Goal: Task Accomplishment & Management: Manage account settings

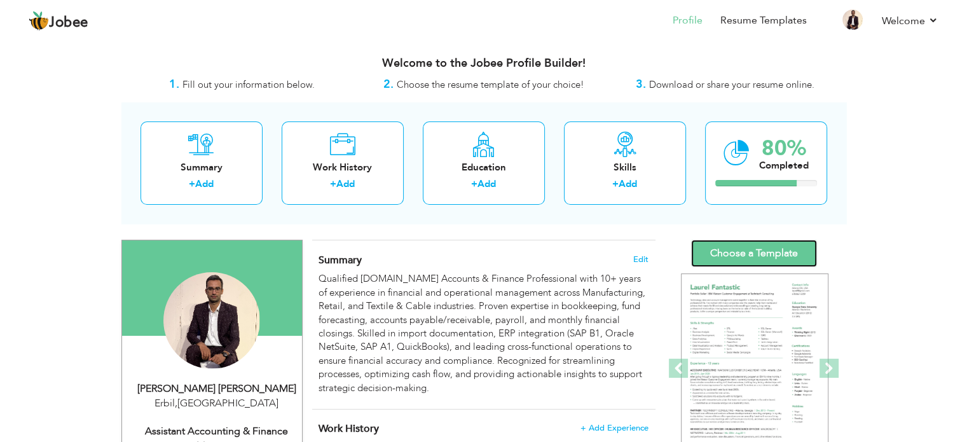
click at [795, 259] on link "Choose a Template" at bounding box center [754, 253] width 126 height 27
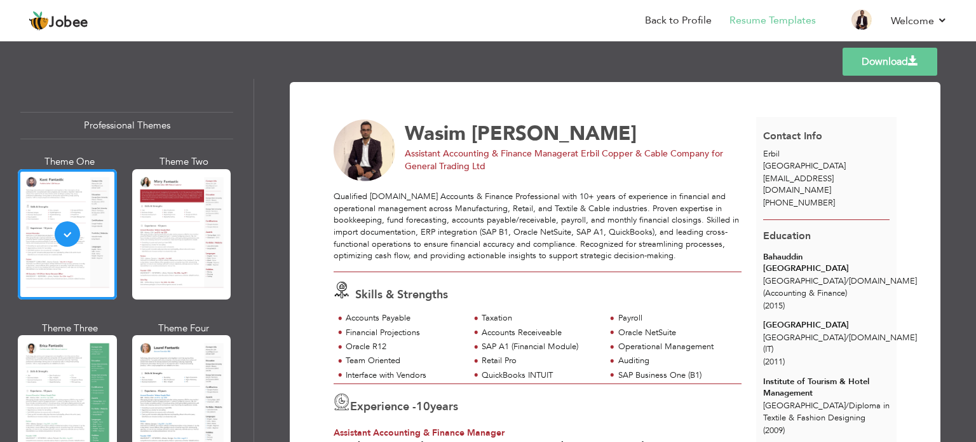
click at [898, 53] on link "Download" at bounding box center [890, 62] width 95 height 28
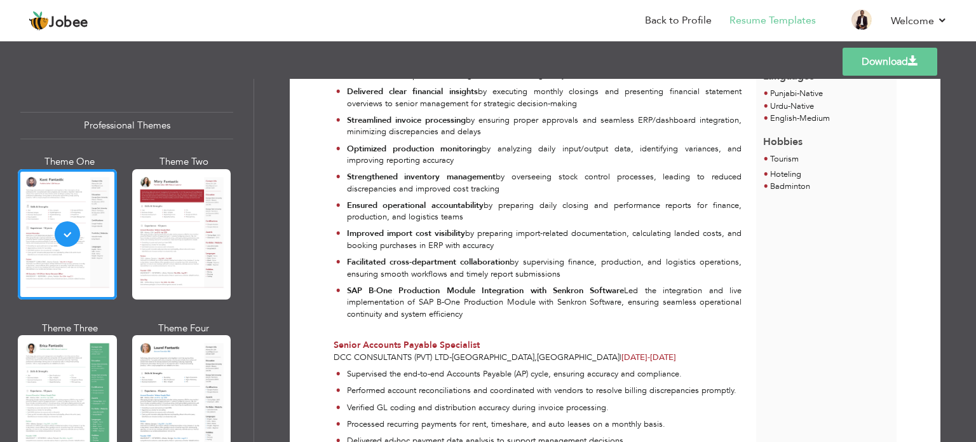
scroll to position [509, 0]
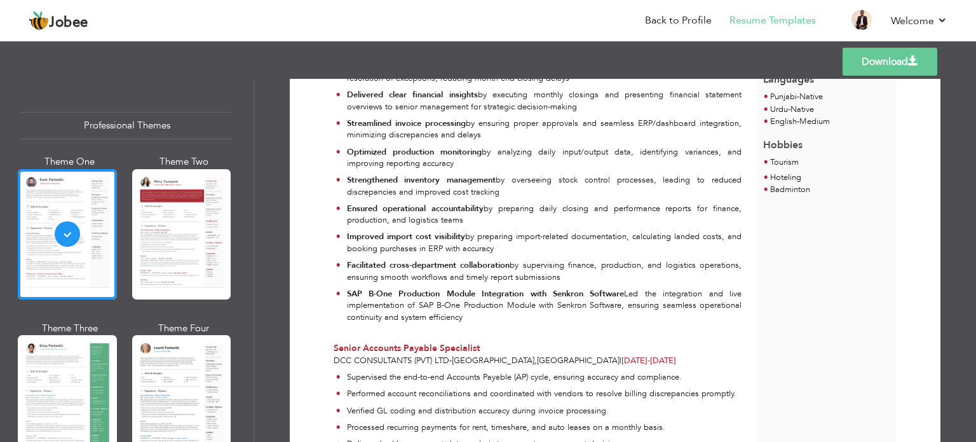
drag, startPoint x: 387, startPoint y: 252, endPoint x: 331, endPoint y: 472, distance: 227.1
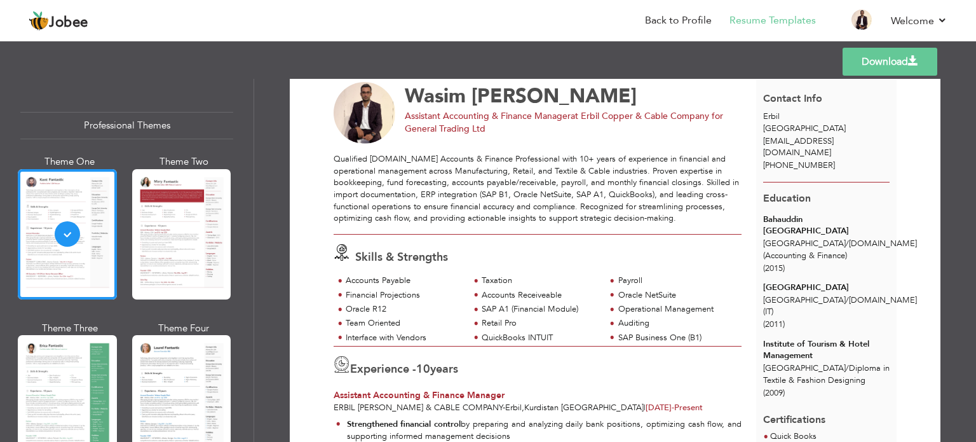
scroll to position [0, 0]
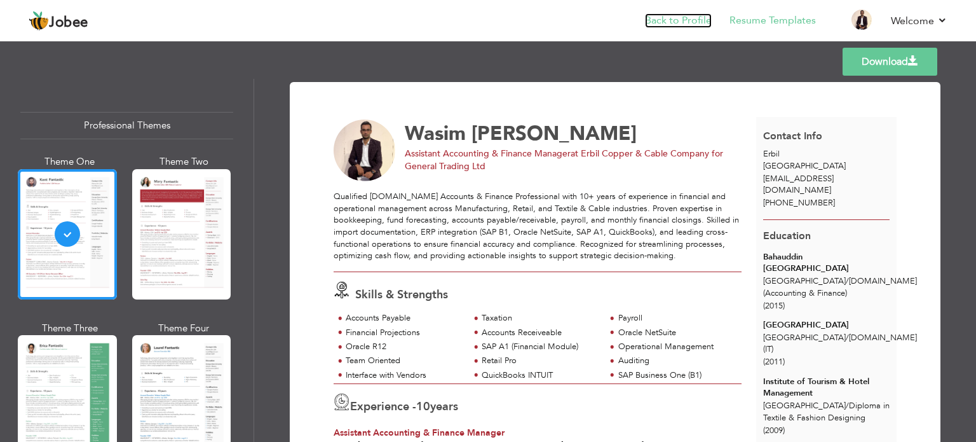
click at [662, 17] on link "Back to Profile" at bounding box center [678, 20] width 67 height 15
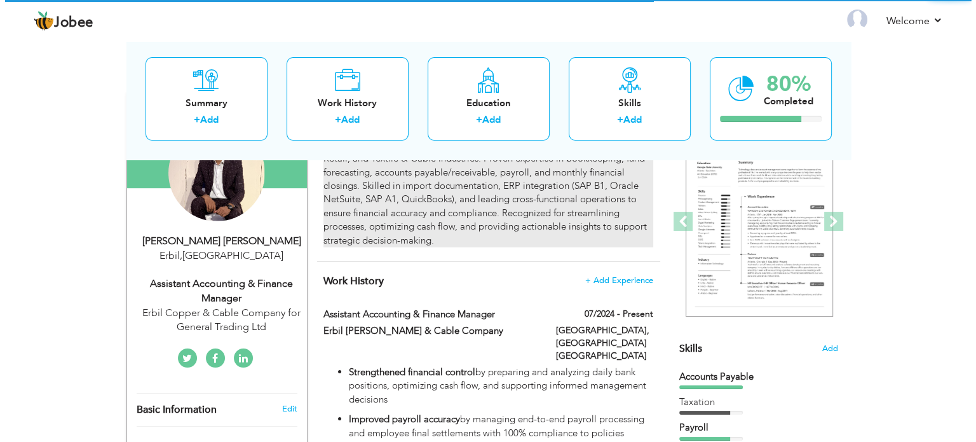
scroll to position [254, 0]
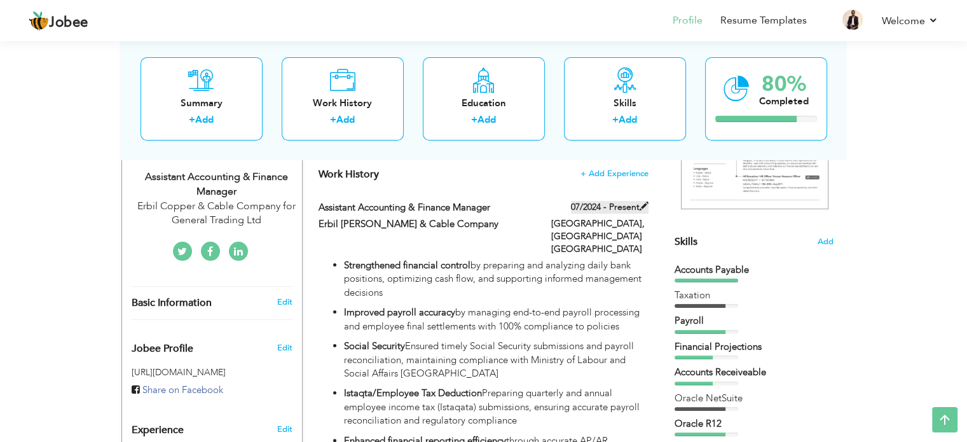
click at [644, 205] on span at bounding box center [644, 206] width 9 height 9
type input "Assistant Accounting & Finance Manager"
type input "Erbil [PERSON_NAME] & Cable Company"
type input "07/2024"
type input "Kurdistan [GEOGRAPHIC_DATA]"
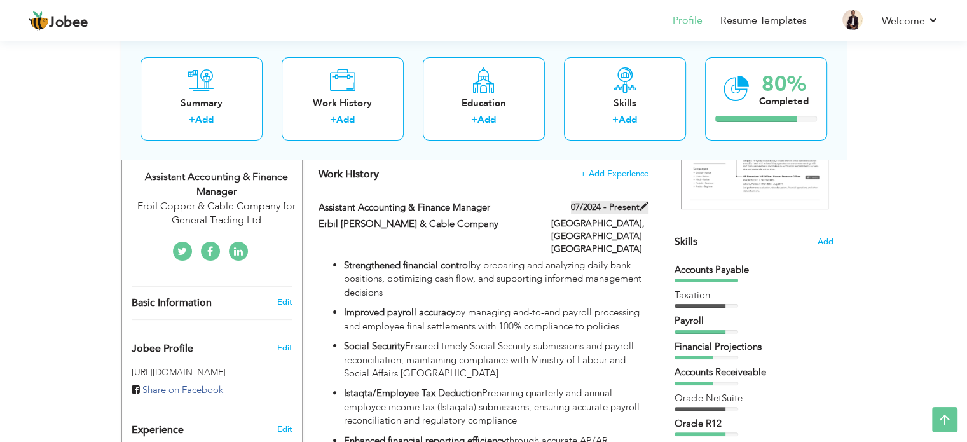
type input "Erbil"
checkbox input "true"
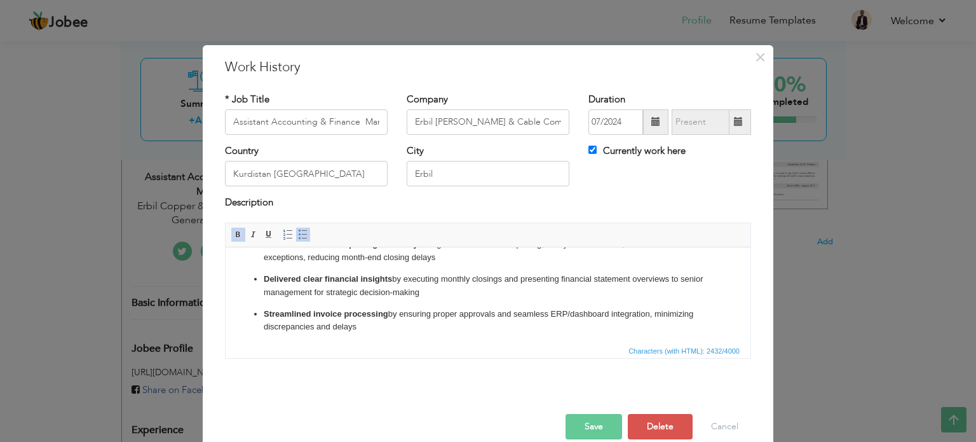
scroll to position [373, 0]
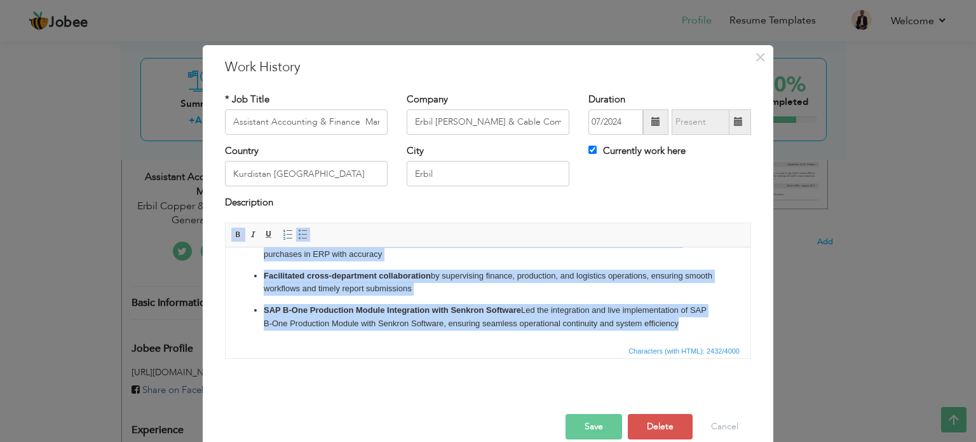
drag, startPoint x: 266, startPoint y: 261, endPoint x: 716, endPoint y: 322, distance: 454.2
click at [716, 322] on ul "Strengthened financial control by preparing and analyzing daily bank positions,…" at bounding box center [488, 108] width 500 height 443
copy ul "Strengthened financial control by preparing and analyzing daily bank positions,…"
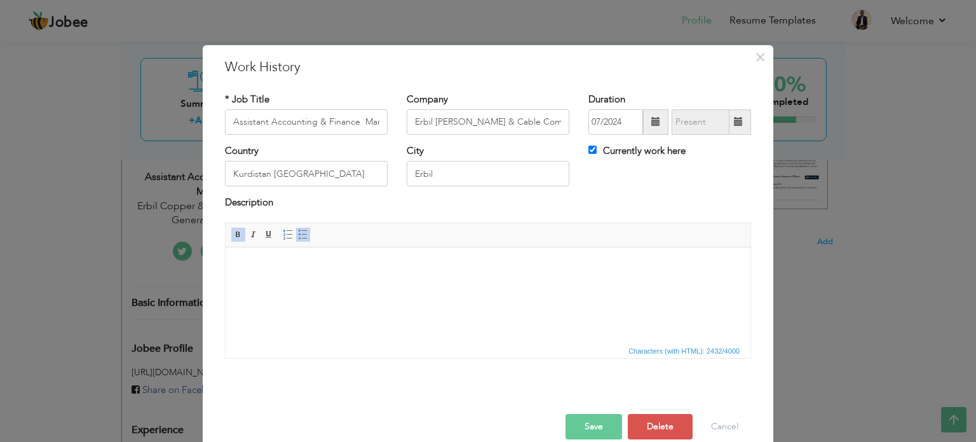
scroll to position [0, 0]
click at [591, 421] on button "Save" at bounding box center [594, 426] width 57 height 25
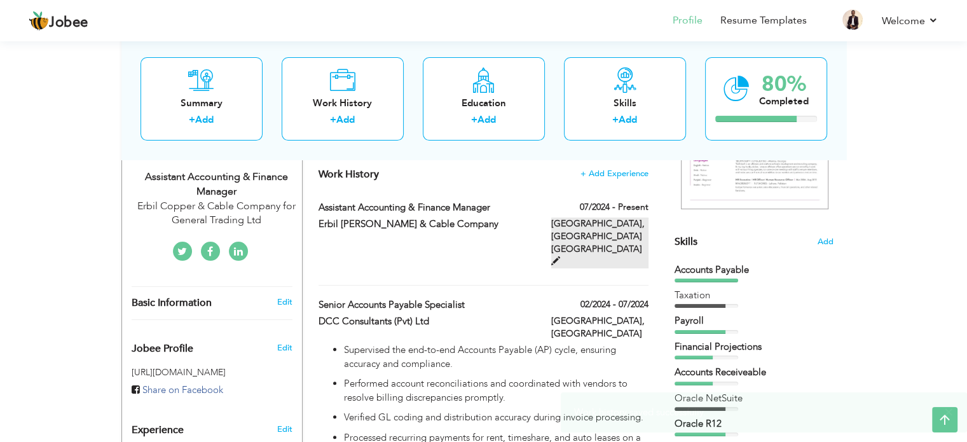
click at [560, 256] on span at bounding box center [555, 260] width 9 height 9
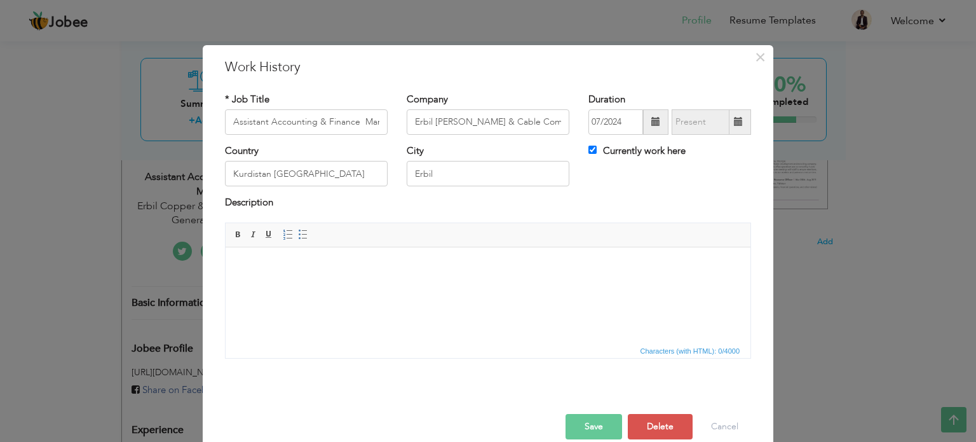
click at [216, 252] on div "Rich Text Editor, workEditor Editor toolbars Basic Styles Bold Italic Underline…" at bounding box center [488, 296] width 545 height 146
click at [274, 259] on html at bounding box center [488, 266] width 525 height 39
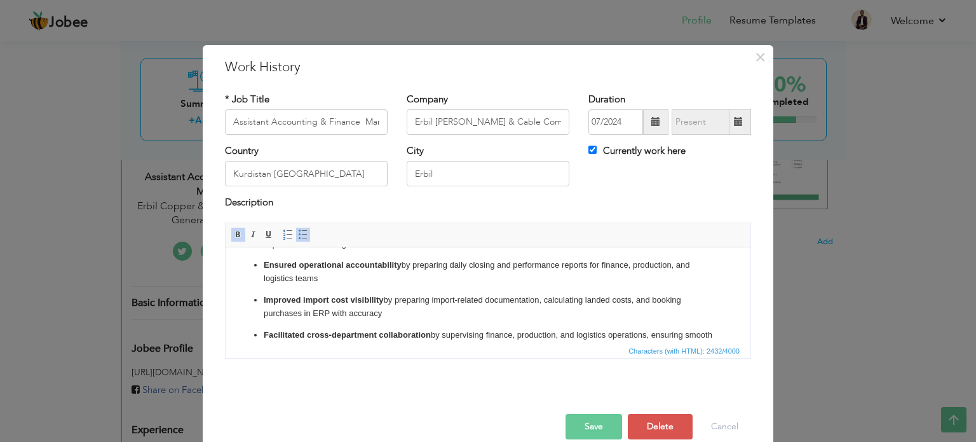
scroll to position [373, 0]
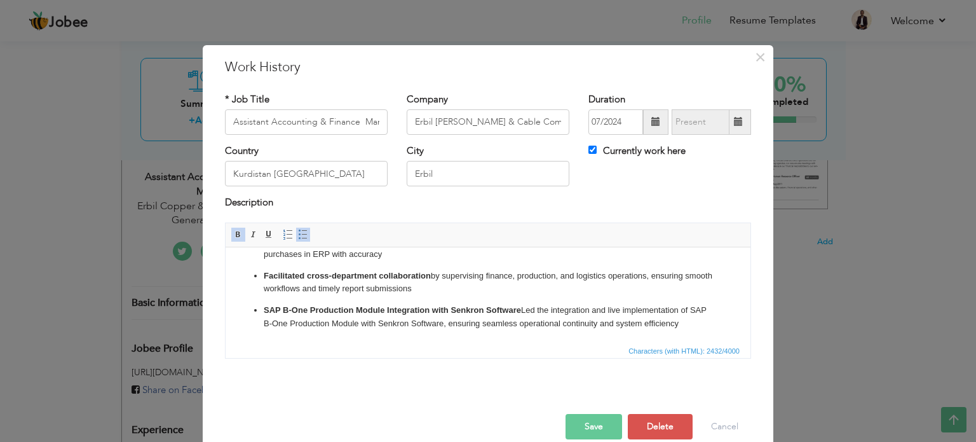
click at [437, 280] on p "Facilitated cross-department collaboration by supervising finance, production, …" at bounding box center [488, 282] width 449 height 27
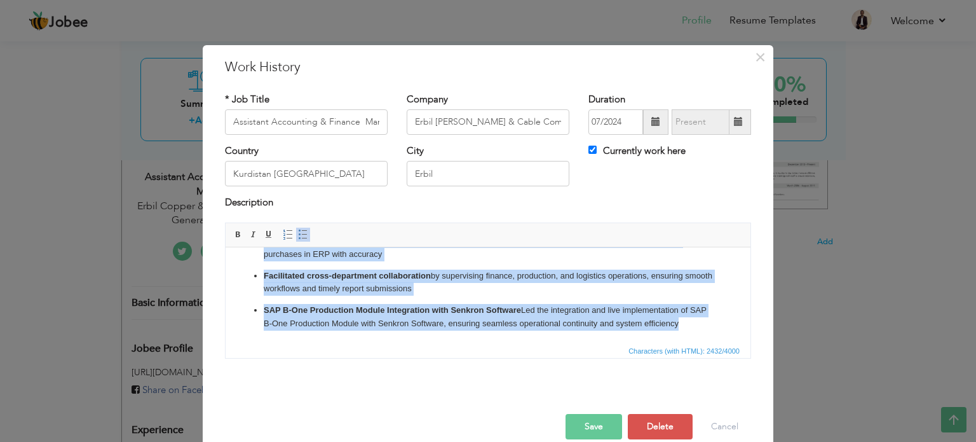
drag, startPoint x: 263, startPoint y: 267, endPoint x: 710, endPoint y: 320, distance: 450.1
click at [710, 320] on ul "Strengthened financial control by preparing and analyzing daily bank positions,…" at bounding box center [488, 108] width 500 height 443
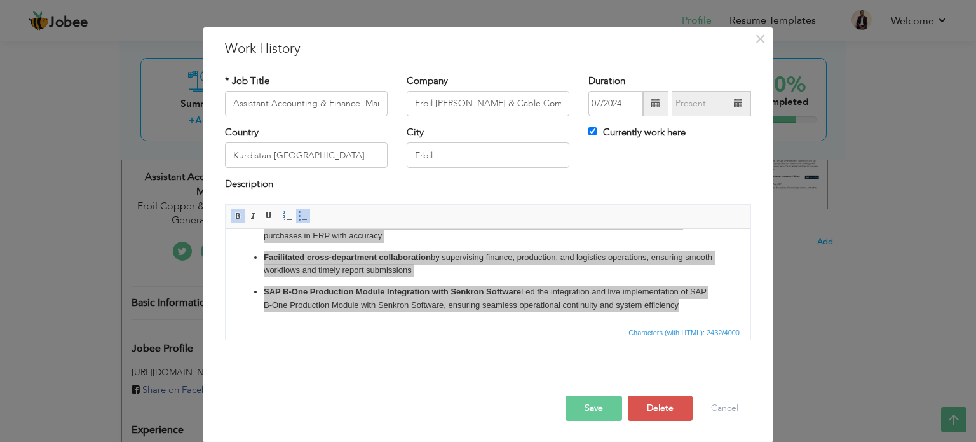
click at [582, 401] on button "Save" at bounding box center [594, 407] width 57 height 25
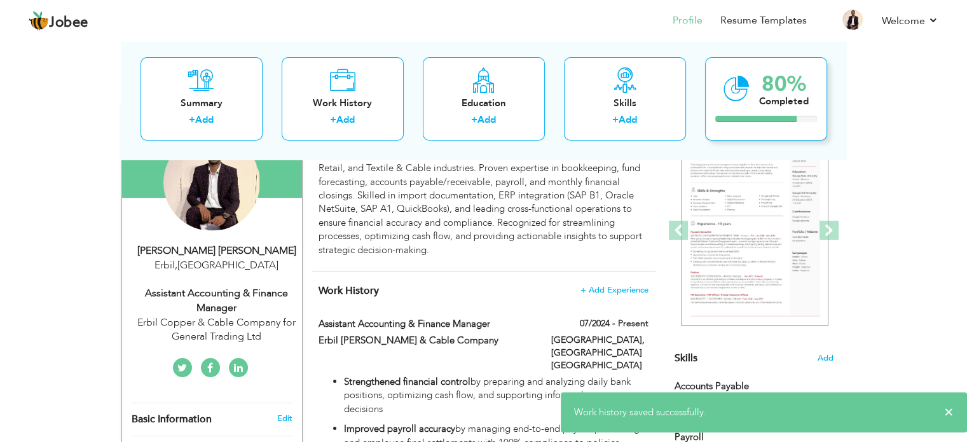
scroll to position [64, 0]
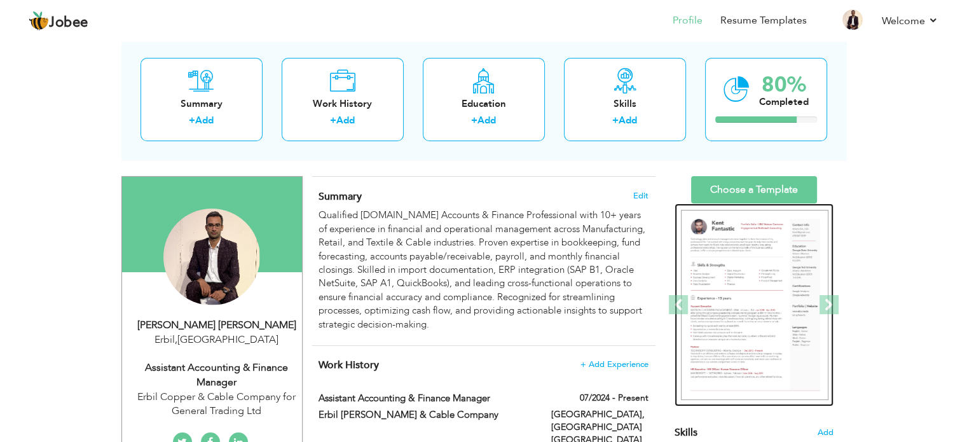
click at [753, 289] on img at bounding box center [754, 305] width 147 height 191
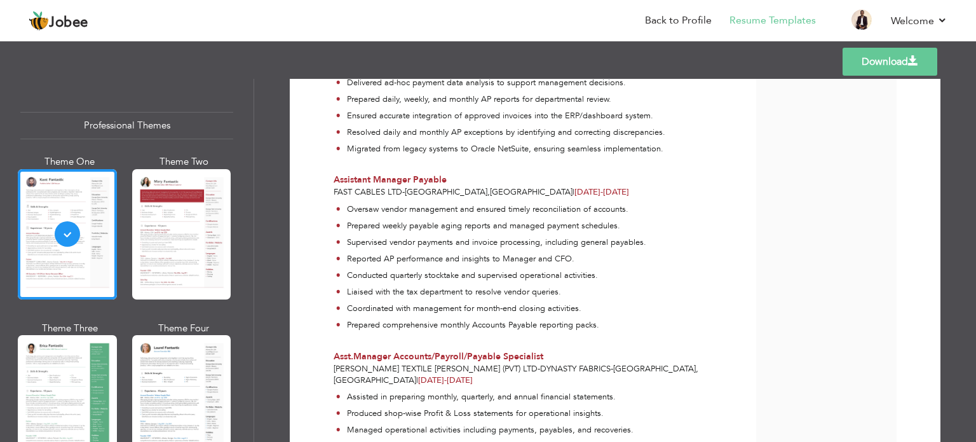
scroll to position [890, 0]
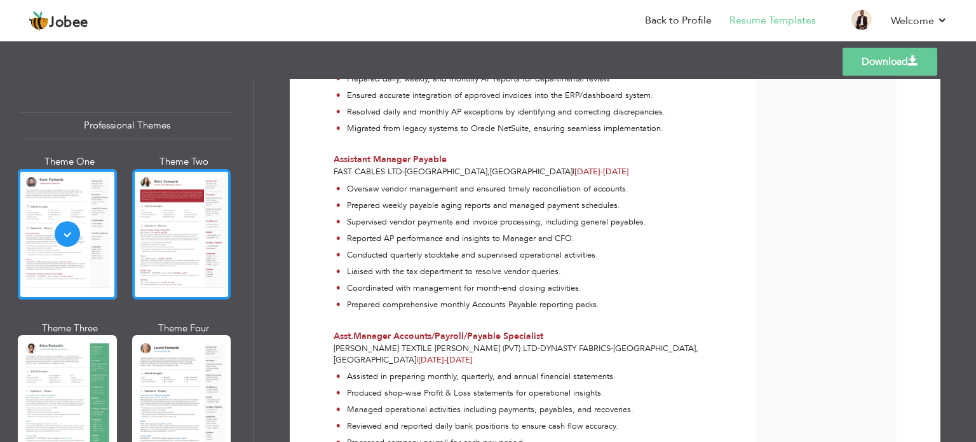
click at [201, 231] on div at bounding box center [181, 234] width 99 height 130
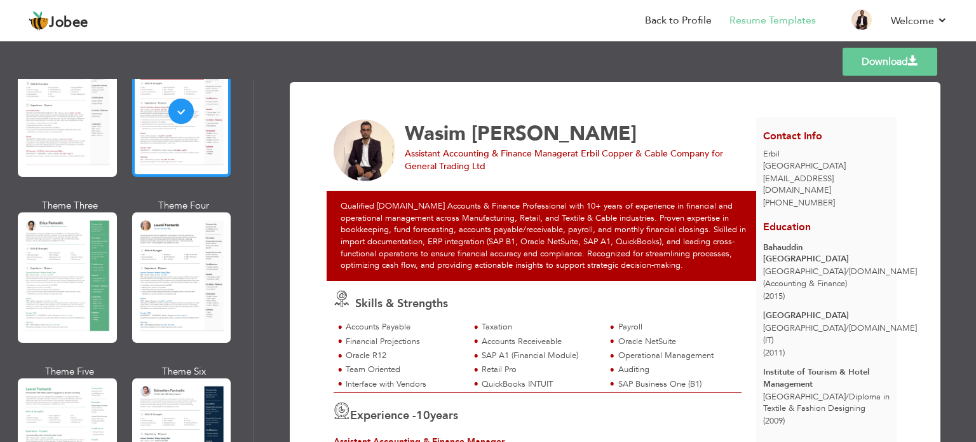
scroll to position [127, 0]
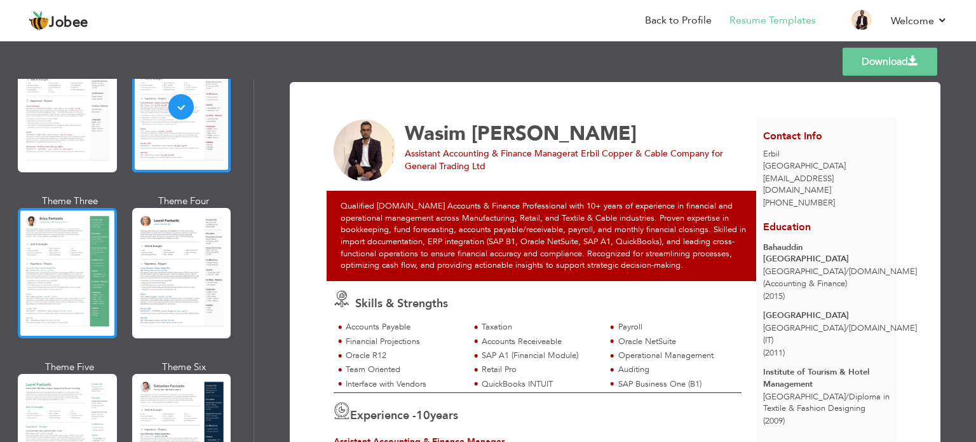
click at [95, 276] on div at bounding box center [67, 273] width 99 height 130
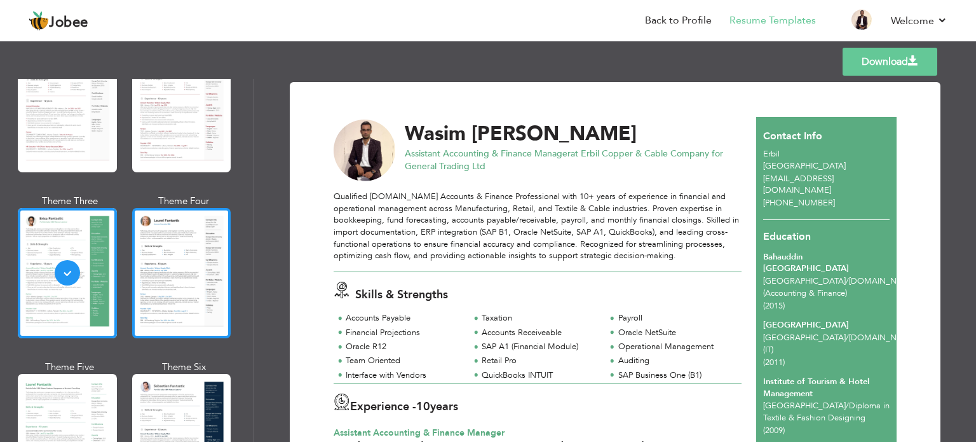
click at [172, 300] on div at bounding box center [181, 273] width 99 height 130
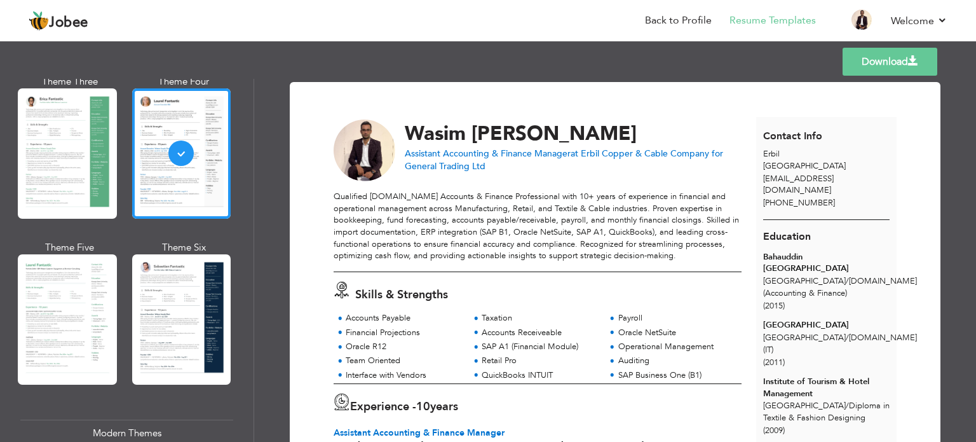
scroll to position [254, 0]
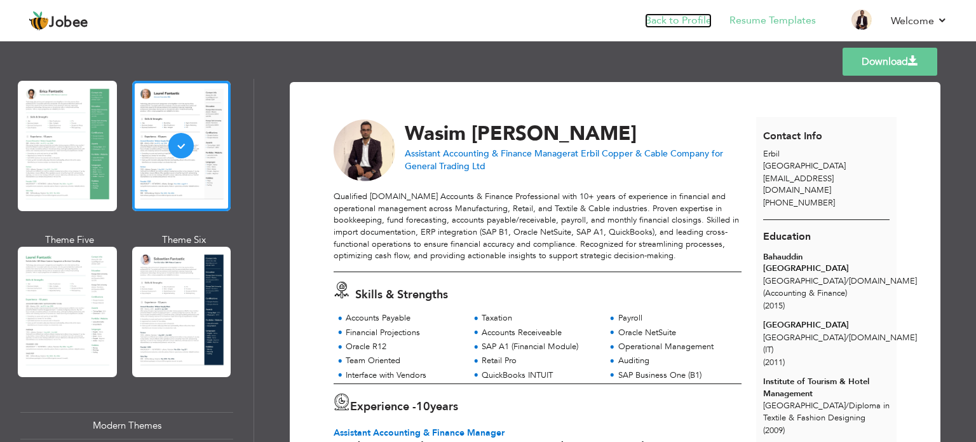
click at [675, 14] on link "Back to Profile" at bounding box center [678, 20] width 67 height 15
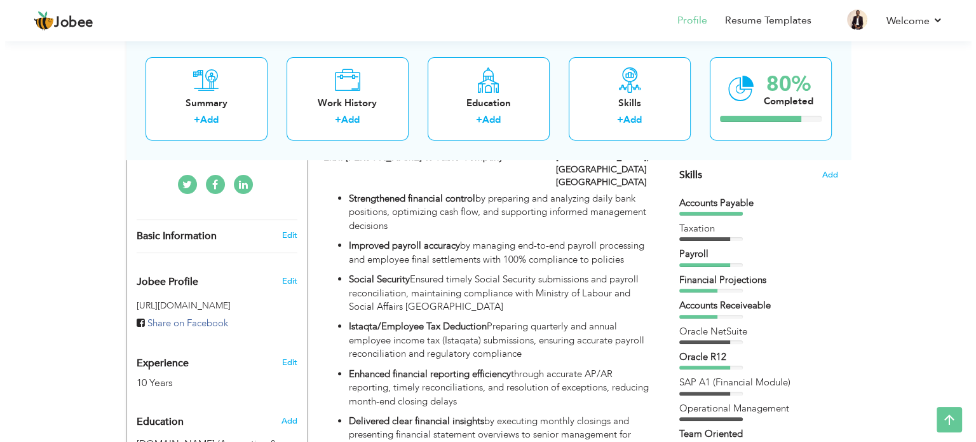
scroll to position [125, 0]
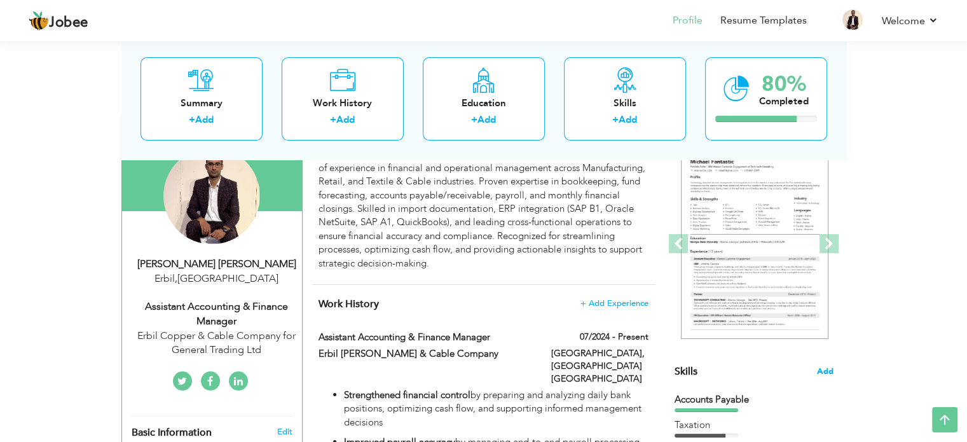
click at [829, 366] on span "Add" at bounding box center [825, 372] width 17 height 12
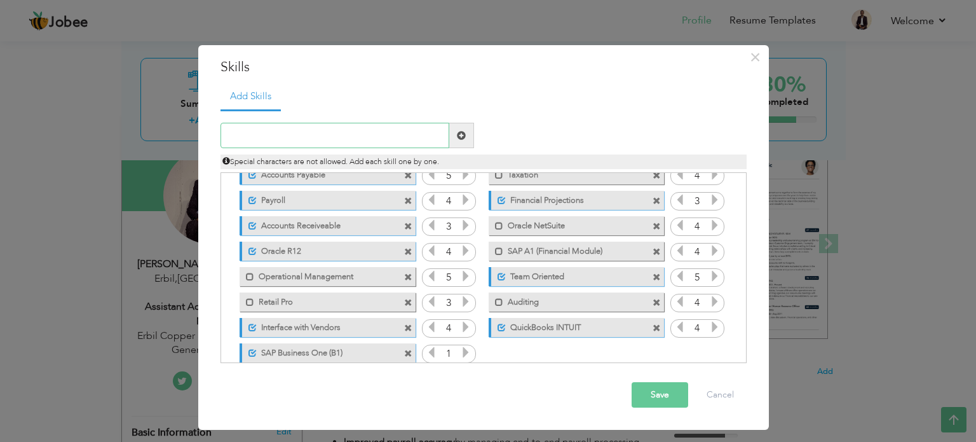
scroll to position [53, 0]
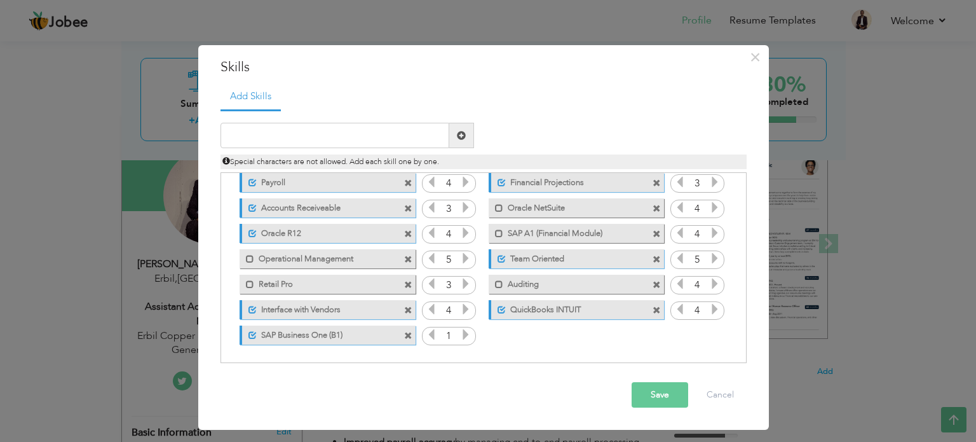
click at [460, 332] on icon at bounding box center [465, 334] width 11 height 11
click at [462, 331] on icon at bounding box center [465, 334] width 11 height 11
click at [711, 187] on icon at bounding box center [714, 181] width 11 height 11
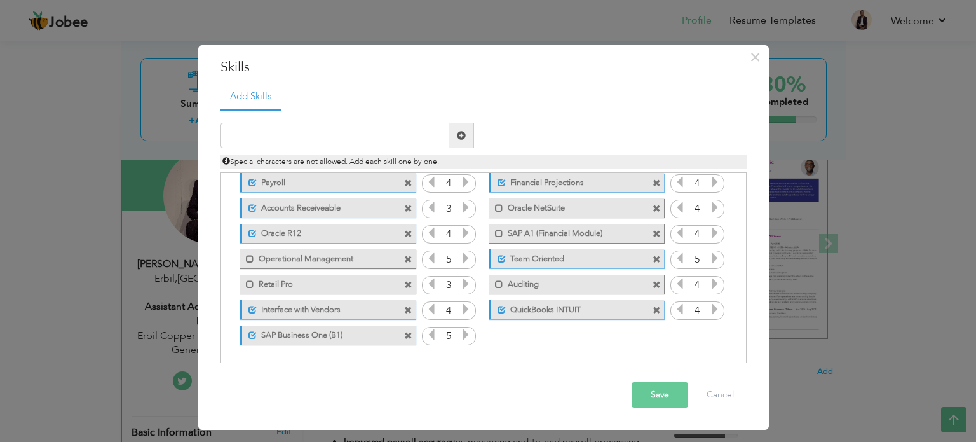
click at [465, 210] on icon at bounding box center [465, 207] width 11 height 11
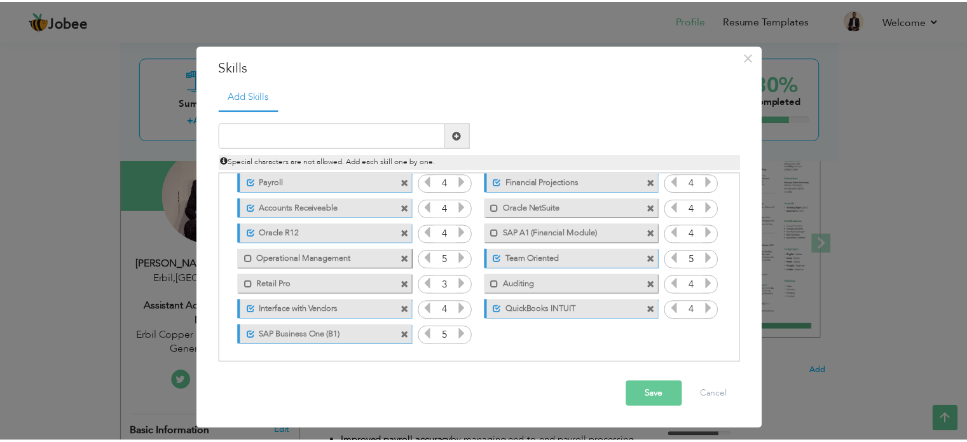
scroll to position [0, 0]
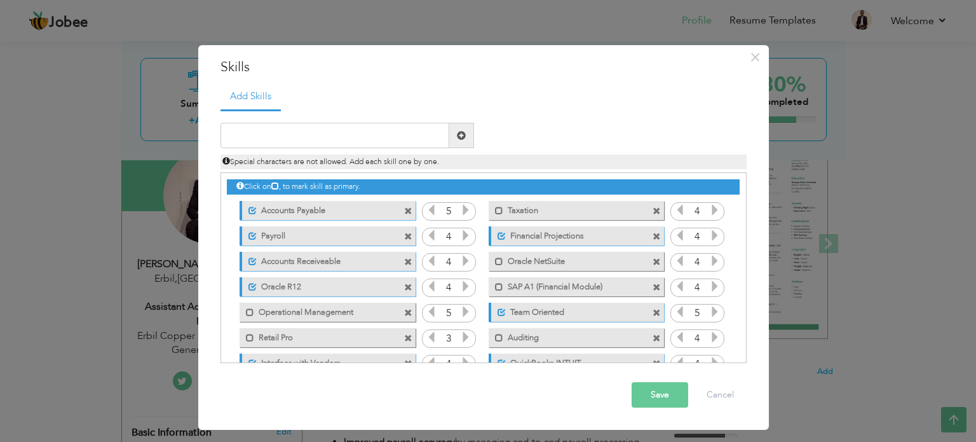
click at [659, 394] on button "Save" at bounding box center [660, 394] width 57 height 25
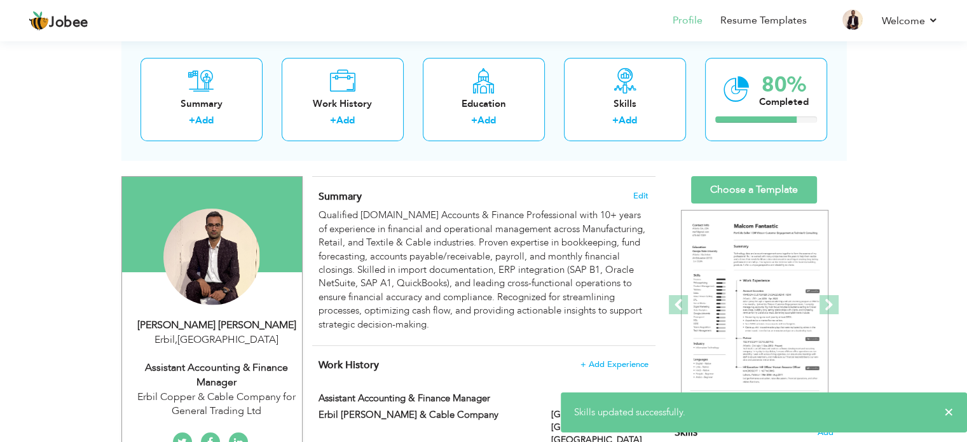
scroll to position [61, 0]
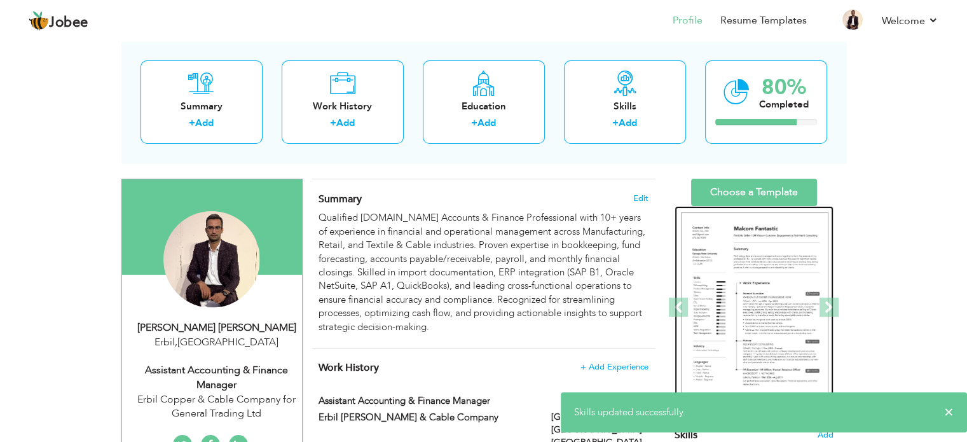
click at [718, 295] on img at bounding box center [754, 307] width 147 height 191
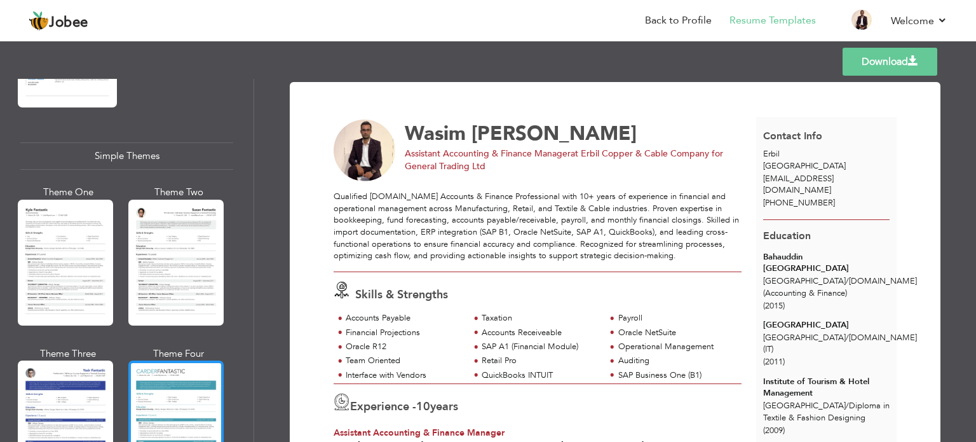
scroll to position [2104, 0]
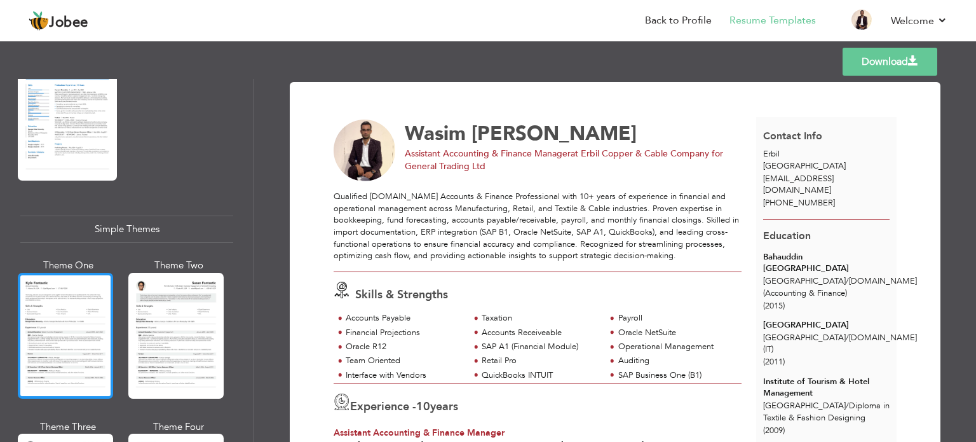
click at [94, 327] on div at bounding box center [65, 336] width 95 height 126
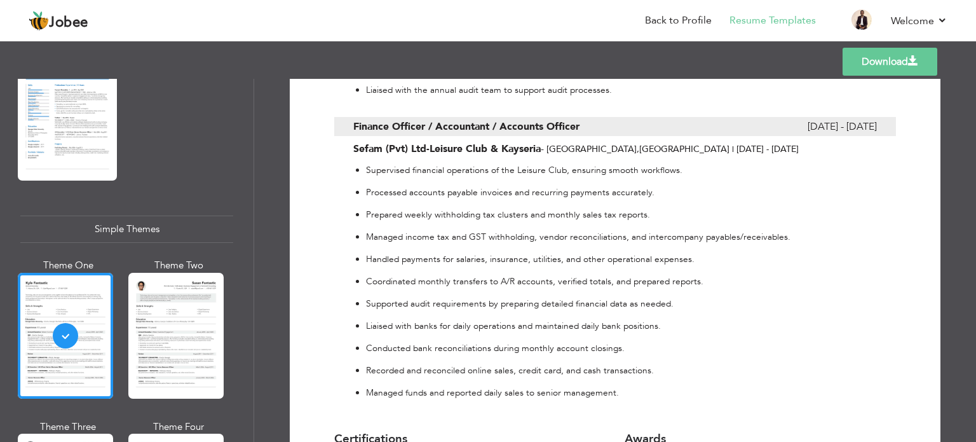
scroll to position [2032, 0]
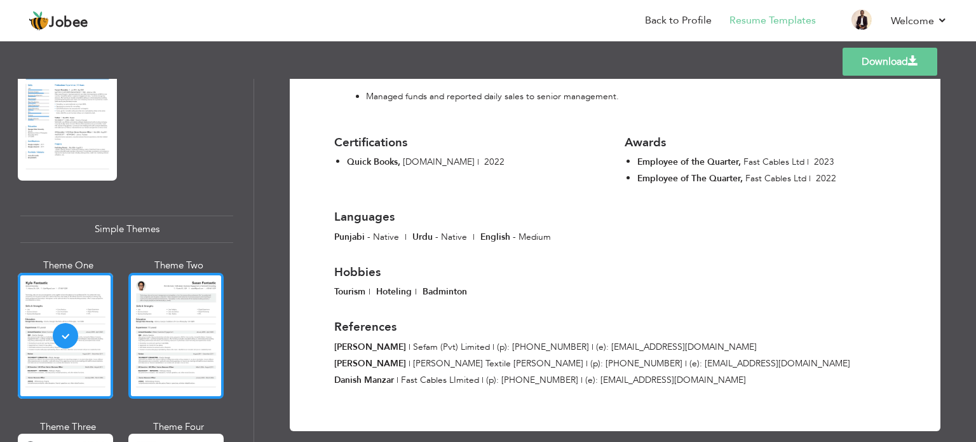
click at [200, 285] on div at bounding box center [175, 336] width 95 height 126
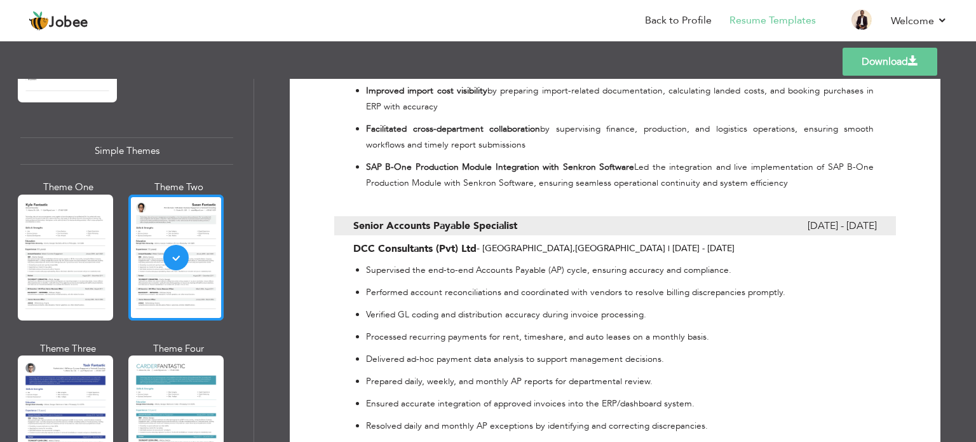
scroll to position [2231, 0]
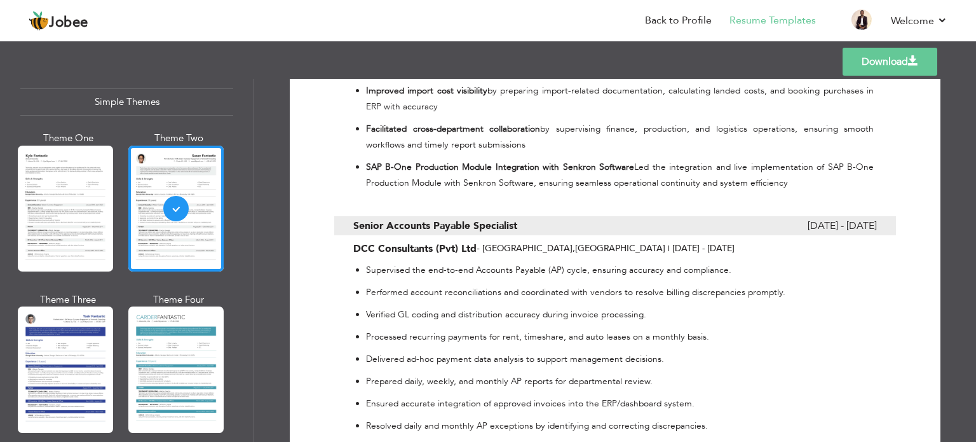
click at [59, 313] on div at bounding box center [65, 369] width 95 height 126
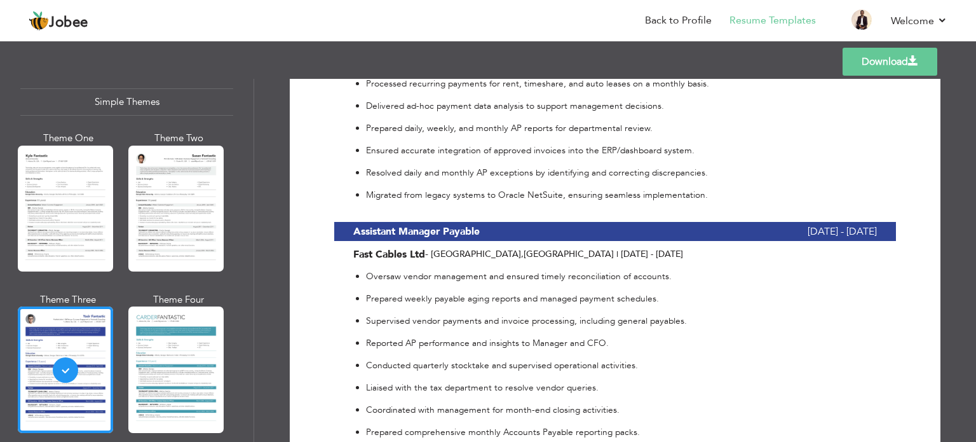
scroll to position [1144, 0]
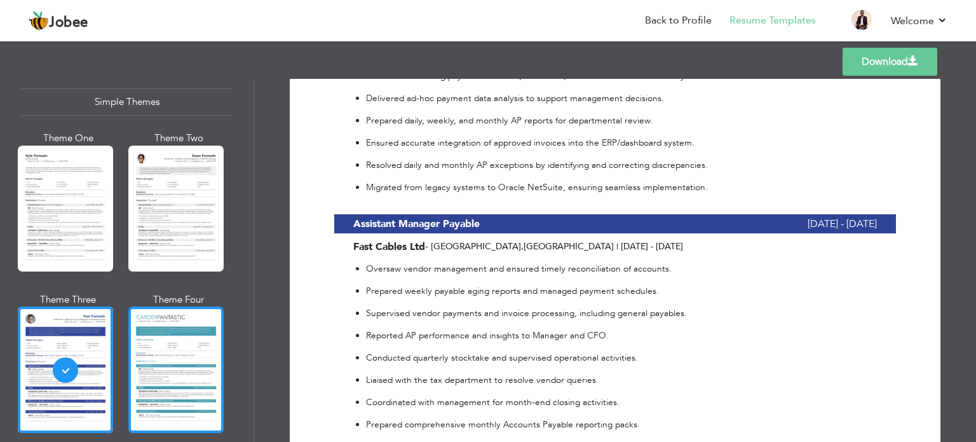
click at [170, 343] on div at bounding box center [175, 369] width 95 height 126
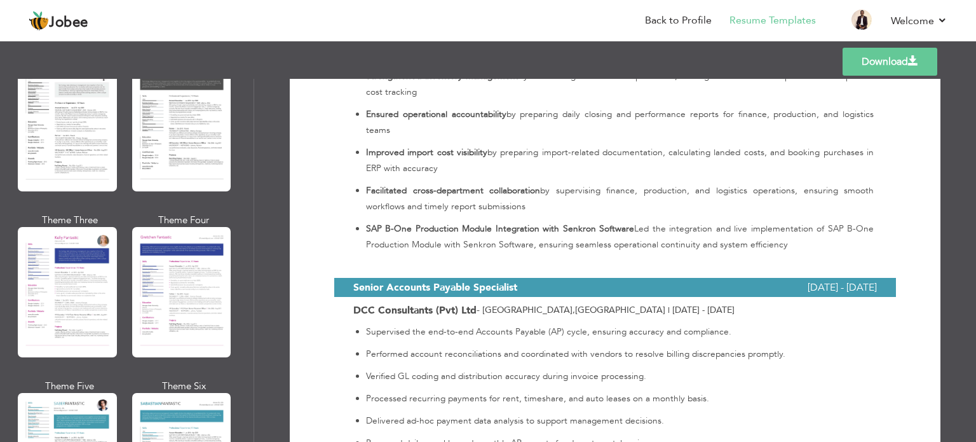
scroll to position [1468, 0]
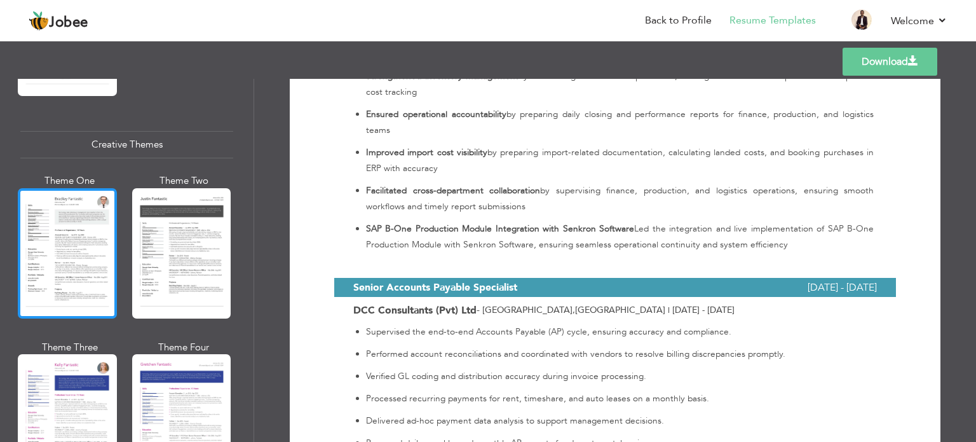
click at [73, 231] on div at bounding box center [67, 253] width 99 height 130
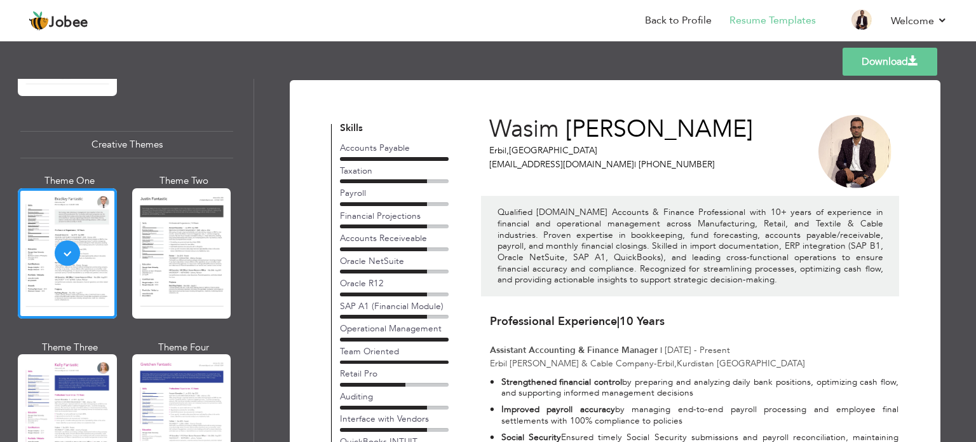
scroll to position [0, 0]
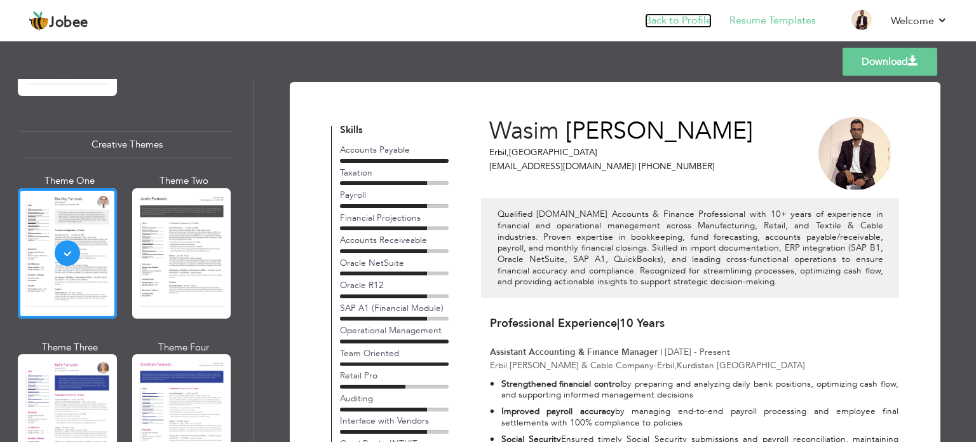
click at [684, 17] on link "Back to Profile" at bounding box center [678, 20] width 67 height 15
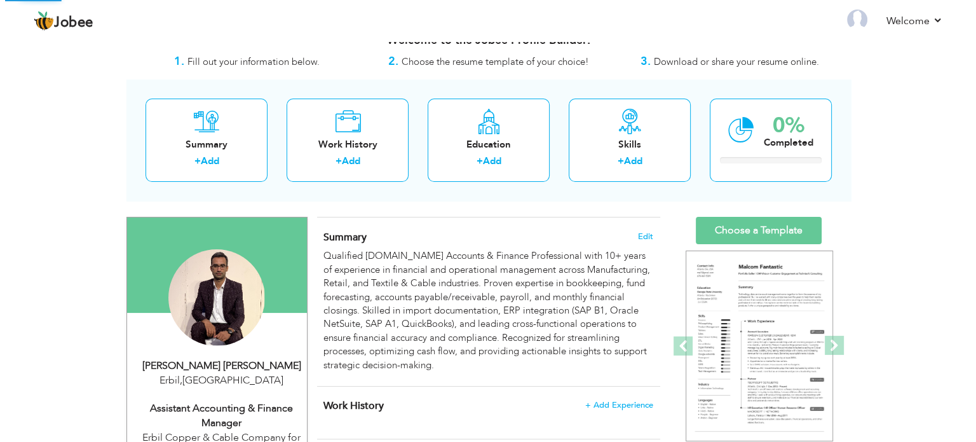
scroll to position [64, 0]
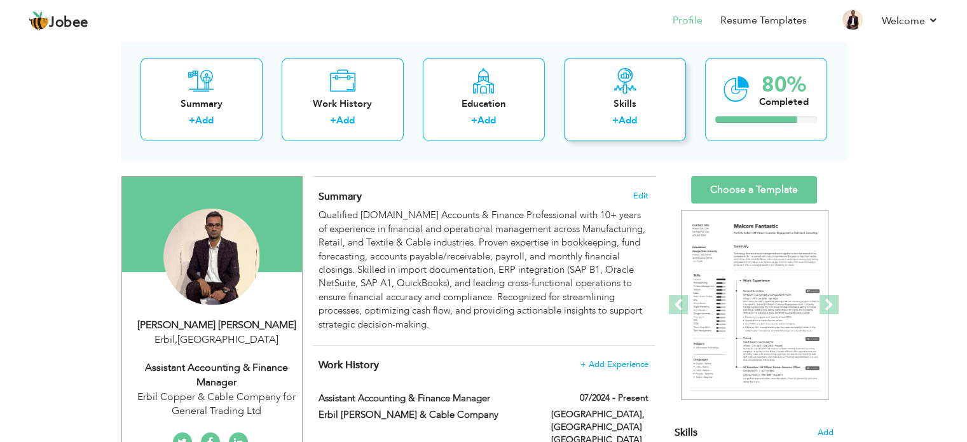
click at [590, 111] on div "Skills + Add" at bounding box center [625, 99] width 122 height 83
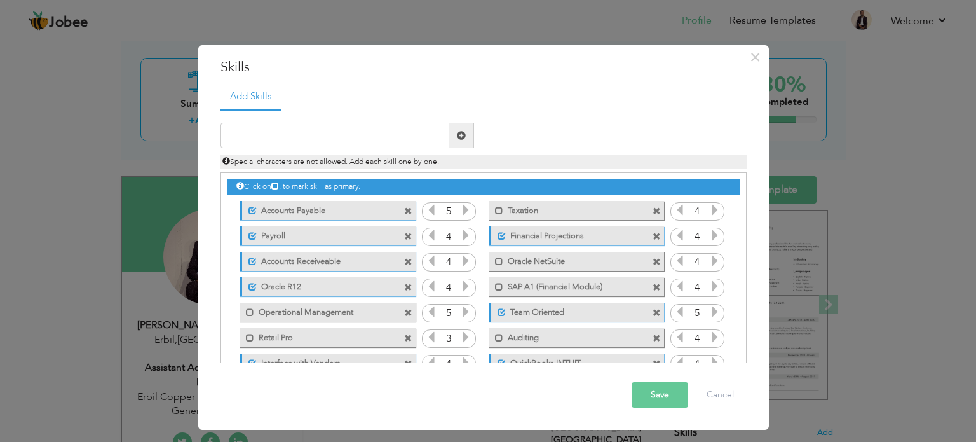
click at [465, 235] on icon at bounding box center [465, 234] width 11 height 11
click at [468, 260] on icon at bounding box center [465, 260] width 11 height 11
click at [465, 339] on icon at bounding box center [465, 336] width 11 height 11
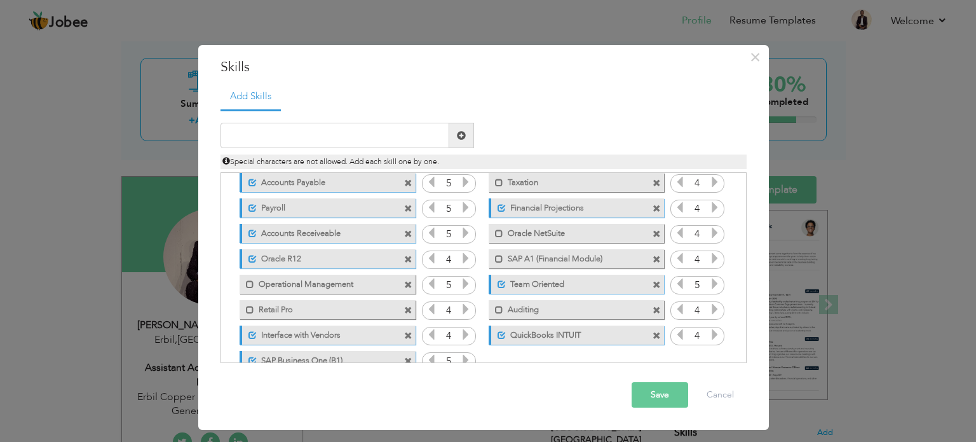
scroll to position [53, 0]
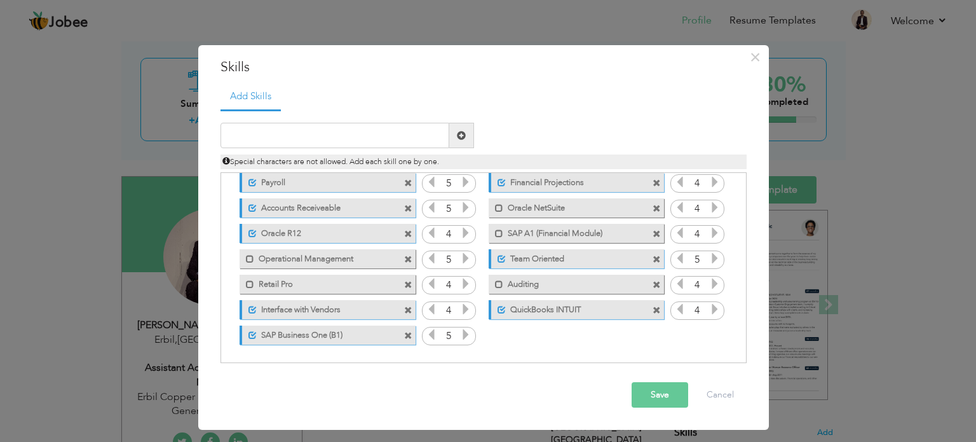
click at [465, 310] on icon at bounding box center [465, 308] width 11 height 11
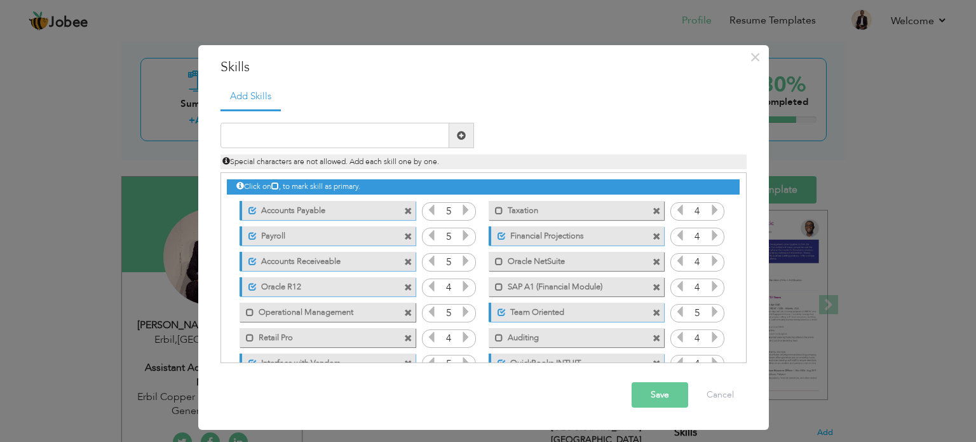
click at [712, 261] on icon at bounding box center [714, 260] width 11 height 11
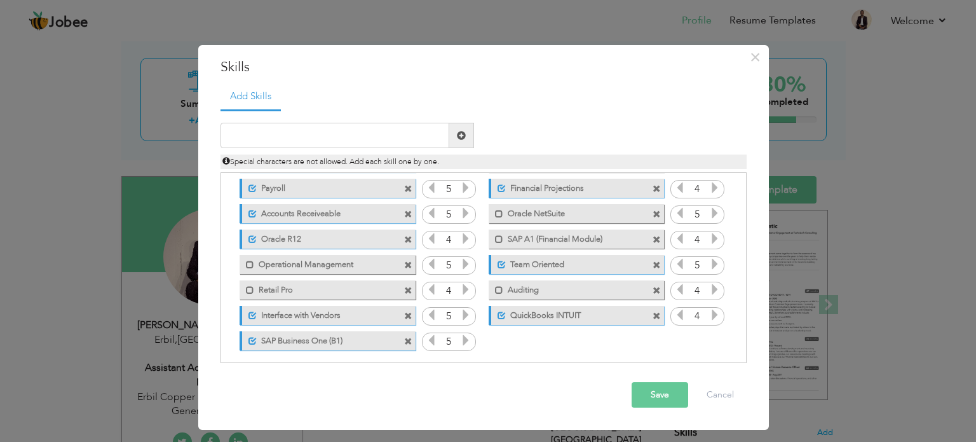
scroll to position [53, 0]
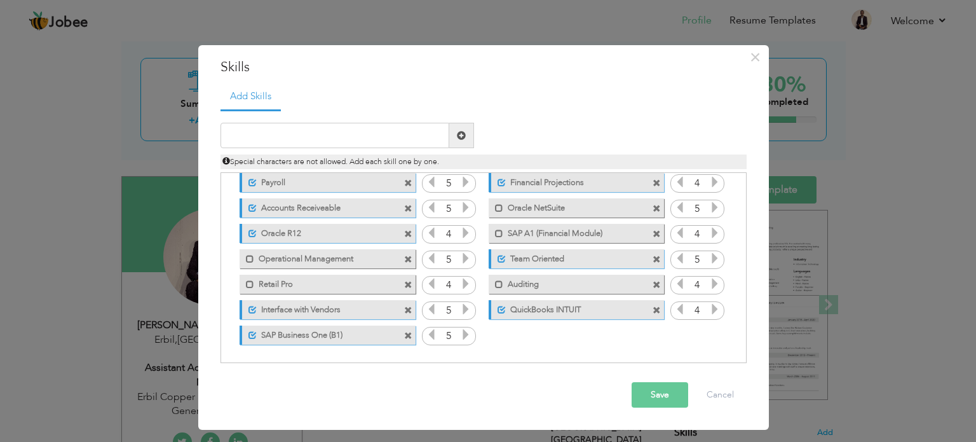
click at [711, 307] on icon at bounding box center [714, 308] width 11 height 11
click at [671, 395] on button "Save" at bounding box center [660, 394] width 57 height 25
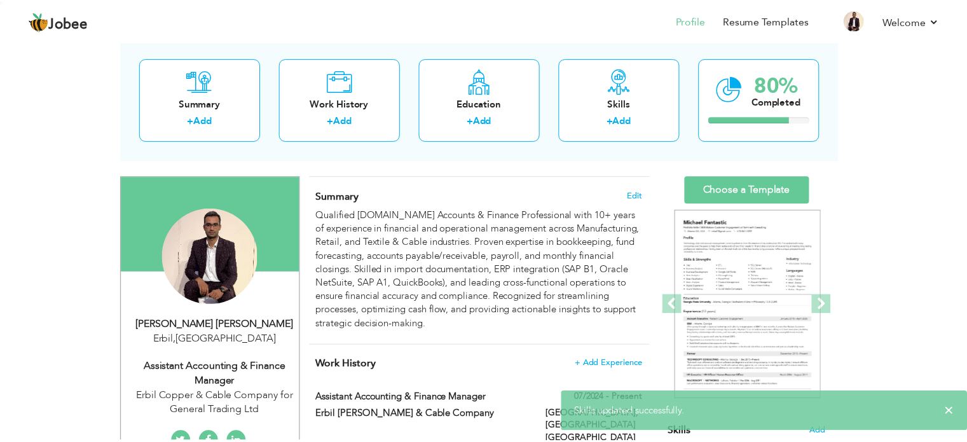
scroll to position [0, 0]
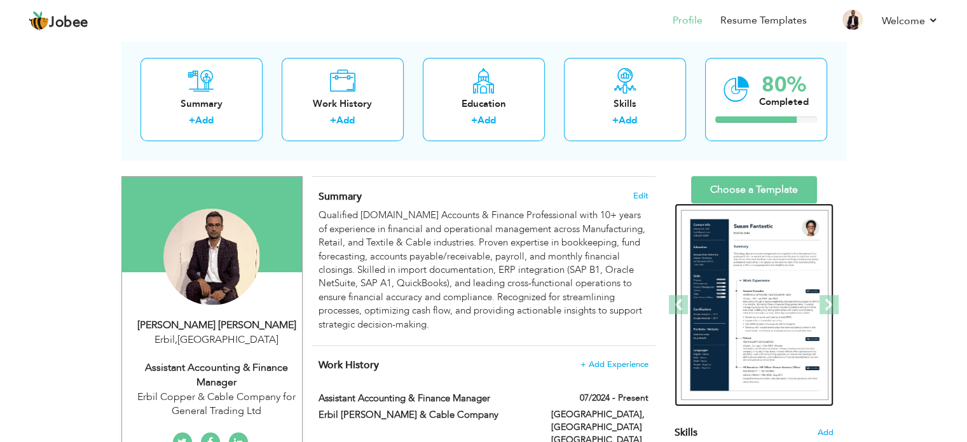
click at [763, 214] on img at bounding box center [754, 305] width 147 height 191
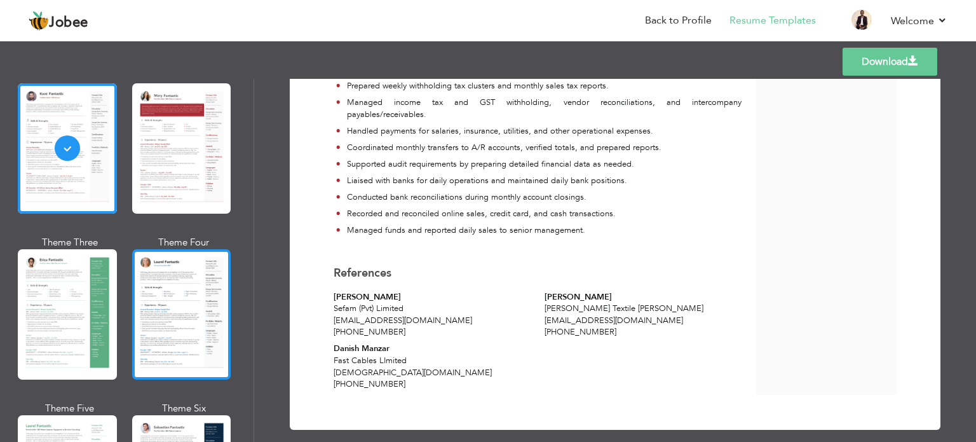
scroll to position [127, 0]
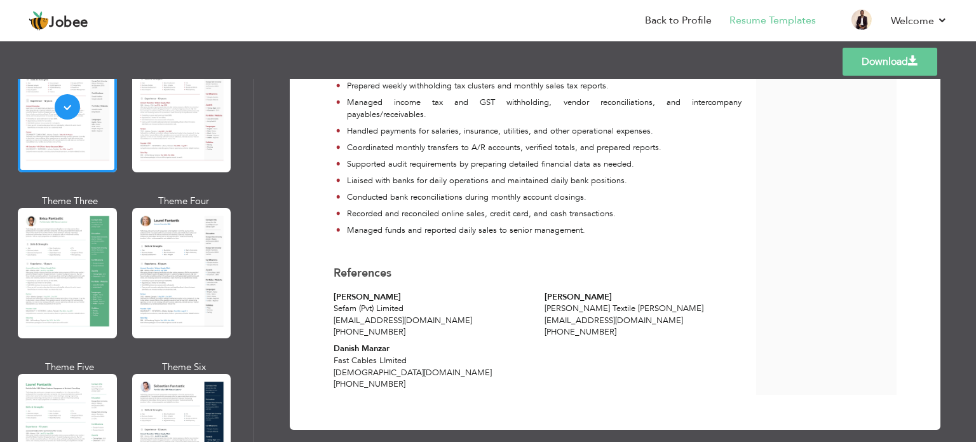
click at [199, 255] on div at bounding box center [181, 273] width 99 height 130
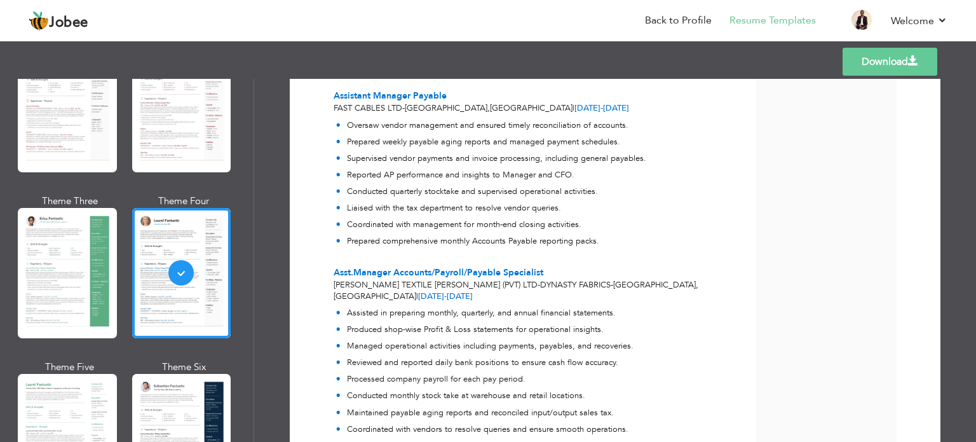
scroll to position [1335, 0]
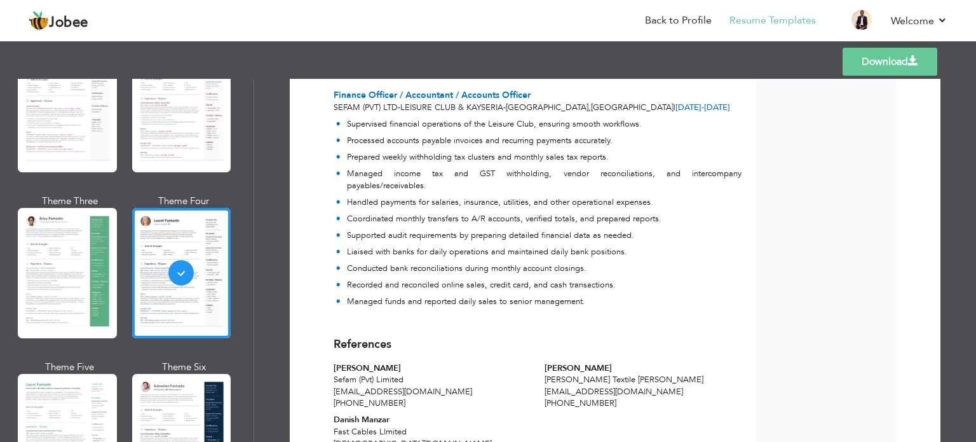
click at [863, 67] on link "Download" at bounding box center [890, 62] width 95 height 28
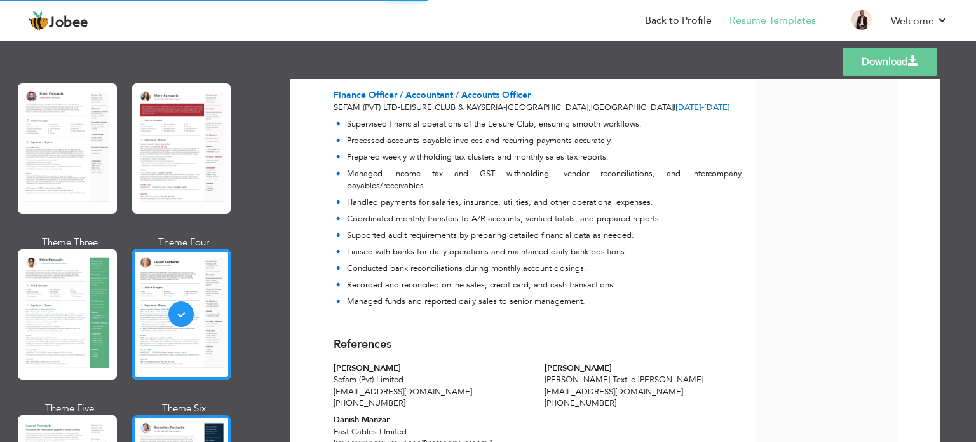
scroll to position [0, 0]
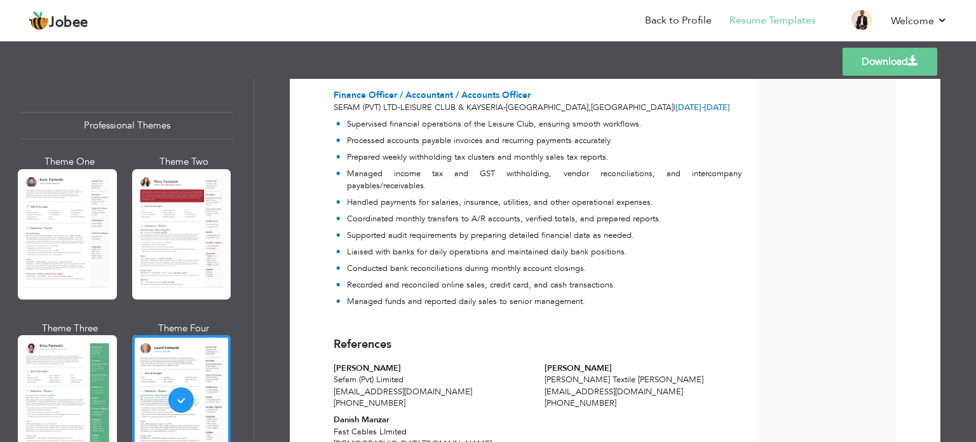
click at [61, 226] on div at bounding box center [67, 234] width 99 height 130
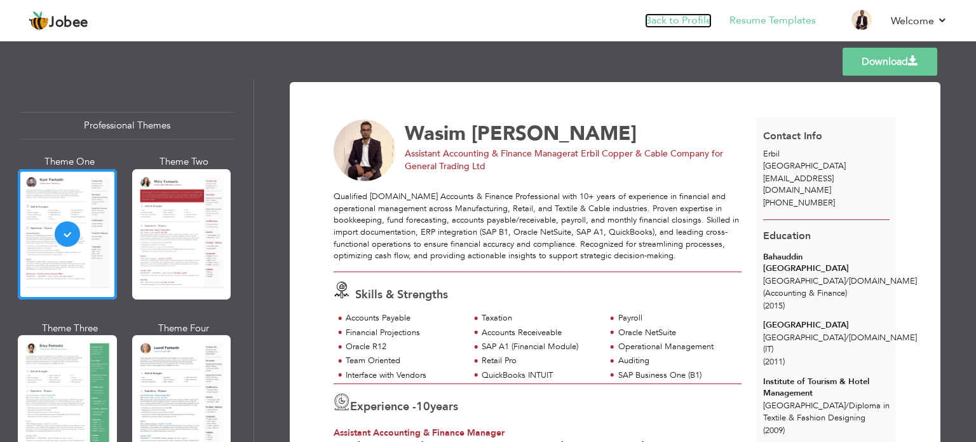
click at [663, 17] on link "Back to Profile" at bounding box center [678, 20] width 67 height 15
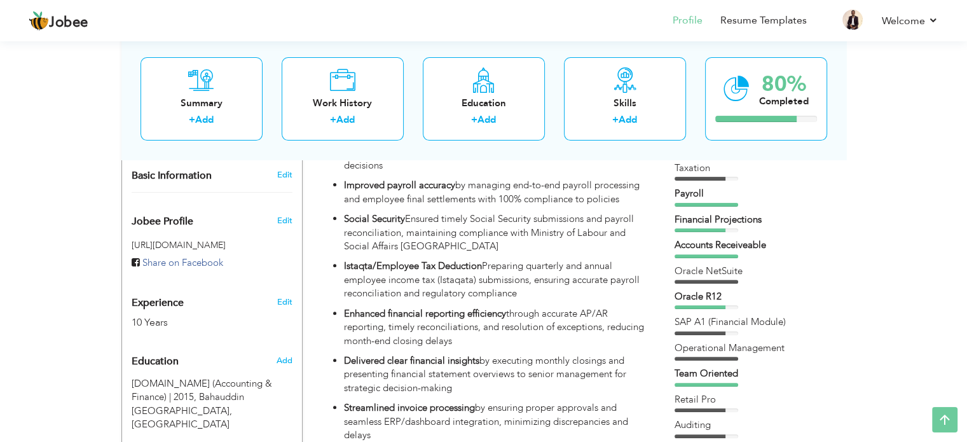
scroll to position [699, 0]
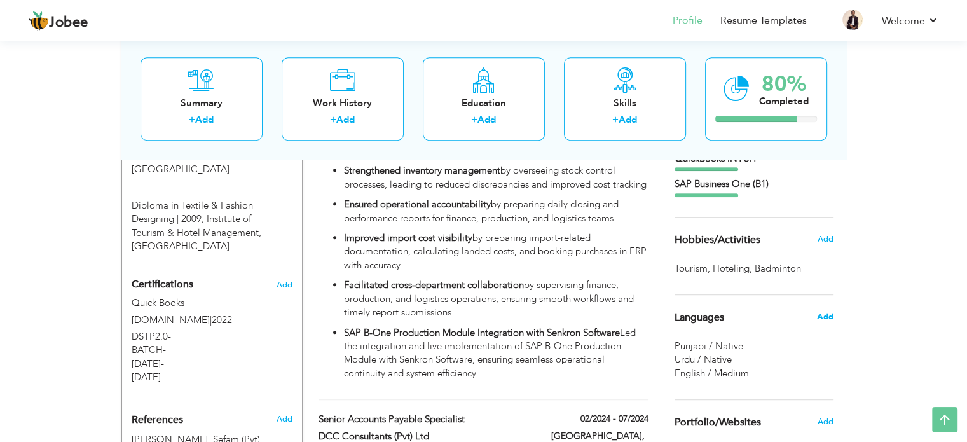
click at [824, 318] on span "Add" at bounding box center [824, 316] width 17 height 11
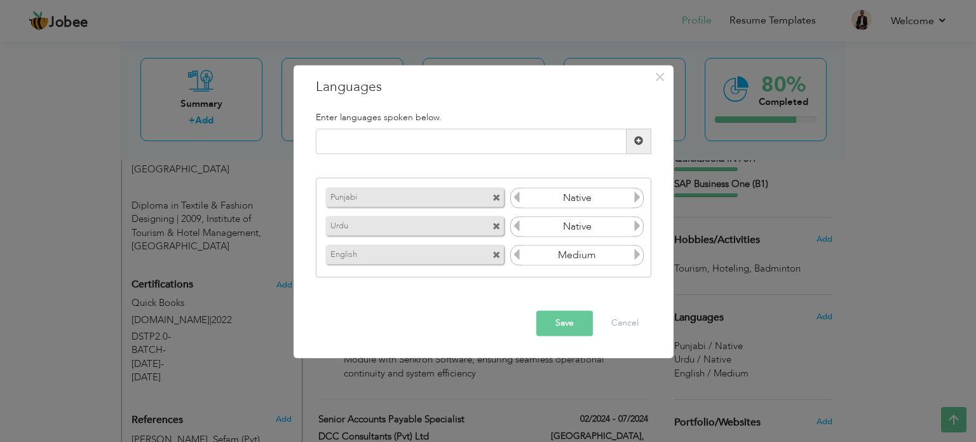
drag, startPoint x: 460, startPoint y: 258, endPoint x: 455, endPoint y: 196, distance: 61.9
click at [455, 196] on div "Punjabi Native Urdu Native English Medium" at bounding box center [484, 228] width 336 height 100
click at [486, 148] on input "text" at bounding box center [471, 140] width 311 height 25
type input "Kurdish"
click at [640, 140] on span at bounding box center [638, 141] width 9 height 9
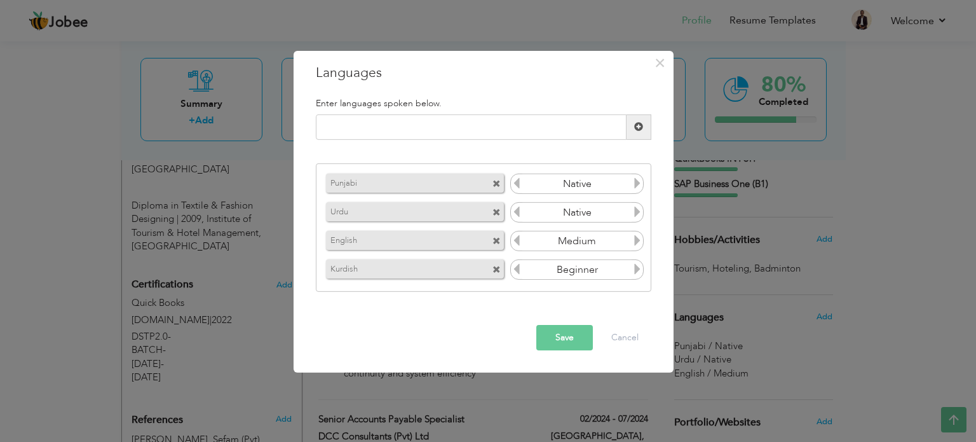
click at [496, 268] on span at bounding box center [497, 270] width 8 height 8
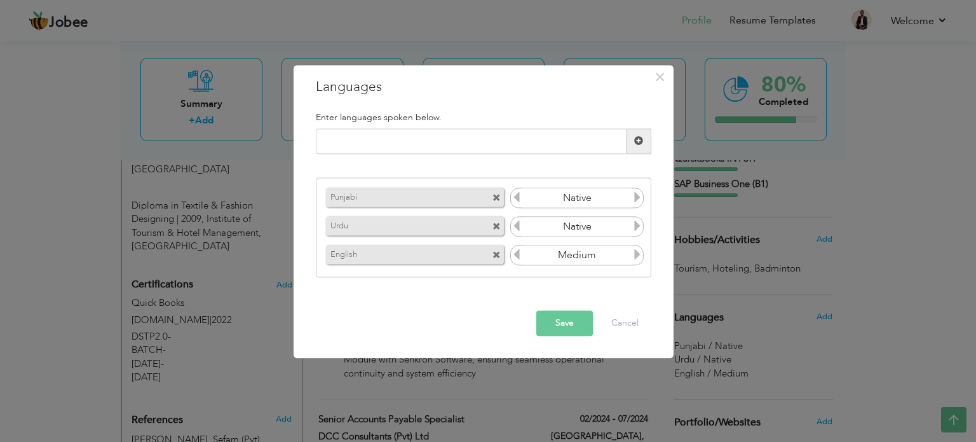
click at [497, 197] on span at bounding box center [497, 199] width 8 height 8
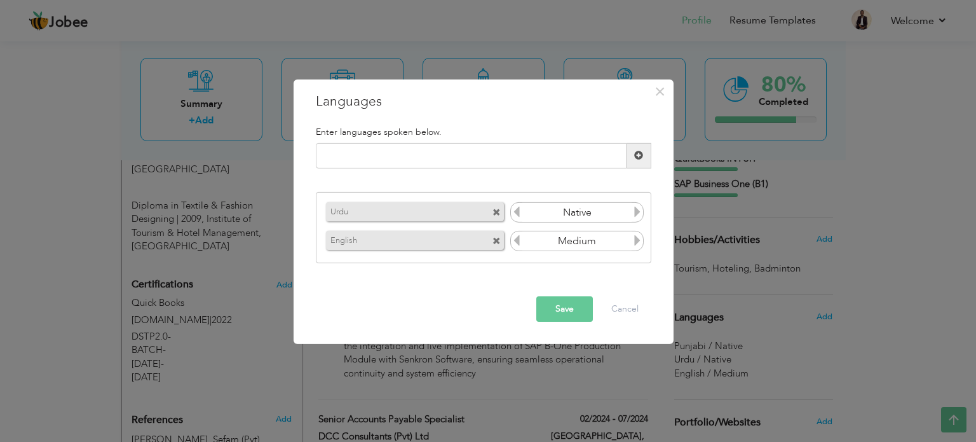
click at [496, 209] on span at bounding box center [497, 213] width 8 height 8
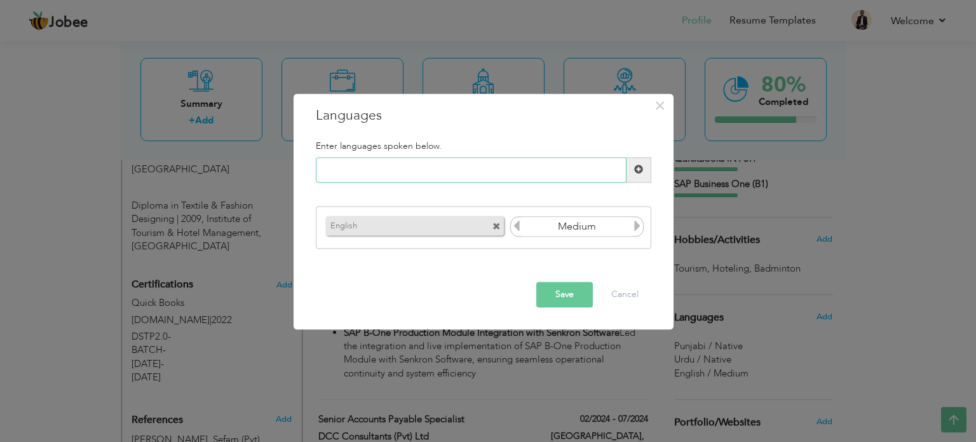
click at [510, 167] on input "text" at bounding box center [471, 169] width 311 height 25
type input "Urdu"
click at [636, 168] on span at bounding box center [638, 169] width 9 height 9
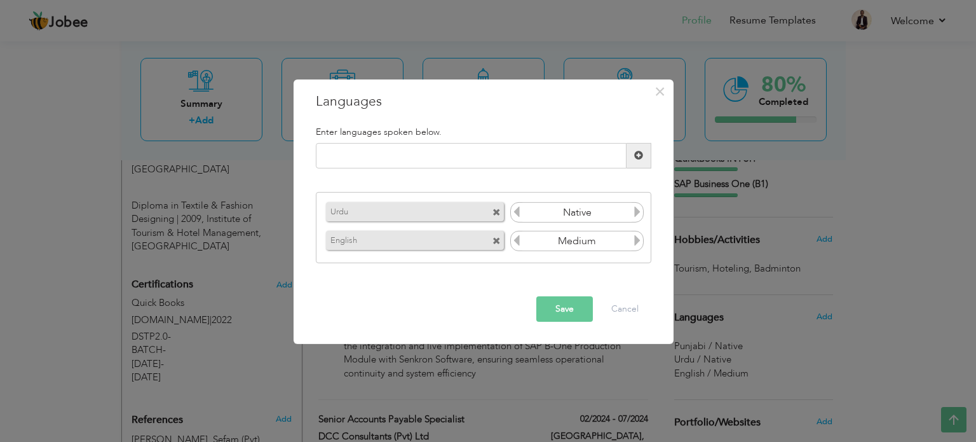
click at [518, 214] on icon at bounding box center [516, 211] width 11 height 11
click at [498, 211] on span at bounding box center [497, 213] width 8 height 8
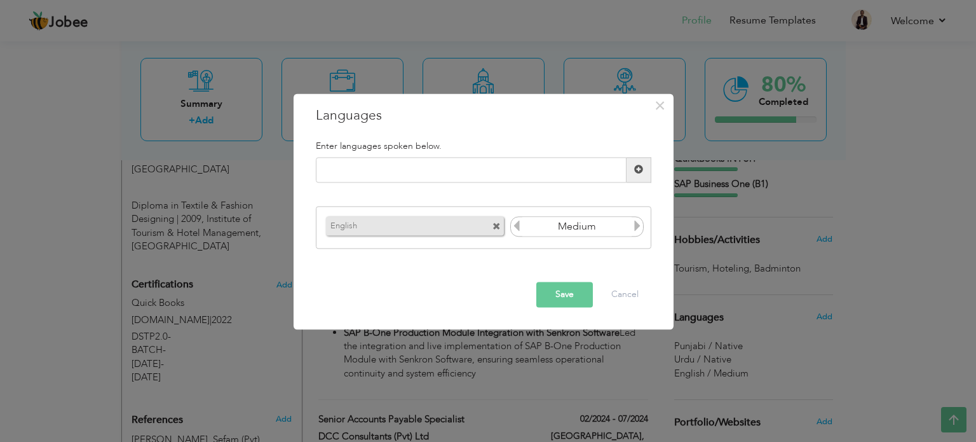
click at [495, 224] on span at bounding box center [497, 227] width 8 height 8
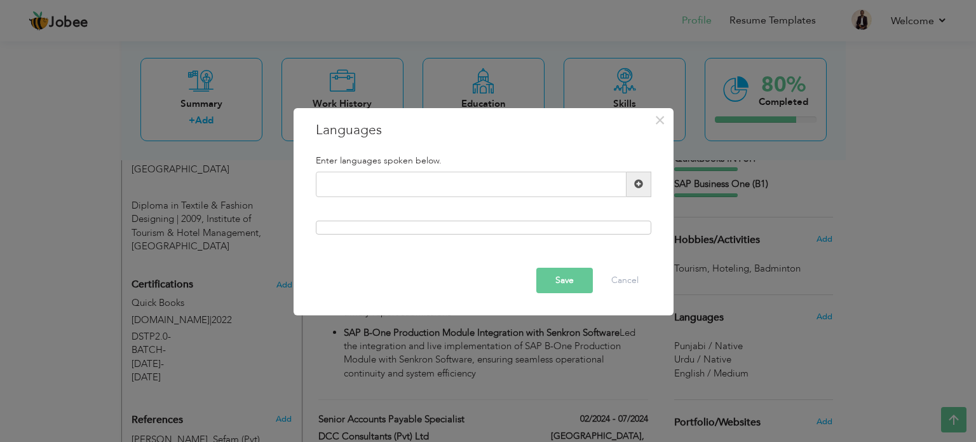
click at [543, 275] on button "Save" at bounding box center [565, 280] width 57 height 25
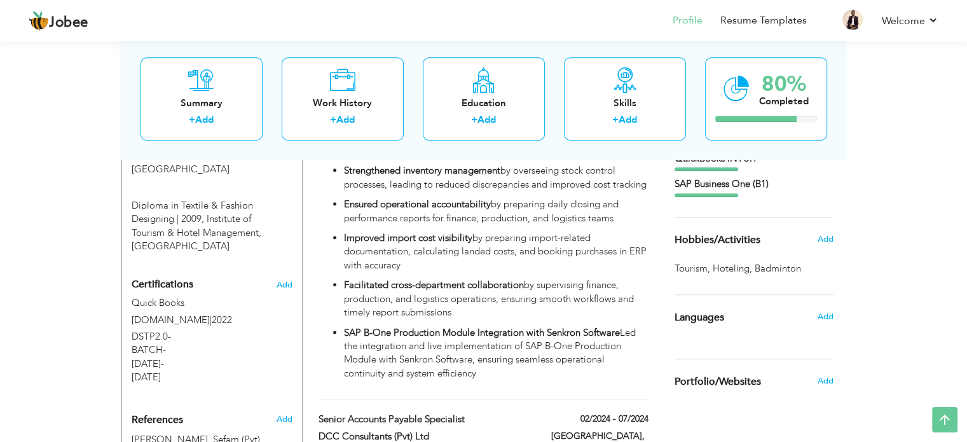
click at [836, 306] on div "Add" at bounding box center [828, 317] width 30 height 24
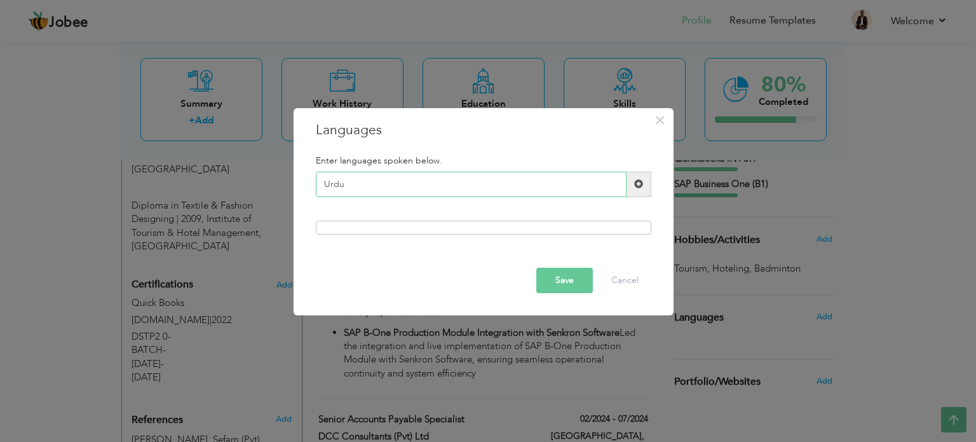
type input "Urdu"
click at [645, 181] on span at bounding box center [639, 184] width 25 height 25
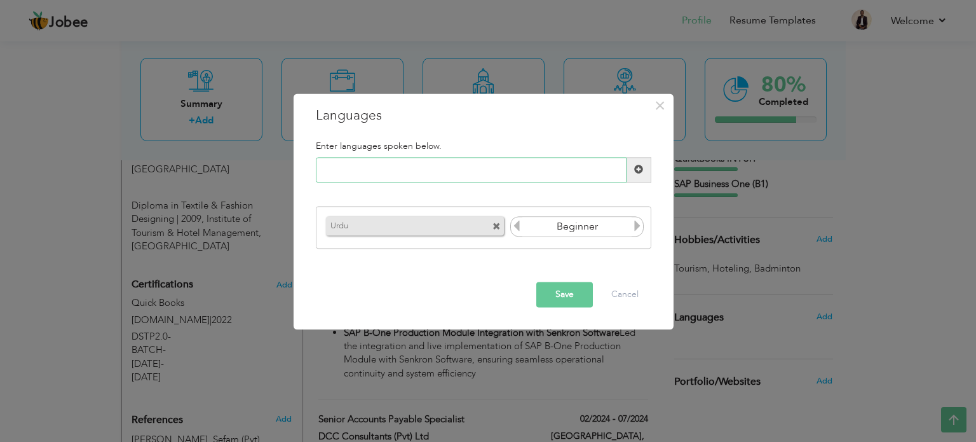
click at [519, 174] on input "text" at bounding box center [471, 169] width 311 height 25
type input "Punjabi"
click at [647, 167] on span at bounding box center [639, 169] width 25 height 25
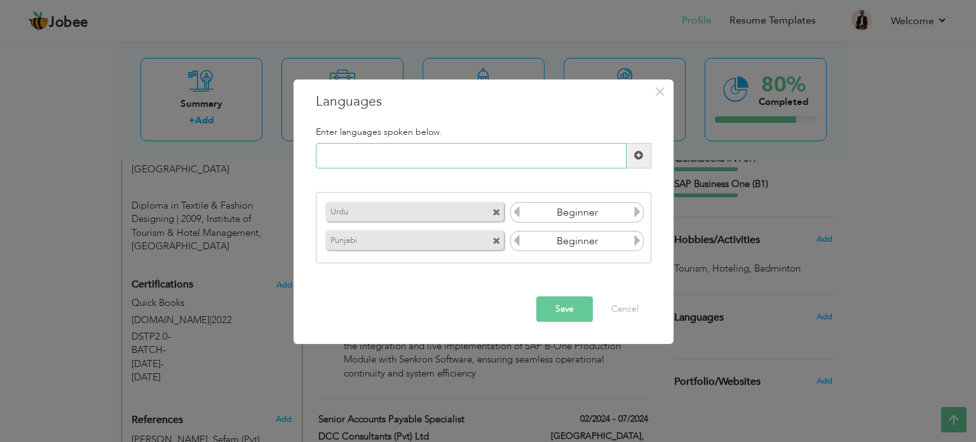
click at [454, 152] on input "text" at bounding box center [471, 155] width 311 height 25
type input "English"
click at [638, 147] on span at bounding box center [639, 155] width 25 height 25
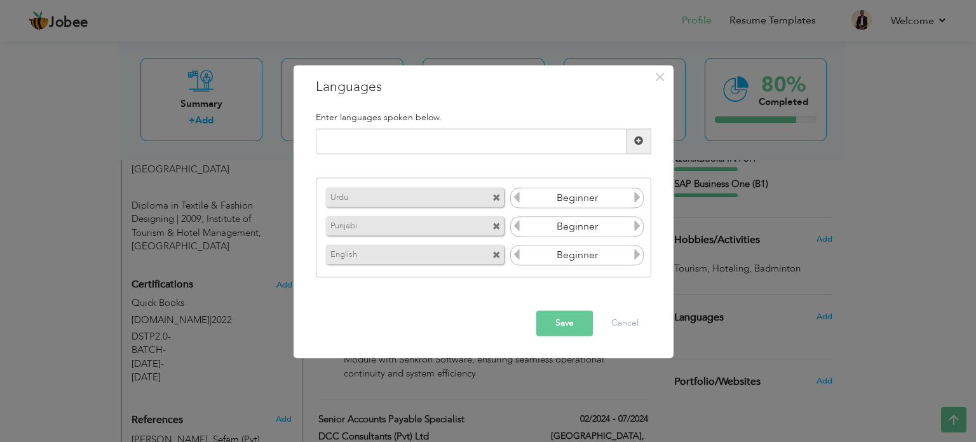
click at [496, 254] on span at bounding box center [497, 256] width 8 height 8
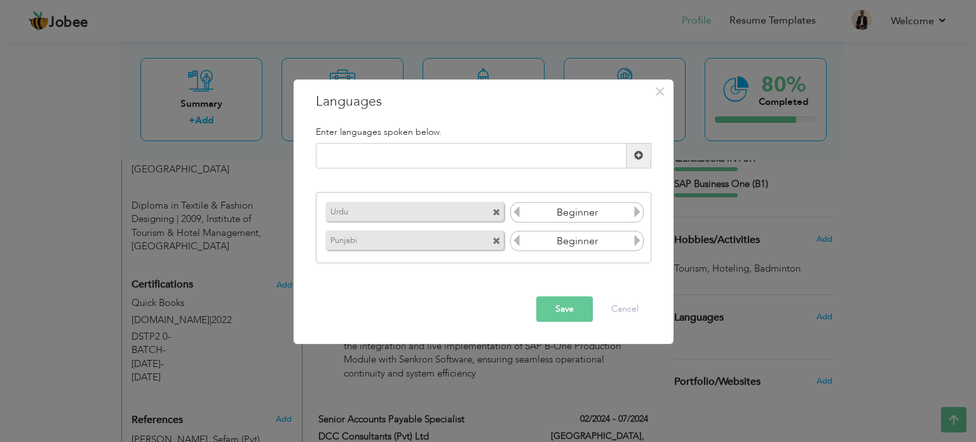
click at [497, 240] on span at bounding box center [497, 241] width 8 height 8
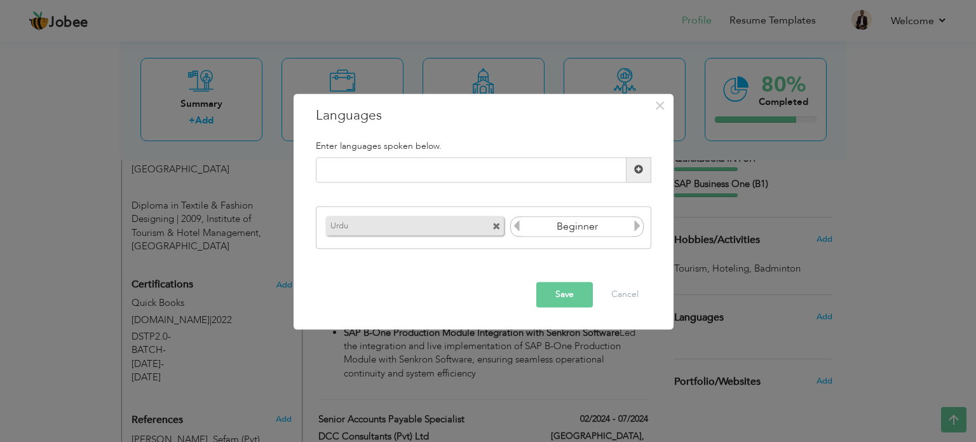
click at [498, 223] on span at bounding box center [497, 227] width 8 height 8
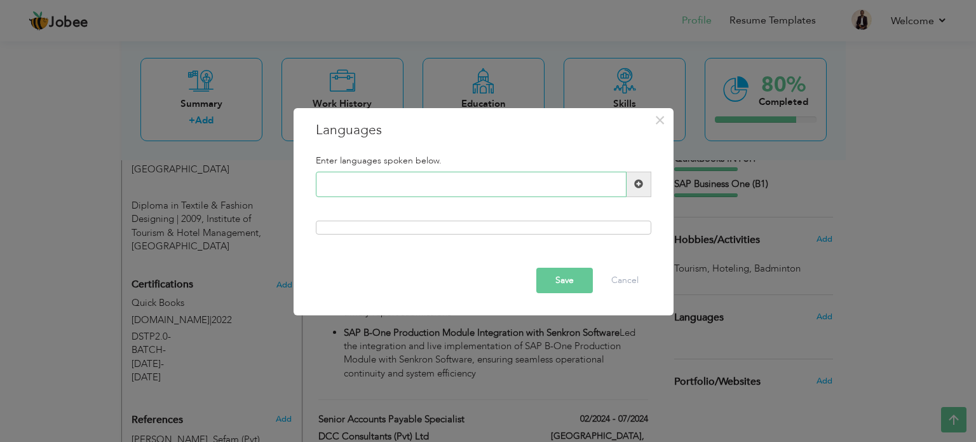
click at [477, 182] on input "text" at bounding box center [471, 184] width 311 height 25
type input "English"
click at [643, 179] on span at bounding box center [639, 184] width 25 height 25
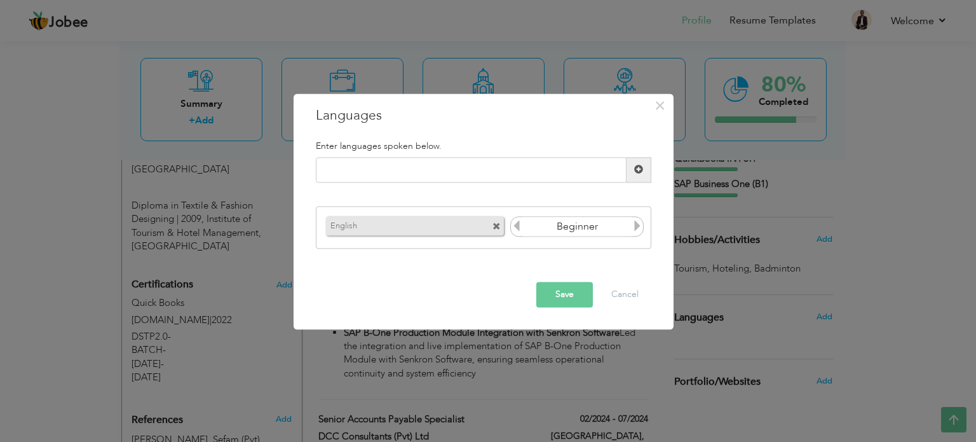
click at [636, 228] on icon at bounding box center [637, 226] width 11 height 11
click at [521, 154] on div "Enter languages spoken below." at bounding box center [483, 146] width 355 height 22
click at [529, 166] on input "text" at bounding box center [471, 169] width 311 height 25
type input "Urud"
click at [640, 172] on span at bounding box center [638, 169] width 9 height 9
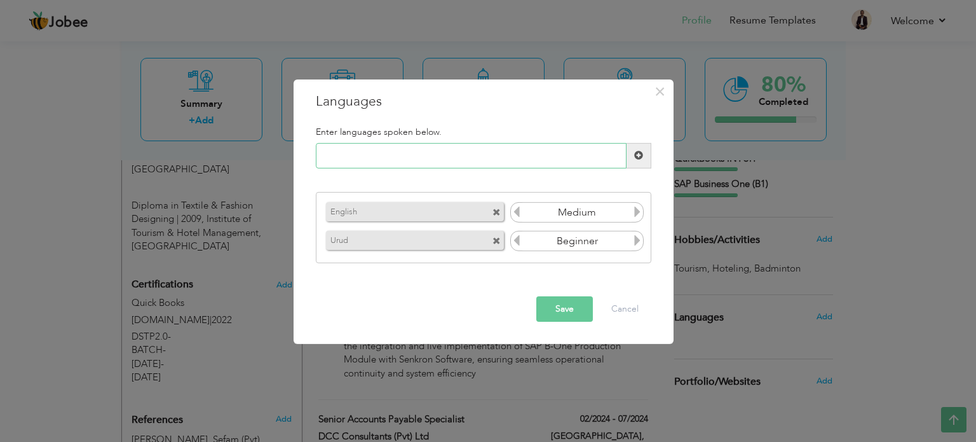
click at [488, 150] on input "text" at bounding box center [471, 155] width 311 height 25
type input "Punjabi"
click at [640, 147] on span at bounding box center [639, 155] width 25 height 25
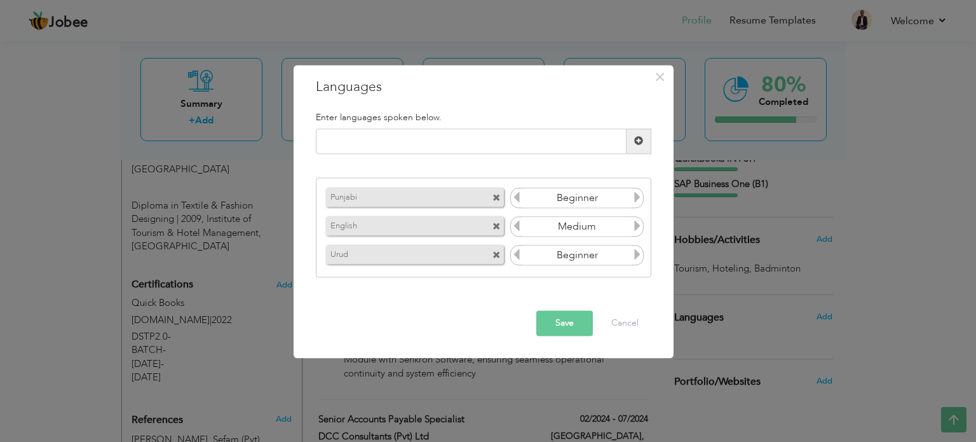
click at [637, 221] on icon at bounding box center [637, 226] width 11 height 11
click at [639, 221] on icon at bounding box center [637, 226] width 11 height 11
click at [635, 257] on icon at bounding box center [637, 254] width 11 height 11
click at [639, 199] on icon at bounding box center [637, 197] width 11 height 11
click at [577, 318] on button "Save" at bounding box center [565, 322] width 57 height 25
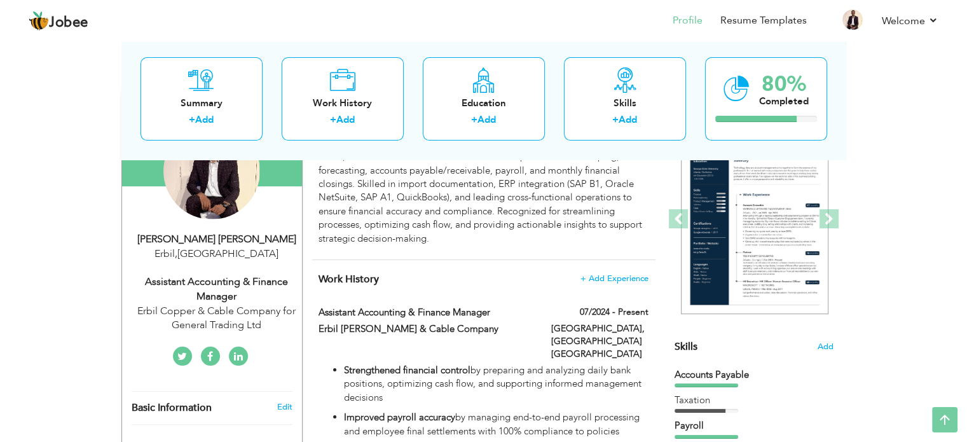
scroll to position [0, 0]
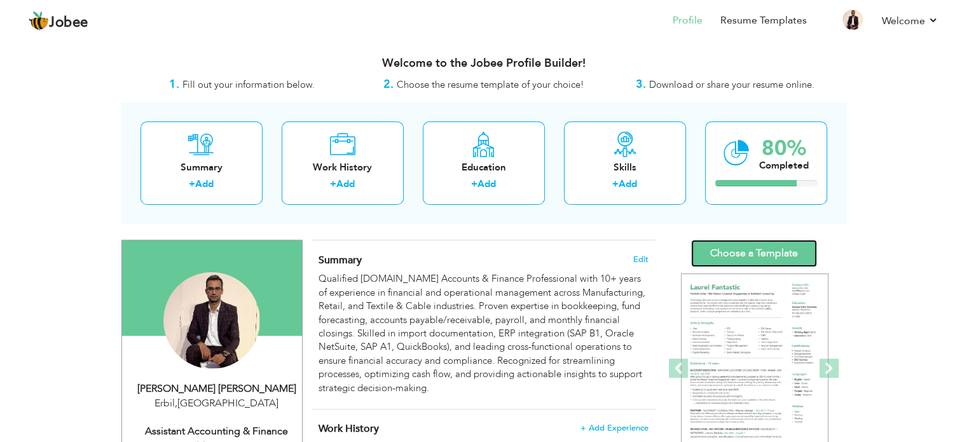
click at [761, 253] on link "Choose a Template" at bounding box center [754, 253] width 126 height 27
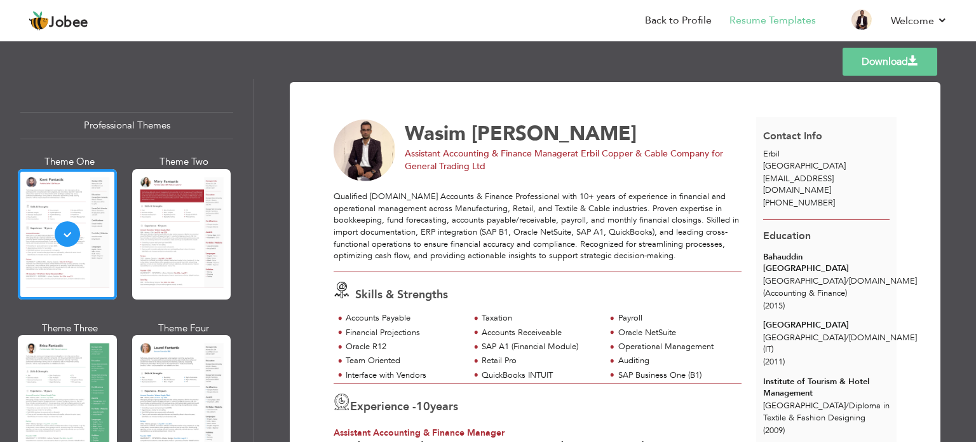
click at [170, 359] on div at bounding box center [181, 400] width 99 height 130
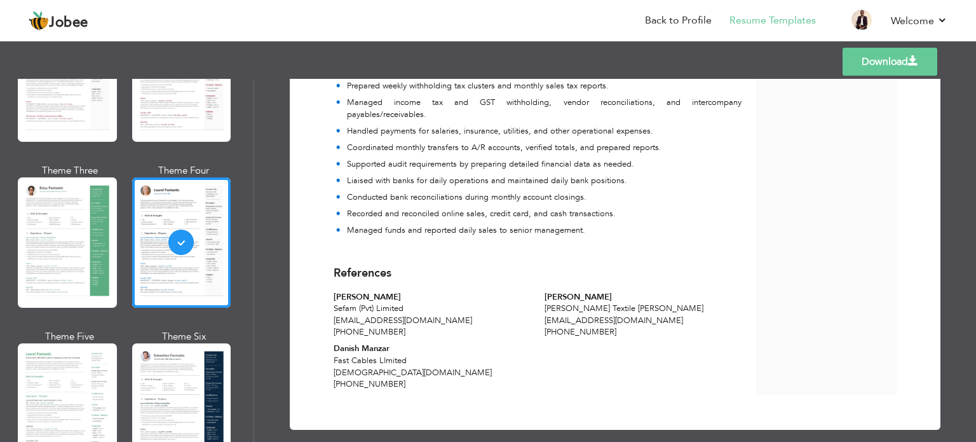
scroll to position [254, 0]
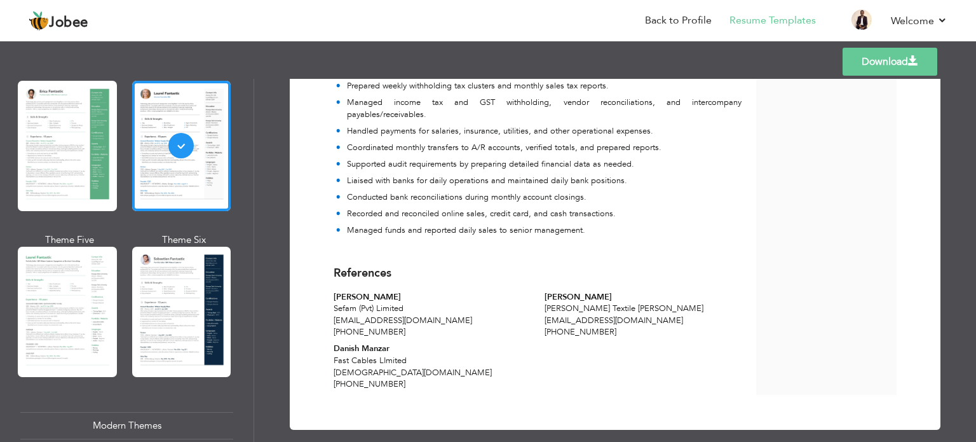
click at [102, 289] on div at bounding box center [67, 312] width 99 height 130
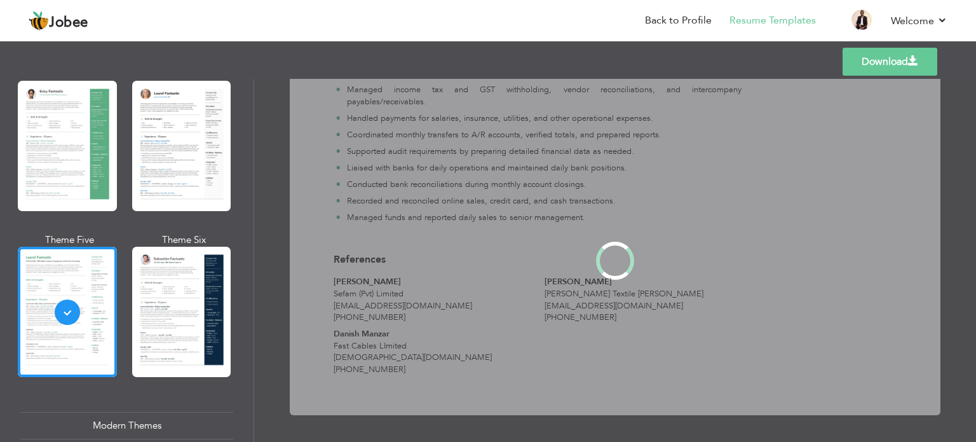
scroll to position [0, 0]
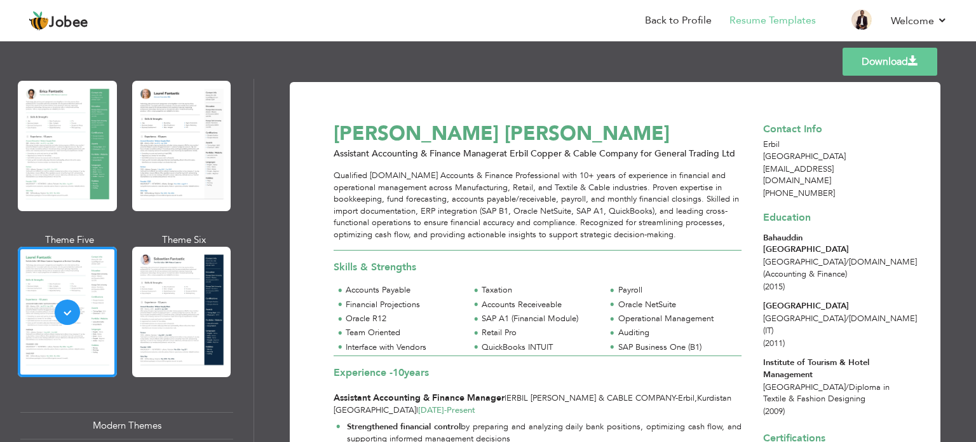
click at [160, 299] on div at bounding box center [181, 312] width 99 height 130
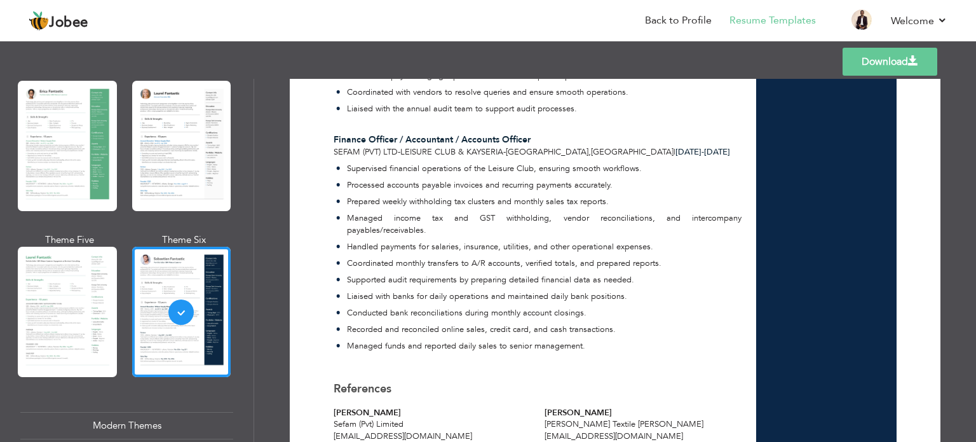
scroll to position [1406, 0]
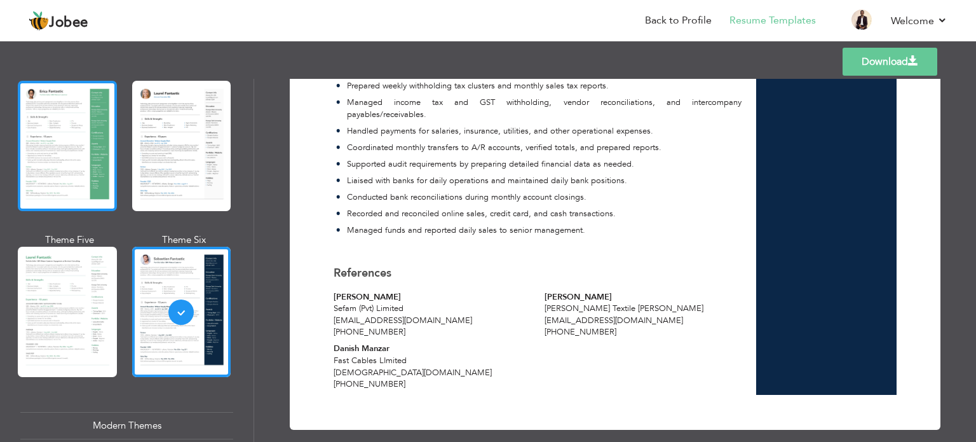
click at [65, 153] on div at bounding box center [67, 146] width 99 height 130
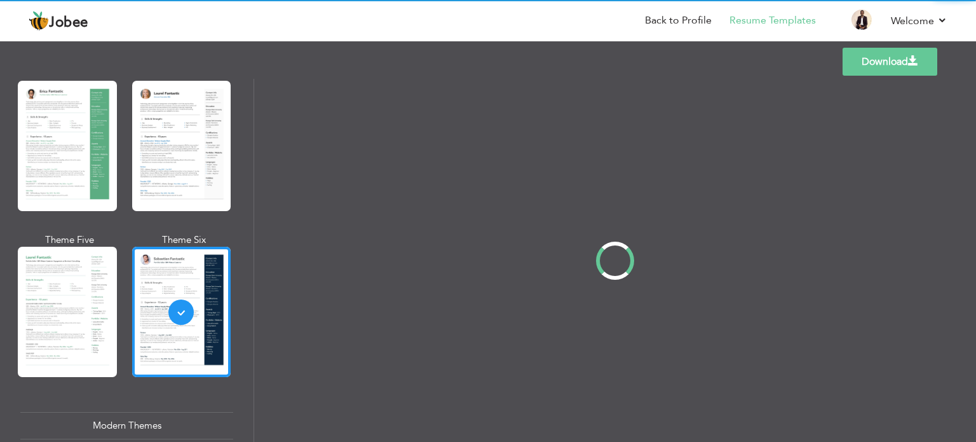
scroll to position [0, 0]
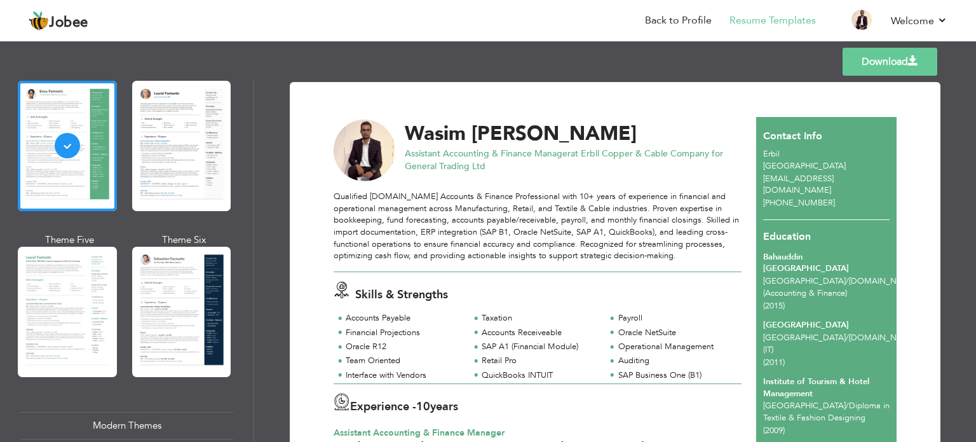
click at [233, 311] on div "Professional Themes Theme One Theme Two Theme Three Theme Six" at bounding box center [127, 260] width 254 height 363
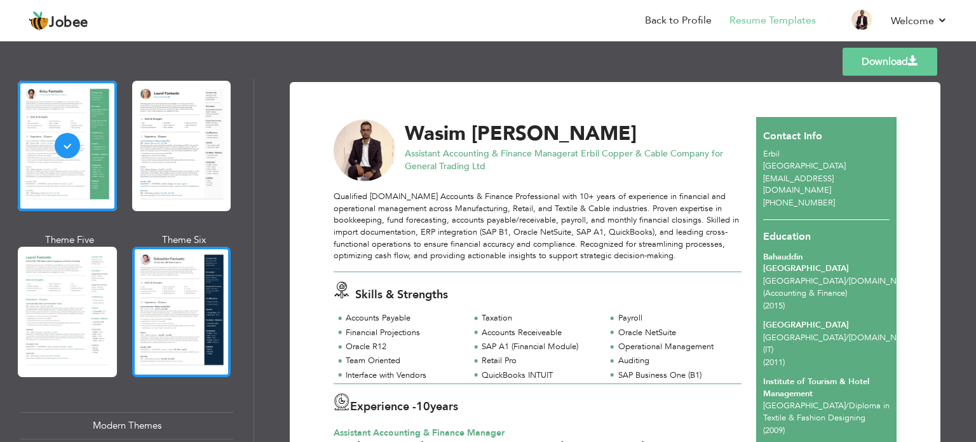
click at [216, 313] on div at bounding box center [181, 312] width 99 height 130
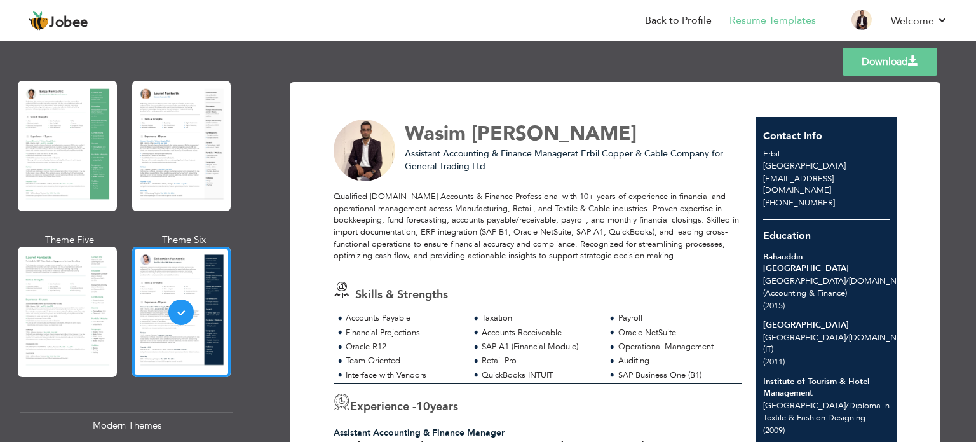
click at [890, 57] on link "Download" at bounding box center [890, 62] width 95 height 28
click at [701, 14] on link "Back to Profile" at bounding box center [678, 20] width 67 height 15
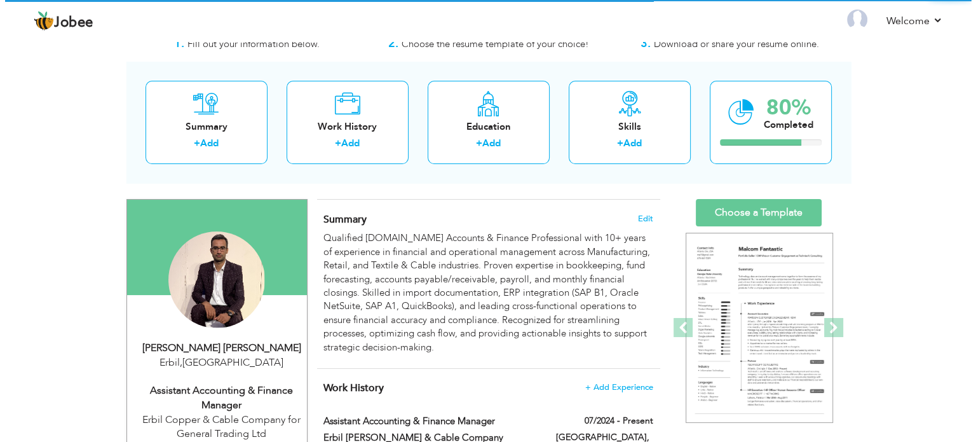
scroll to position [127, 0]
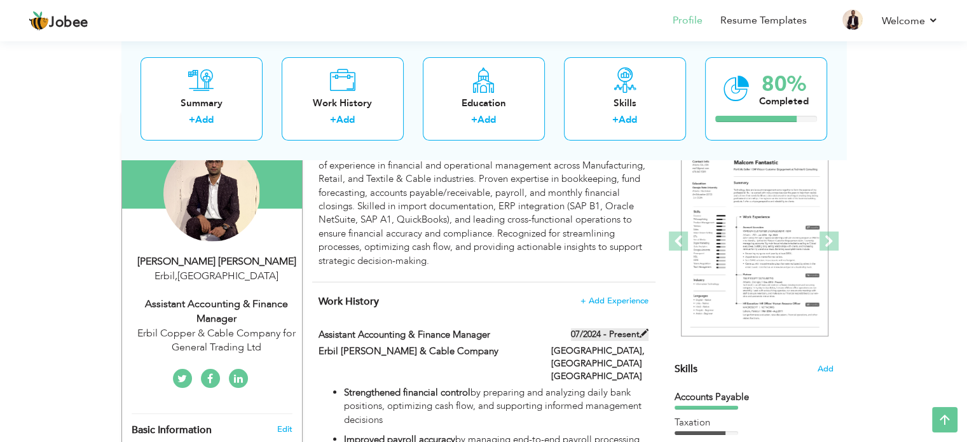
click at [645, 330] on span at bounding box center [644, 333] width 9 height 9
type input "Assistant Accounting & Finance Manager"
type input "Erbil [PERSON_NAME] & Cable Company"
type input "07/2024"
type input "Kurdistan [GEOGRAPHIC_DATA]"
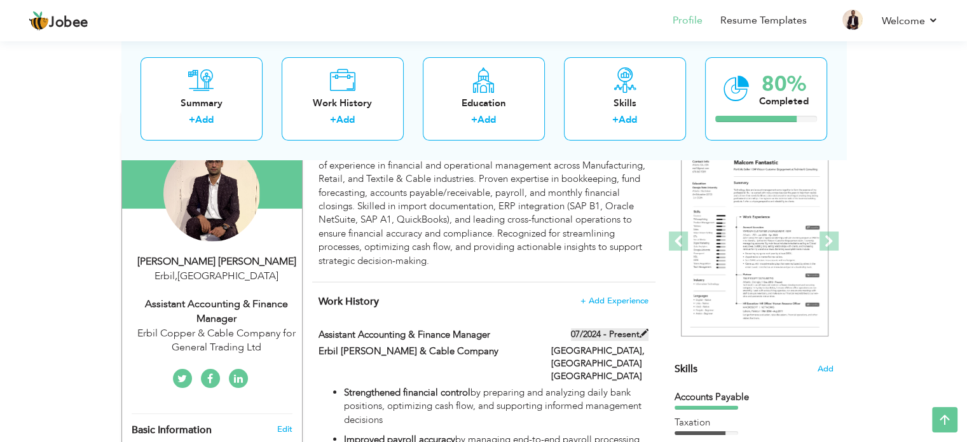
type input "Erbil"
checkbox input "true"
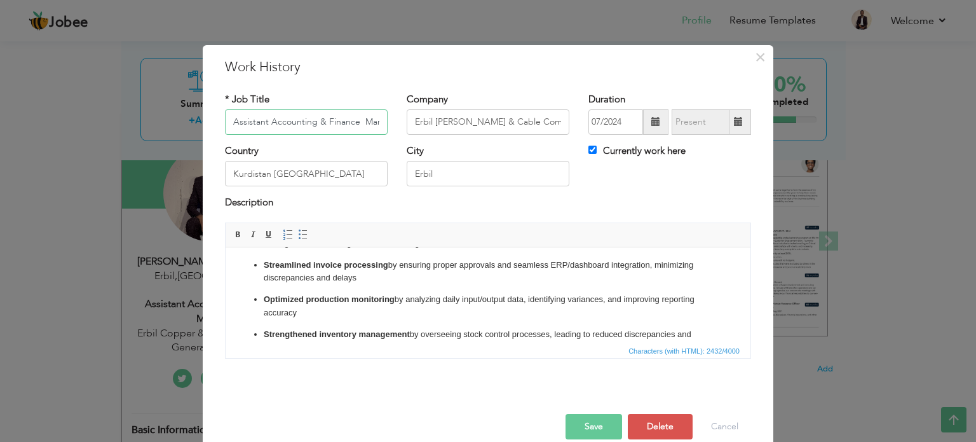
scroll to position [373, 0]
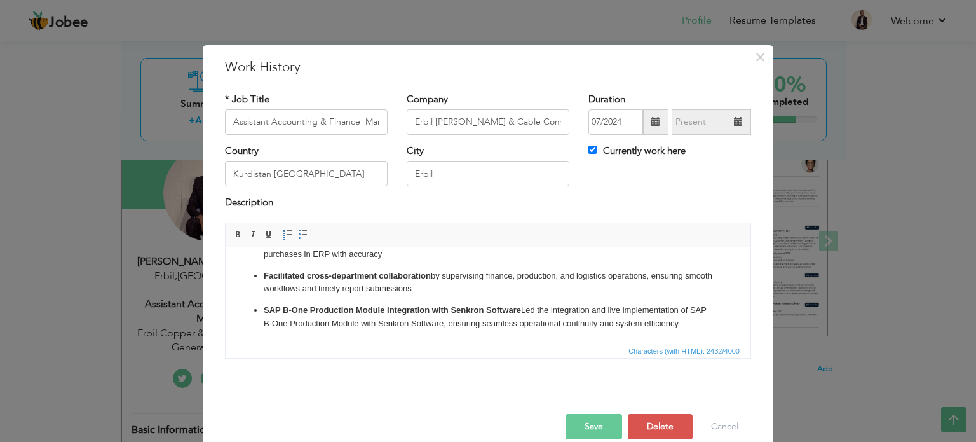
drag, startPoint x: 699, startPoint y: 322, endPoint x: 715, endPoint y: 325, distance: 15.6
click at [701, 322] on p "SAP B-One Production Module Integration with Senkron Software Led the integrati…" at bounding box center [488, 316] width 449 height 27
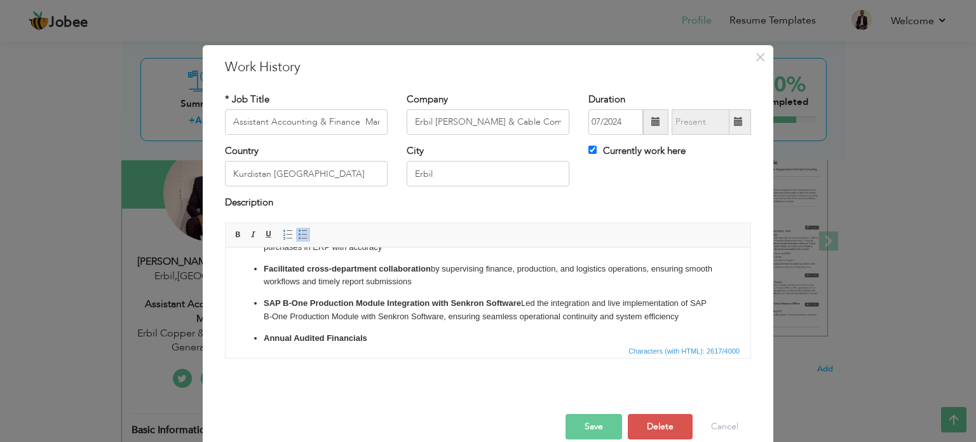
scroll to position [392, 0]
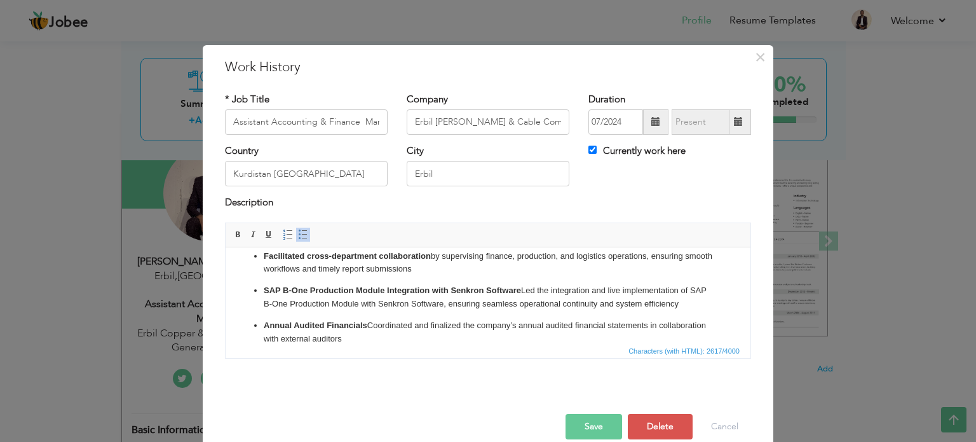
click at [600, 422] on button "Save" at bounding box center [594, 426] width 57 height 25
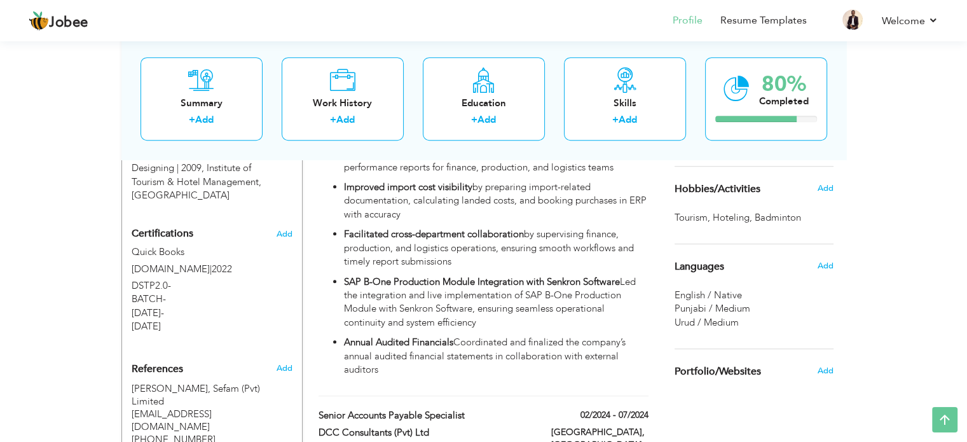
scroll to position [763, 0]
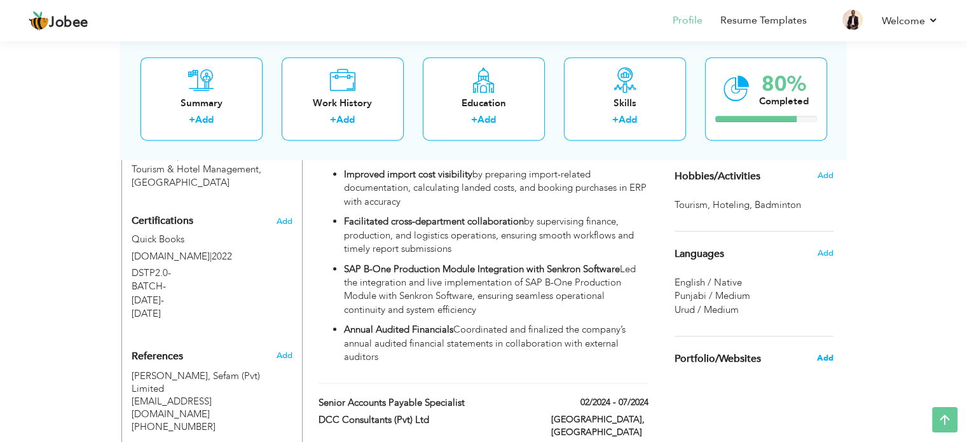
click at [821, 354] on span "Add" at bounding box center [824, 357] width 17 height 11
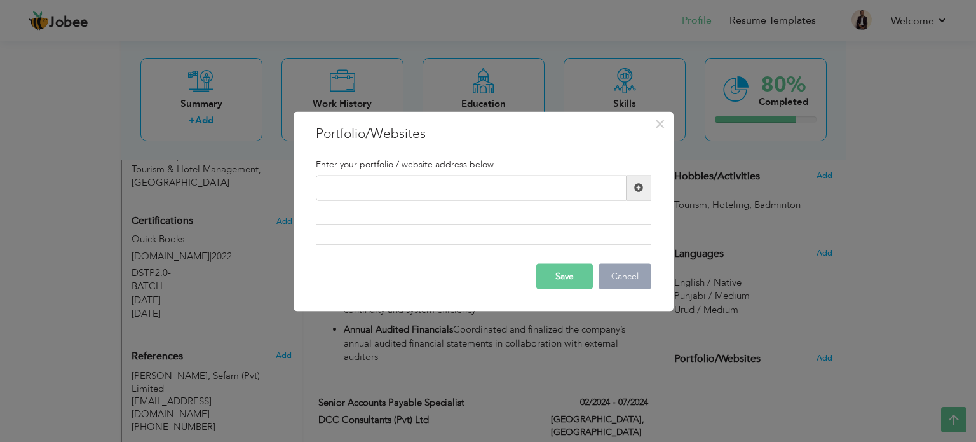
click at [610, 279] on button "Cancel" at bounding box center [625, 276] width 53 height 25
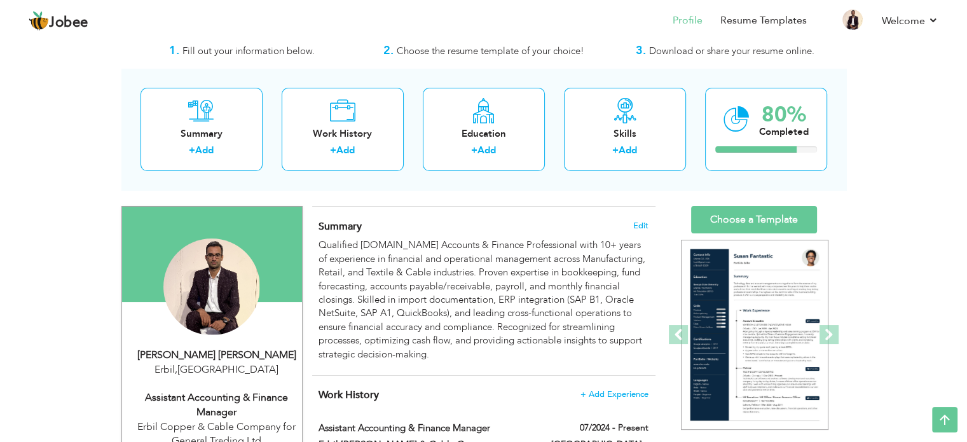
scroll to position [0, 0]
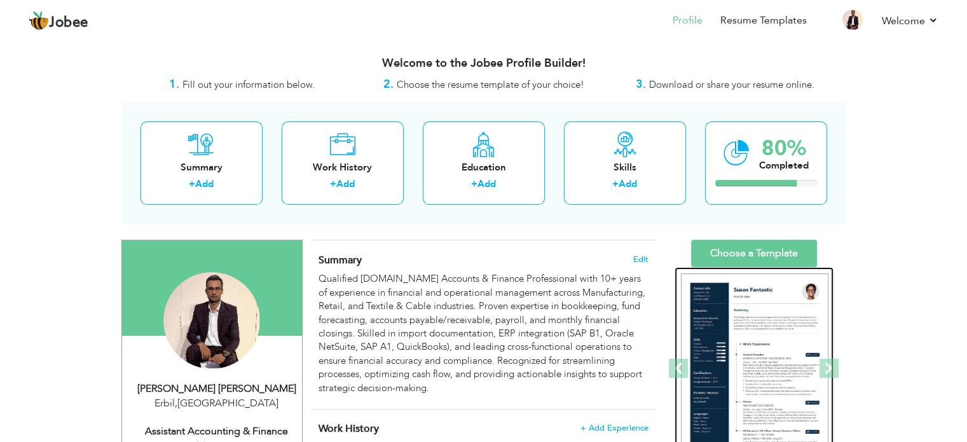
click at [765, 292] on img at bounding box center [754, 368] width 147 height 191
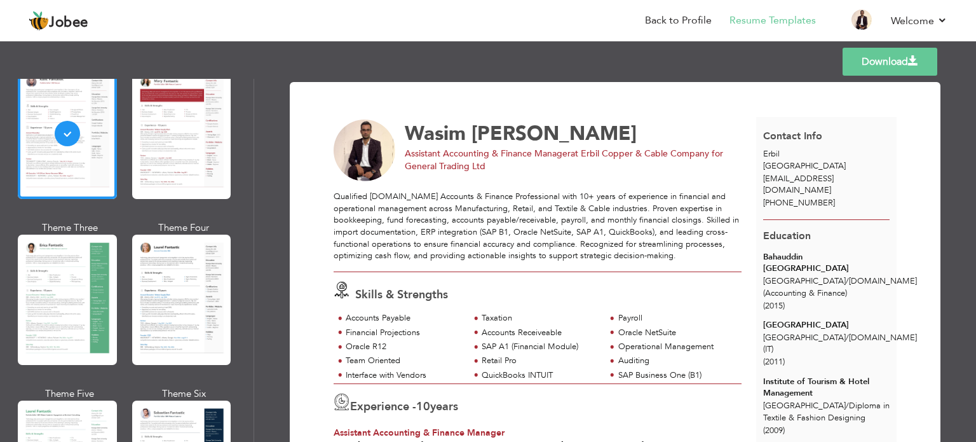
scroll to position [127, 0]
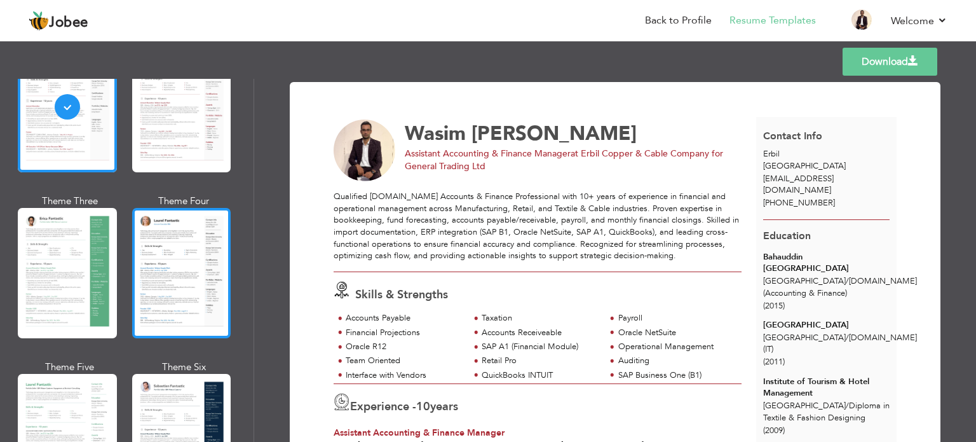
click at [178, 308] on div at bounding box center [181, 273] width 99 height 130
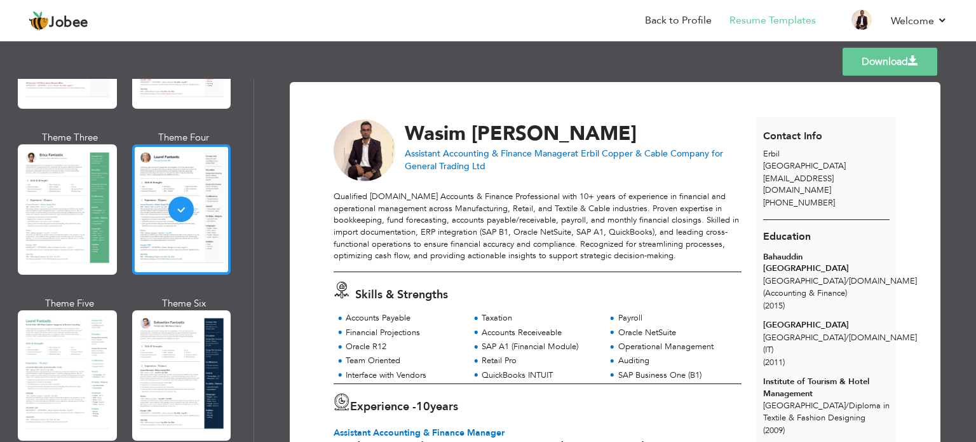
scroll to position [254, 0]
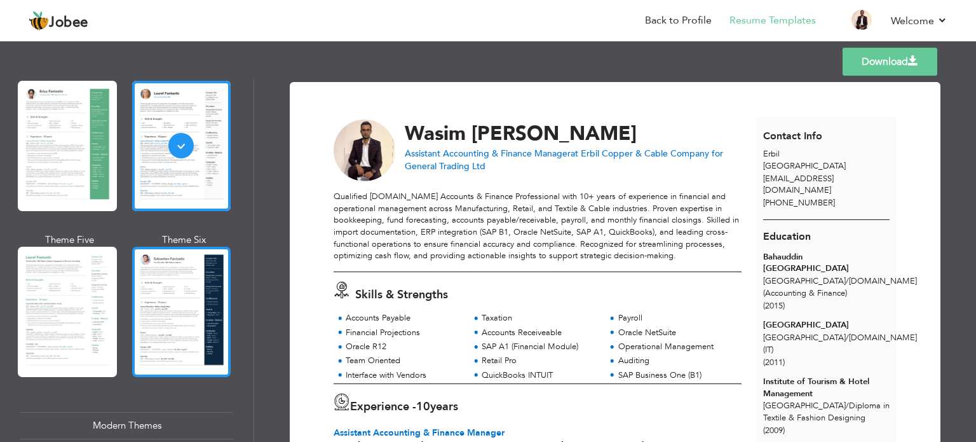
click at [195, 292] on div at bounding box center [181, 312] width 99 height 130
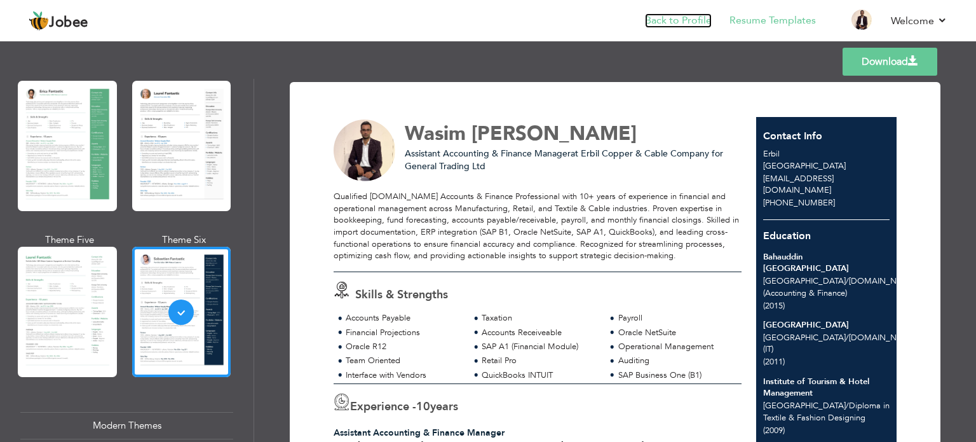
click at [664, 18] on link "Back to Profile" at bounding box center [678, 20] width 67 height 15
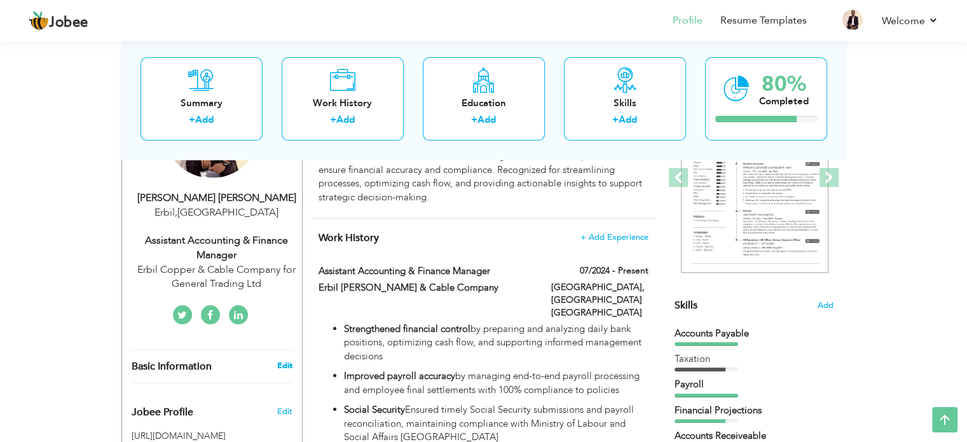
click at [280, 364] on link "Edit" at bounding box center [284, 365] width 15 height 11
type input "Wasim"
type input "[PERSON_NAME]"
type input "[PHONE_NUMBER]"
select select "number:102"
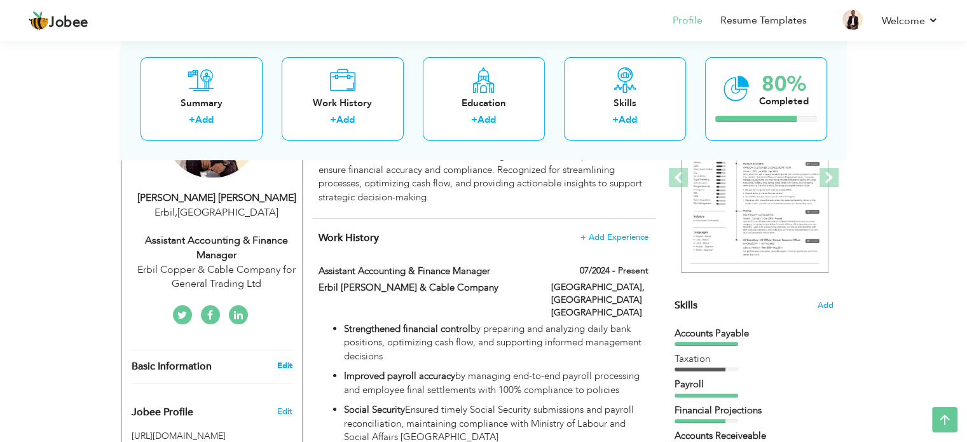
type input "Erbil"
select select "number:12"
type input "Erbil Copper & Cable Company for General Trading Ltd"
type input "Assistant Accounting & Finance Manager"
type input "linkedin.com/in/wasim-abdul-sattar-873799a6"
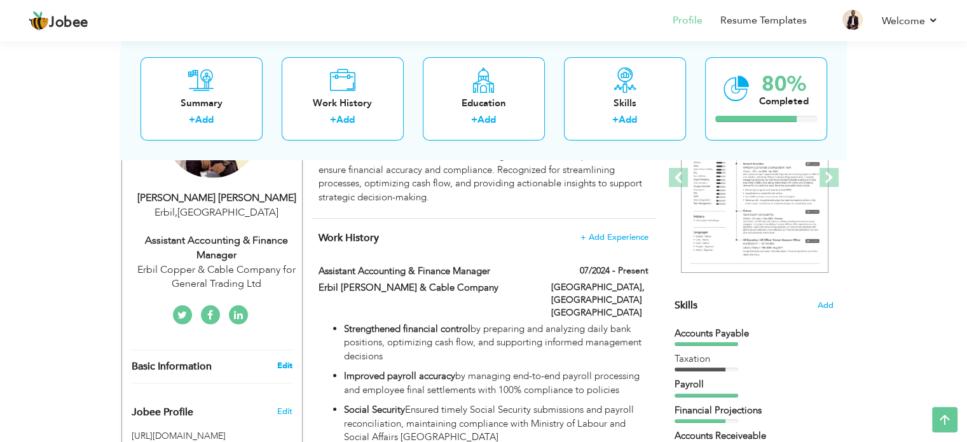
type input "@wasim737"
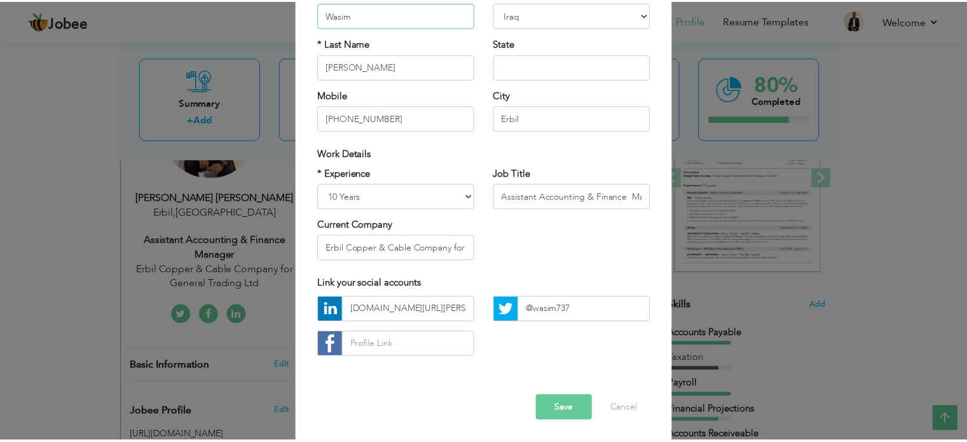
scroll to position [135, 0]
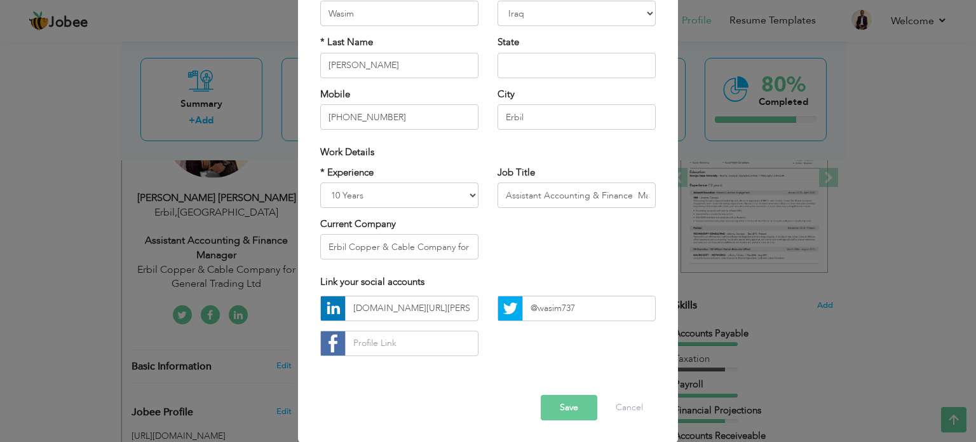
click at [568, 414] on button "Save" at bounding box center [569, 407] width 57 height 25
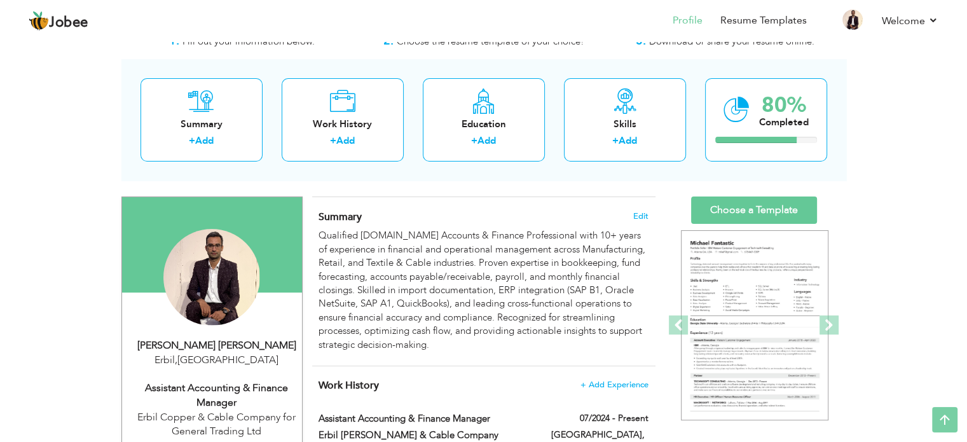
scroll to position [0, 0]
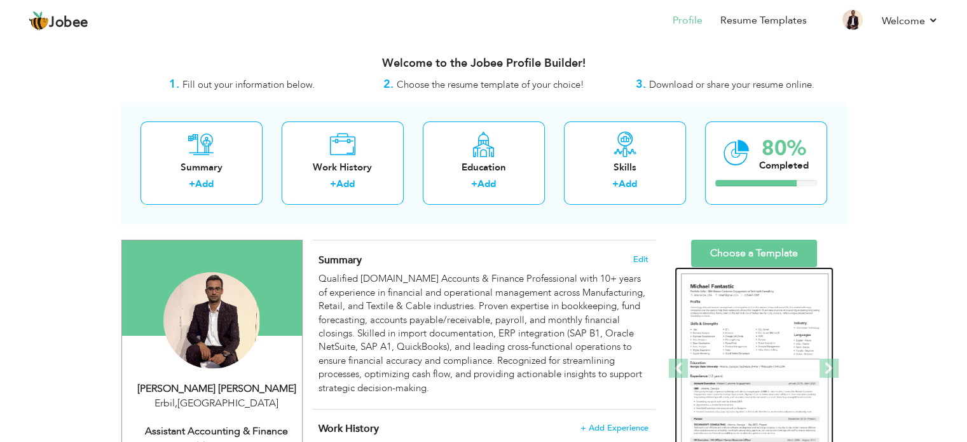
click at [779, 343] on img at bounding box center [754, 368] width 147 height 191
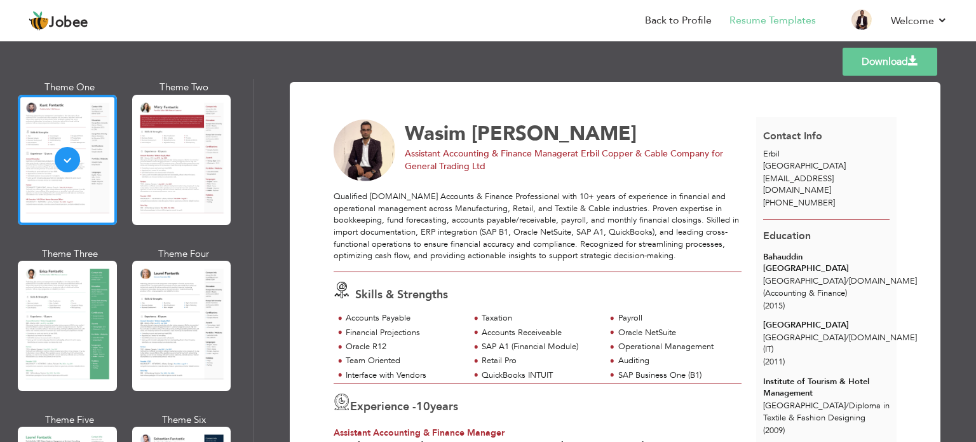
scroll to position [127, 0]
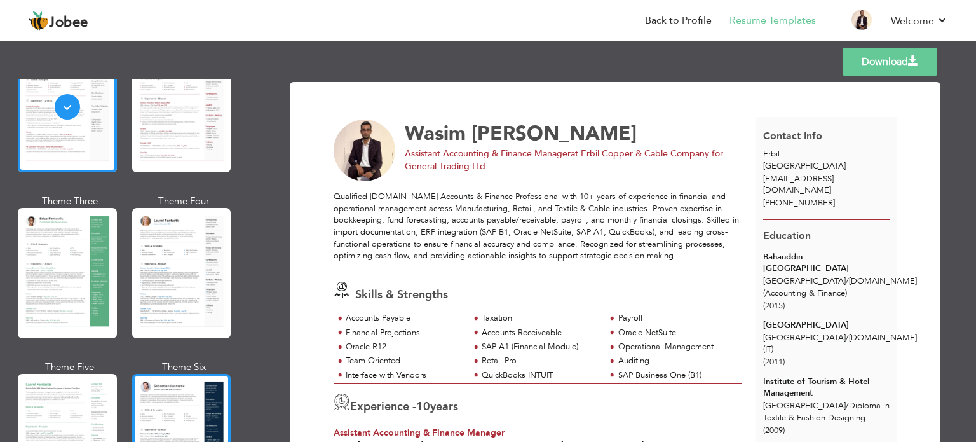
click at [200, 390] on div at bounding box center [181, 439] width 99 height 130
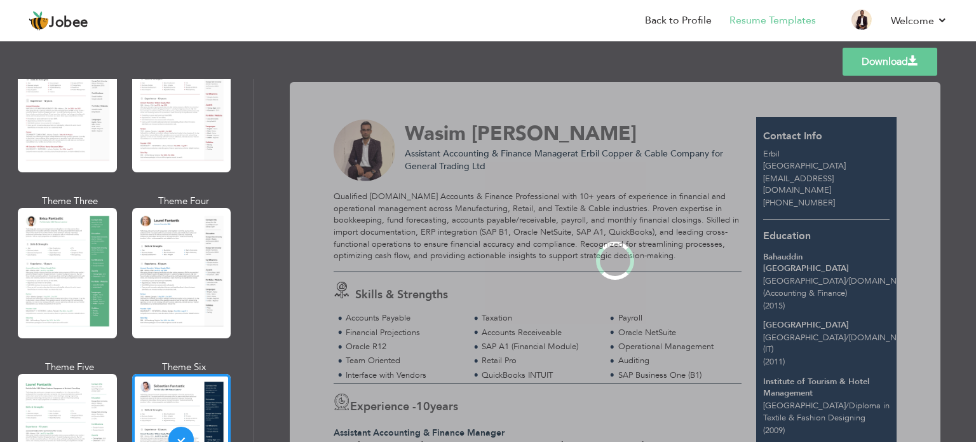
click at [872, 60] on link "Download" at bounding box center [890, 62] width 95 height 28
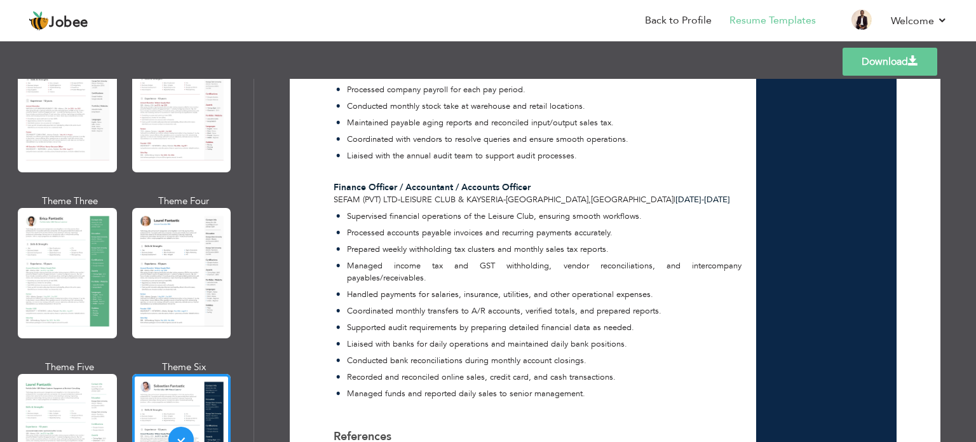
scroll to position [1435, 0]
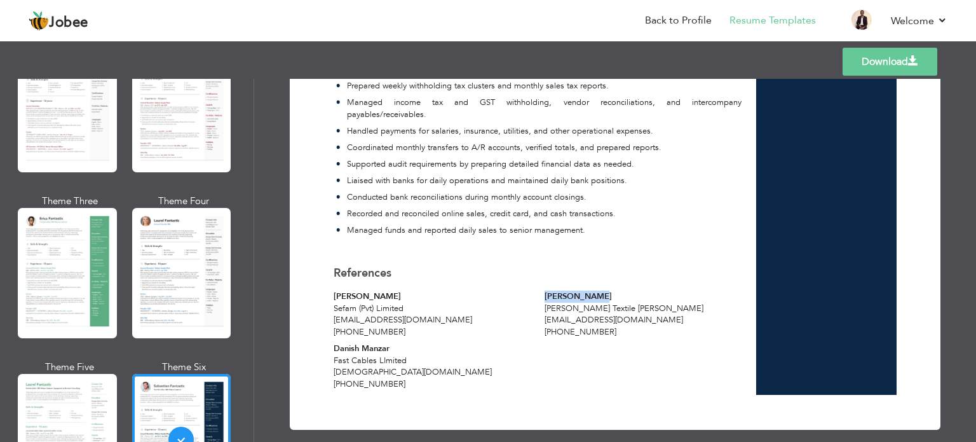
drag, startPoint x: 545, startPoint y: 280, endPoint x: 601, endPoint y: 285, distance: 56.2
click at [601, 291] on div "Nouman Aslam" at bounding box center [643, 297] width 197 height 12
copy div "Nouman Aslam"
click at [697, 12] on li "Back to Profile" at bounding box center [669, 21] width 85 height 34
click at [697, 22] on link "Back to Profile" at bounding box center [678, 20] width 67 height 15
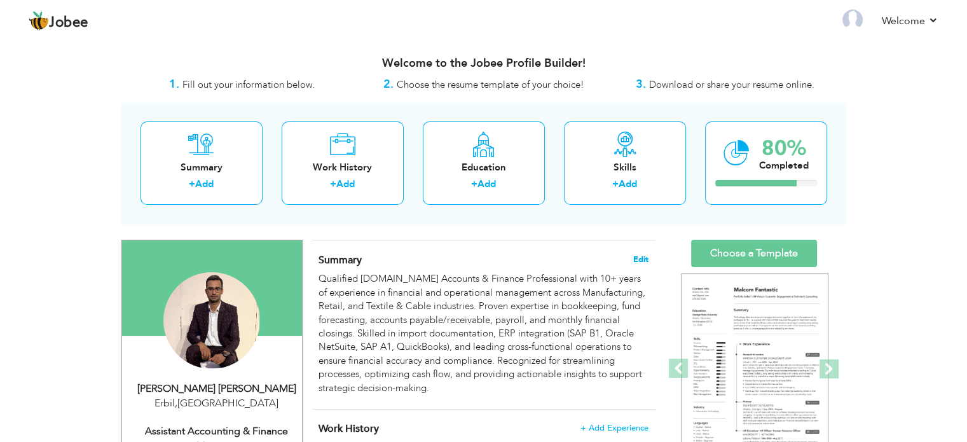
click at [634, 258] on span "Edit" at bounding box center [640, 259] width 15 height 9
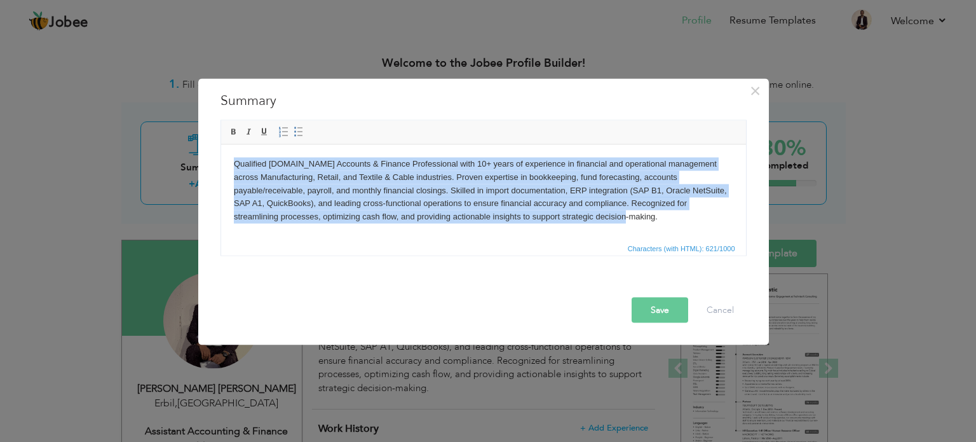
drag, startPoint x: 232, startPoint y: 163, endPoint x: 910, endPoint y: 416, distance: 723.4
click at [691, 236] on html "Qualified [DOMAIN_NAME] Accounts & Finance Professional with 10+ years of exper…" at bounding box center [483, 190] width 525 height 92
paste body
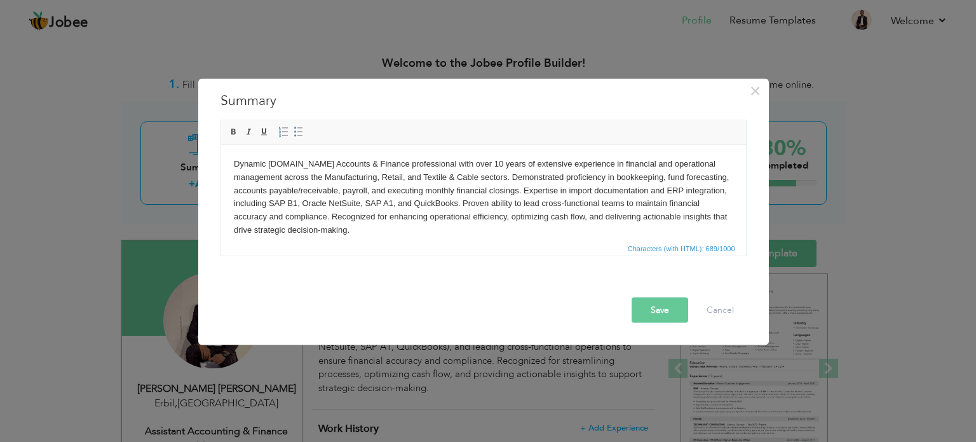
click at [678, 312] on button "Save" at bounding box center [660, 309] width 57 height 25
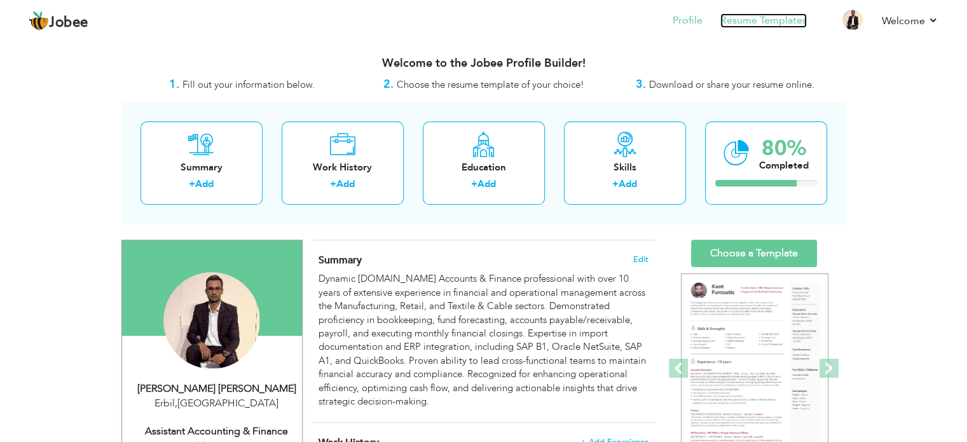
click at [768, 24] on link "Resume Templates" at bounding box center [763, 20] width 86 height 15
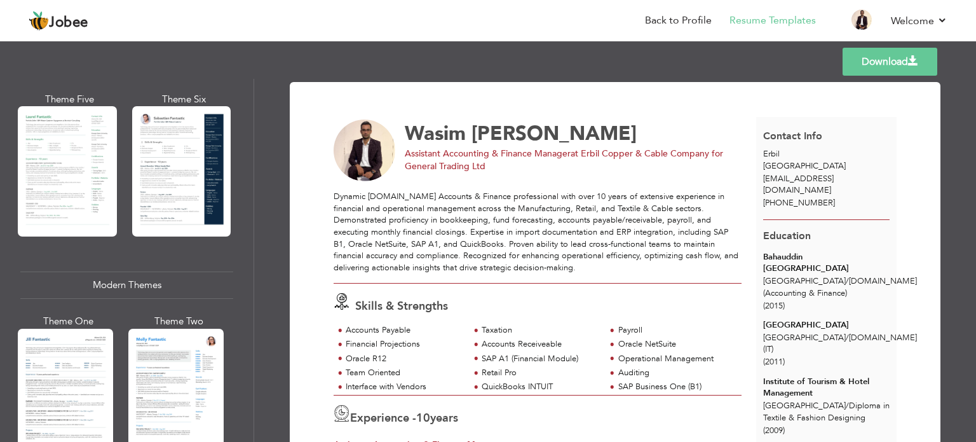
scroll to position [572, 0]
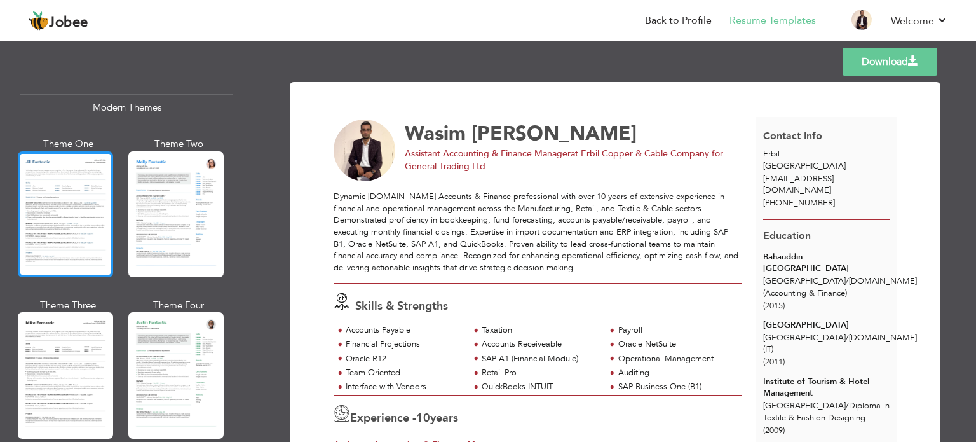
click at [45, 186] on div at bounding box center [65, 214] width 95 height 126
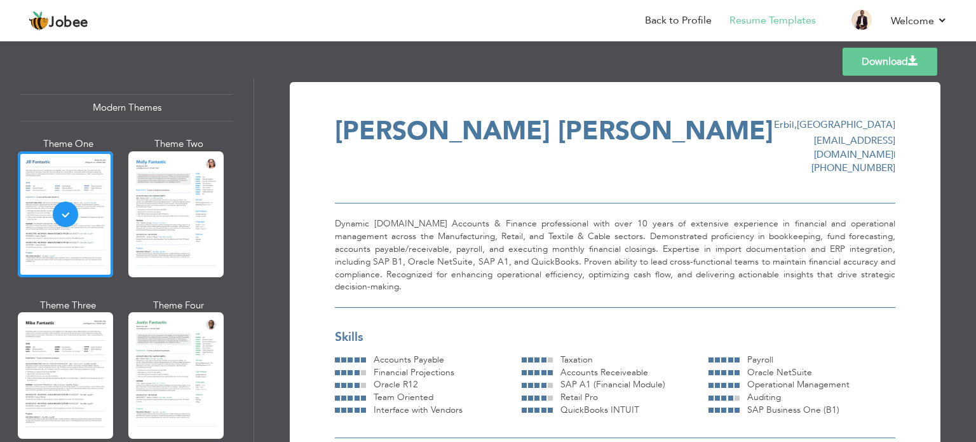
click at [191, 203] on div at bounding box center [175, 214] width 95 height 126
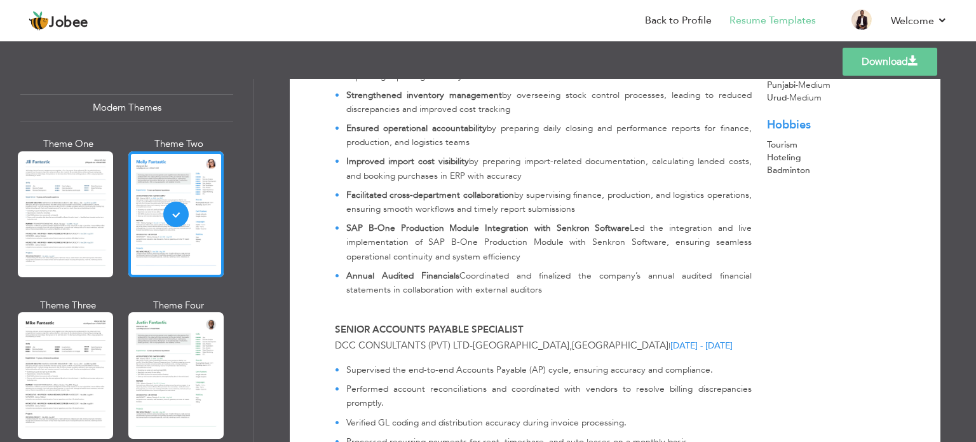
scroll to position [763, 0]
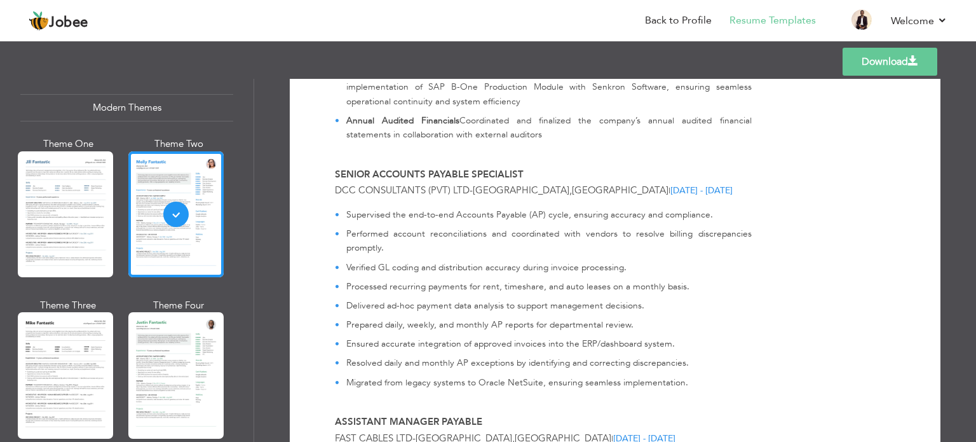
click at [94, 354] on div at bounding box center [65, 375] width 95 height 126
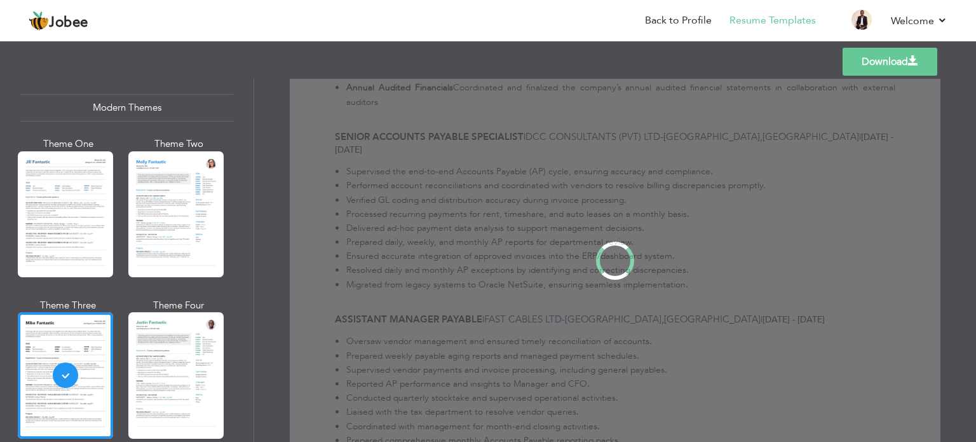
scroll to position [0, 0]
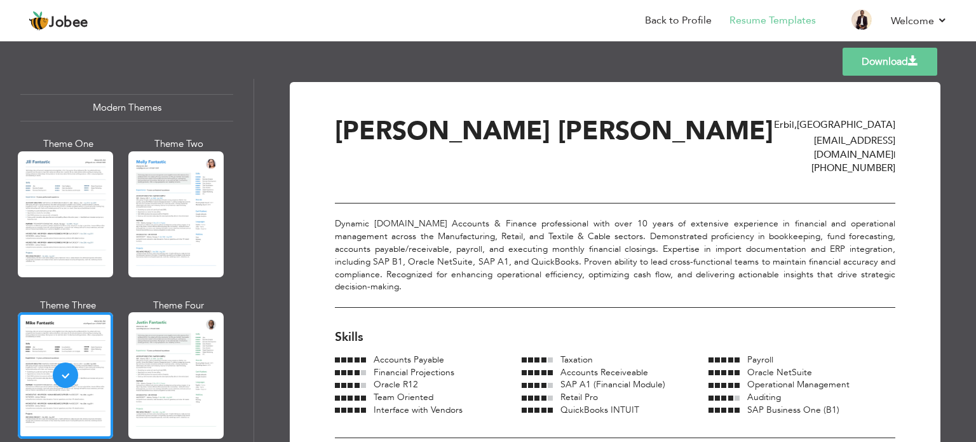
click at [144, 339] on div at bounding box center [175, 375] width 95 height 126
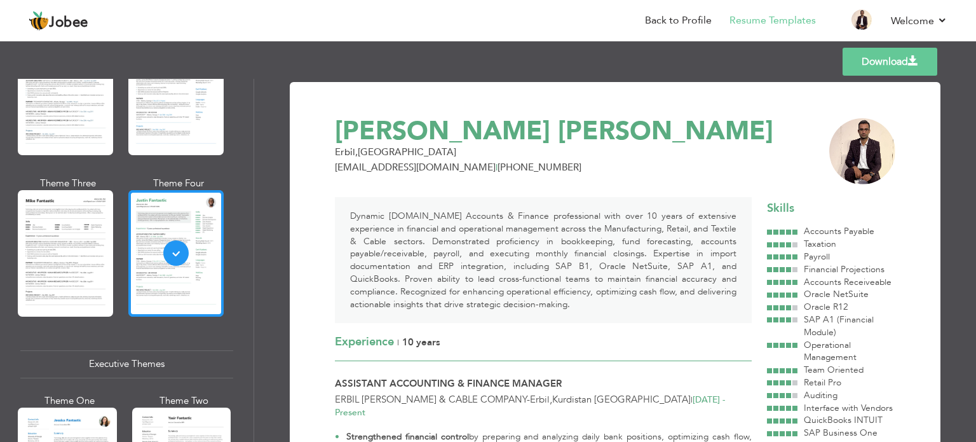
scroll to position [890, 0]
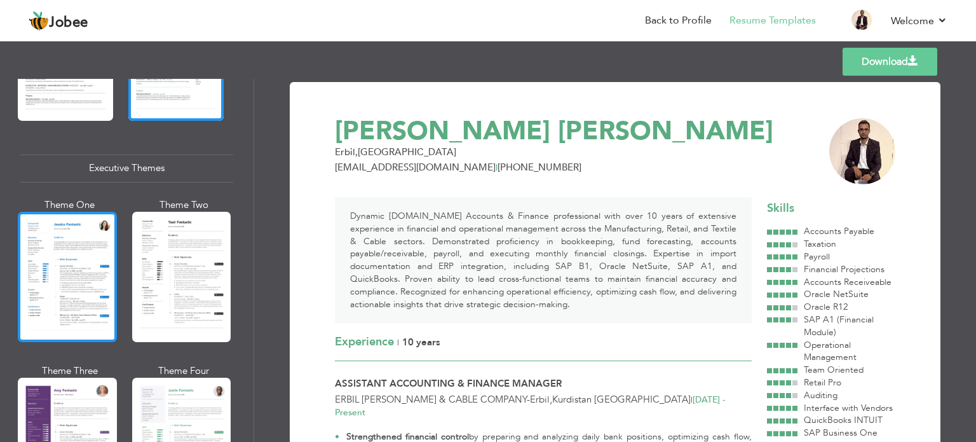
click at [102, 279] on div at bounding box center [67, 277] width 99 height 130
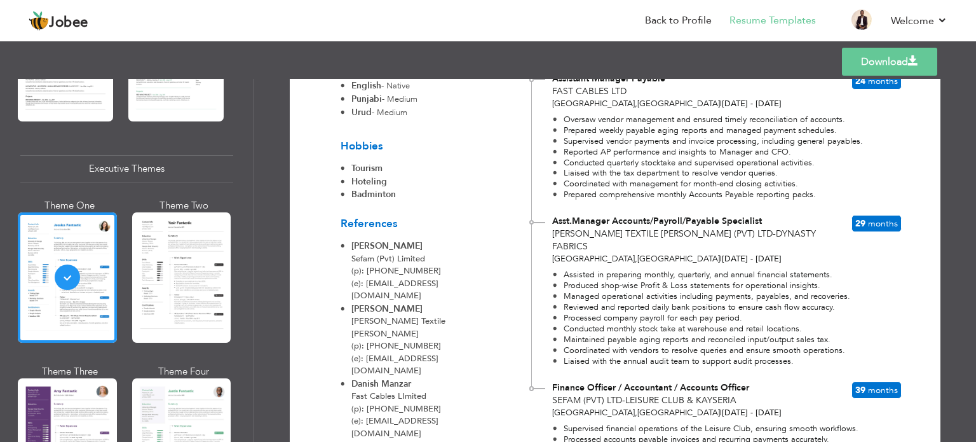
scroll to position [806, 0]
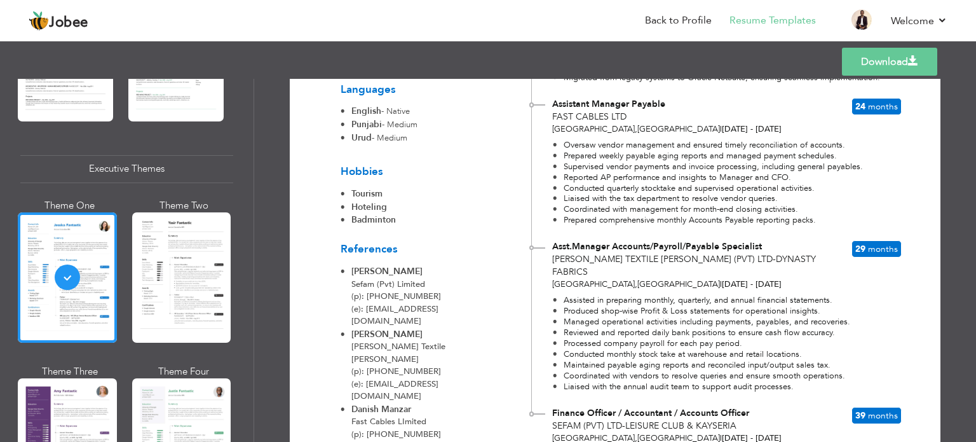
click at [872, 162] on ul "Oversaw vendor management and ensured timely reconciliation of accounts. Prepar…" at bounding box center [724, 183] width 342 height 86
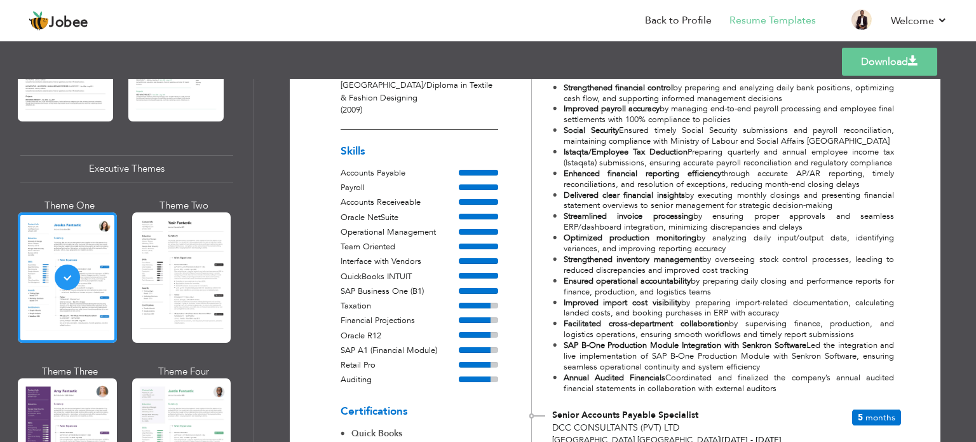
scroll to position [107, 0]
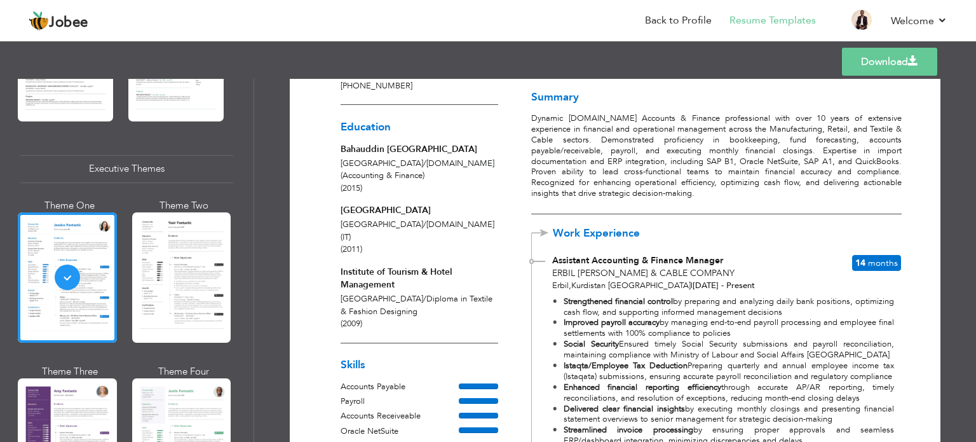
click at [765, 116] on p "Dynamic [DOMAIN_NAME] Accounts & Finance professional with over 10 years of ext…" at bounding box center [716, 156] width 370 height 86
click at [762, 116] on p "Dynamic [DOMAIN_NAME] Accounts & Finance professional with over 10 years of ext…" at bounding box center [716, 156] width 370 height 86
click at [763, 117] on p "Dynamic [DOMAIN_NAME] Accounts & Finance professional with over 10 years of ext…" at bounding box center [716, 156] width 370 height 86
click at [824, 170] on p "Dynamic [DOMAIN_NAME] Accounts & Finance professional with over 10 years of ext…" at bounding box center [716, 156] width 370 height 86
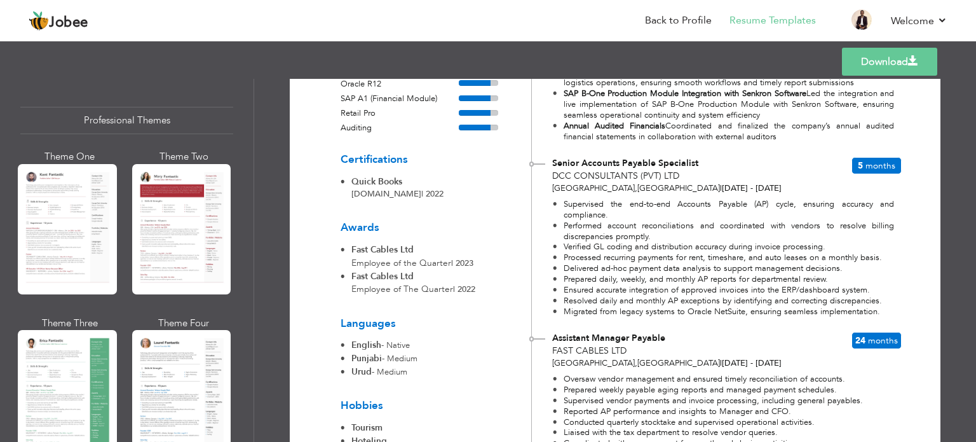
scroll to position [0, 0]
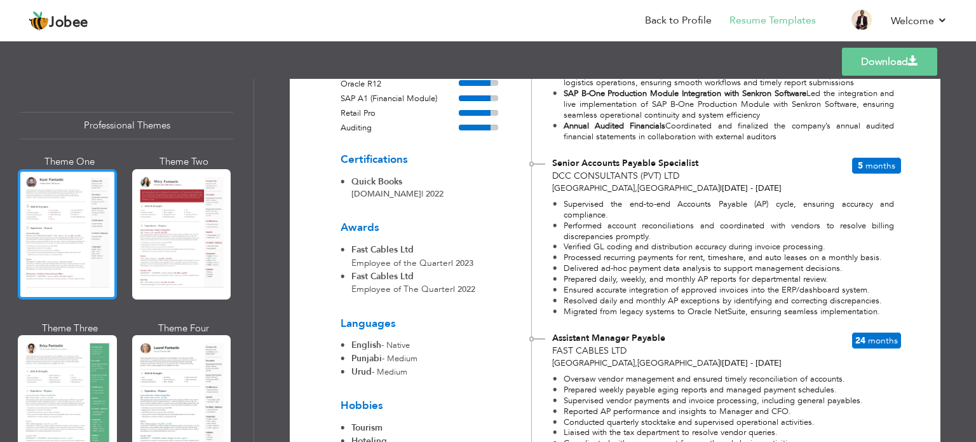
click at [71, 248] on div at bounding box center [67, 234] width 99 height 130
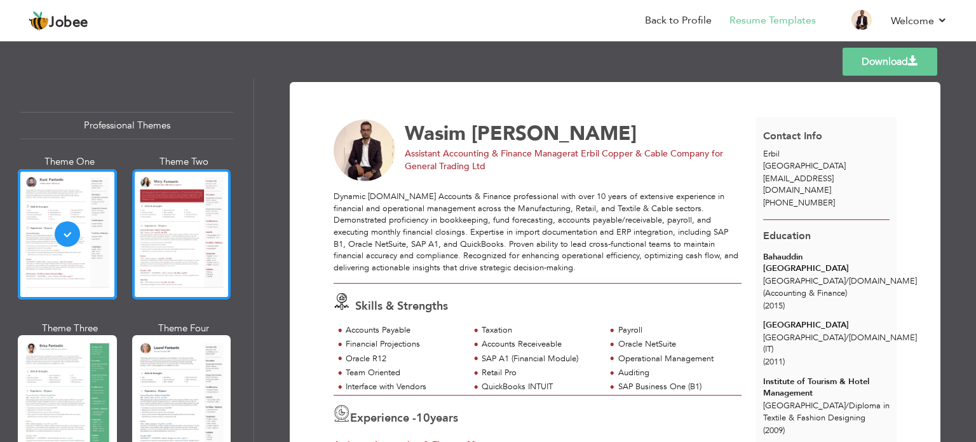
click at [175, 280] on div at bounding box center [181, 234] width 99 height 130
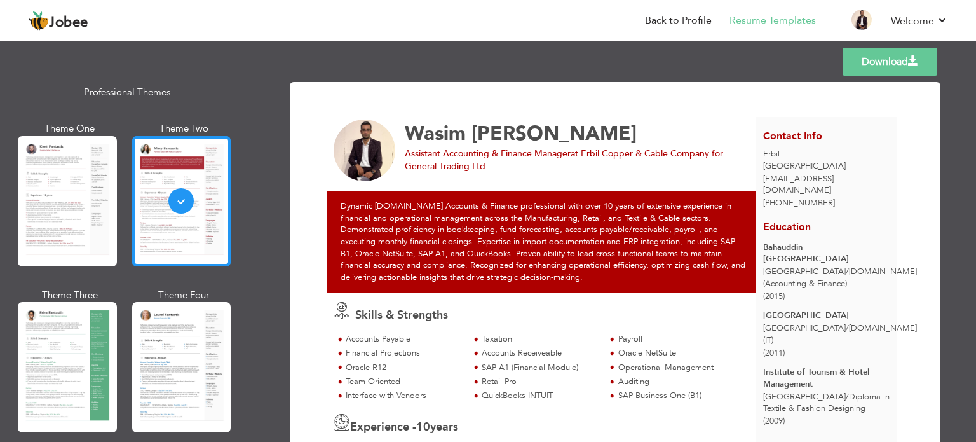
scroll to position [64, 0]
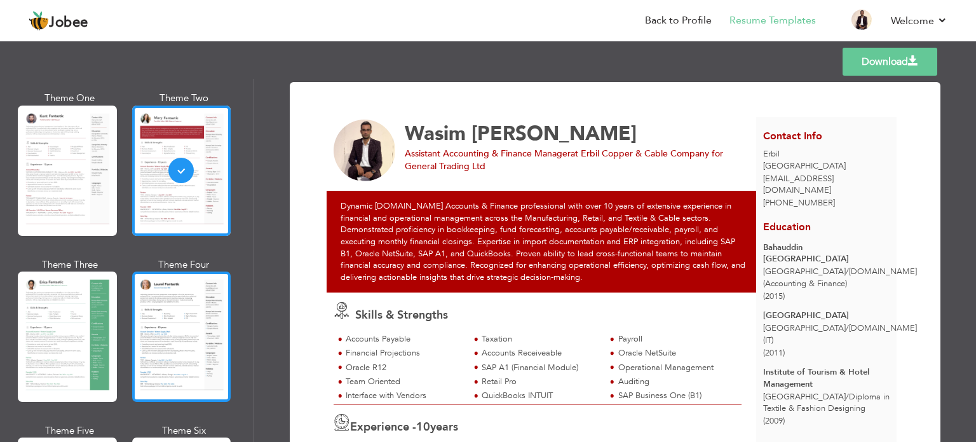
click at [183, 293] on div at bounding box center [181, 336] width 99 height 130
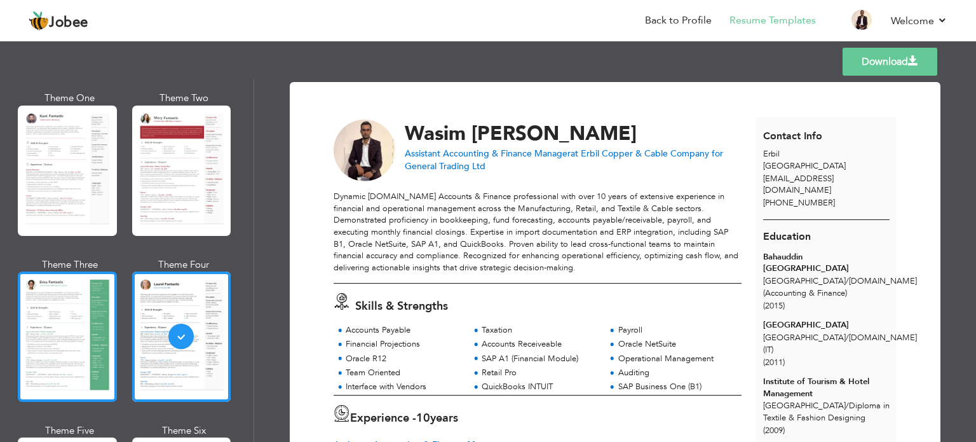
click at [112, 333] on div at bounding box center [67, 336] width 99 height 130
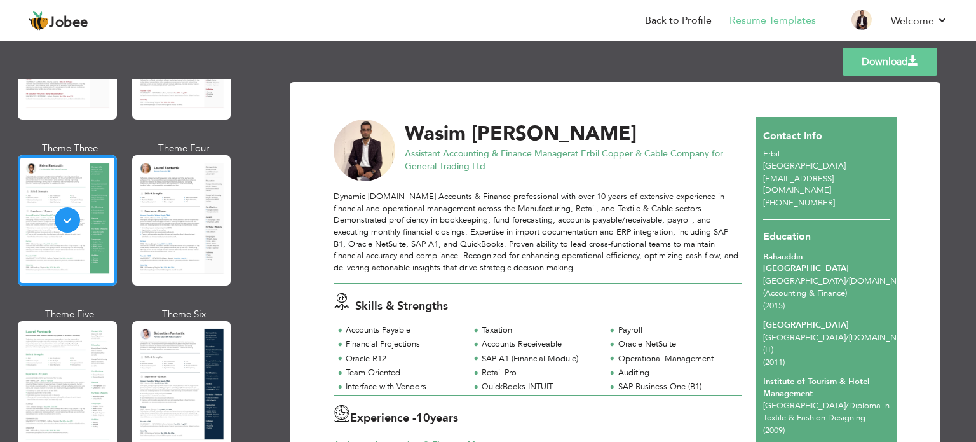
scroll to position [254, 0]
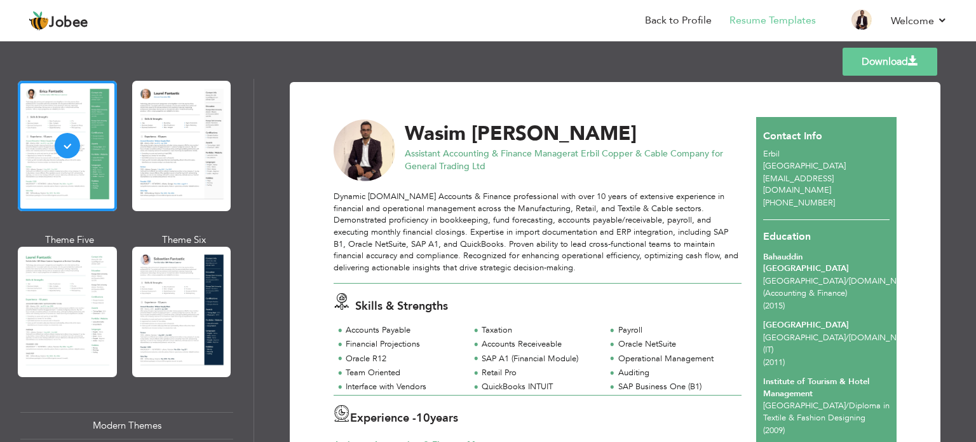
click at [187, 283] on div at bounding box center [181, 312] width 99 height 130
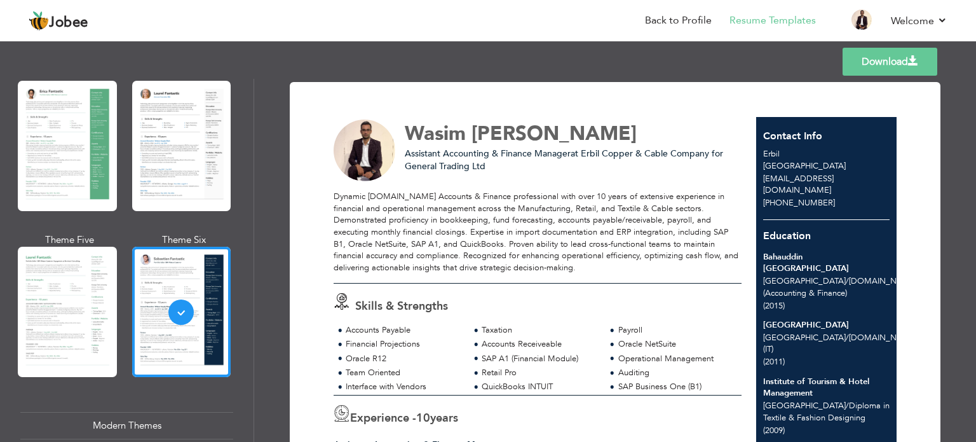
click at [884, 57] on link "Download" at bounding box center [890, 62] width 95 height 28
click at [684, 13] on link "Back to Profile" at bounding box center [678, 20] width 67 height 15
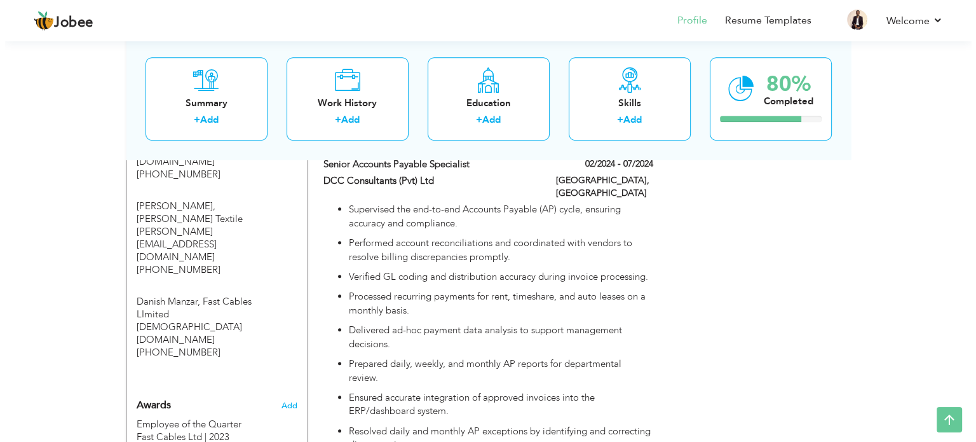
scroll to position [890, 0]
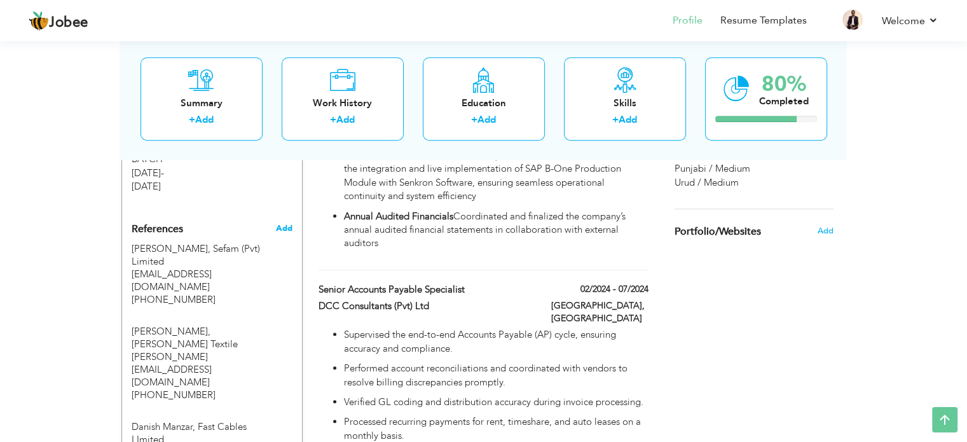
click at [282, 223] on span "Add" at bounding box center [283, 228] width 17 height 11
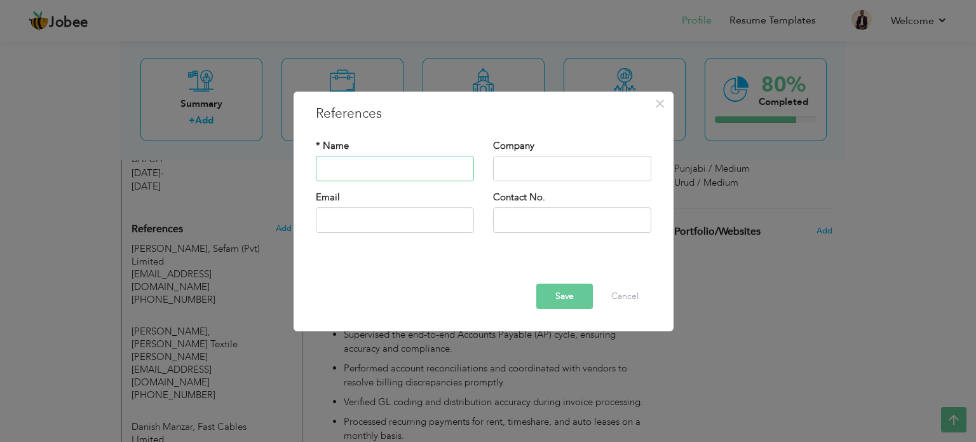
click at [392, 173] on input "text" at bounding box center [395, 168] width 158 height 25
type input "S"
type input "Rohan Anwar"
type input "DCC Consultants (SMC-PVT) Limited"
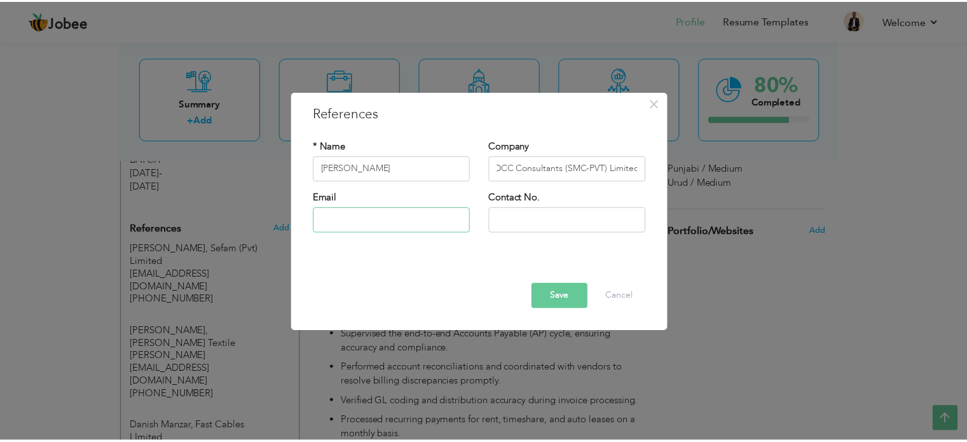
scroll to position [0, 0]
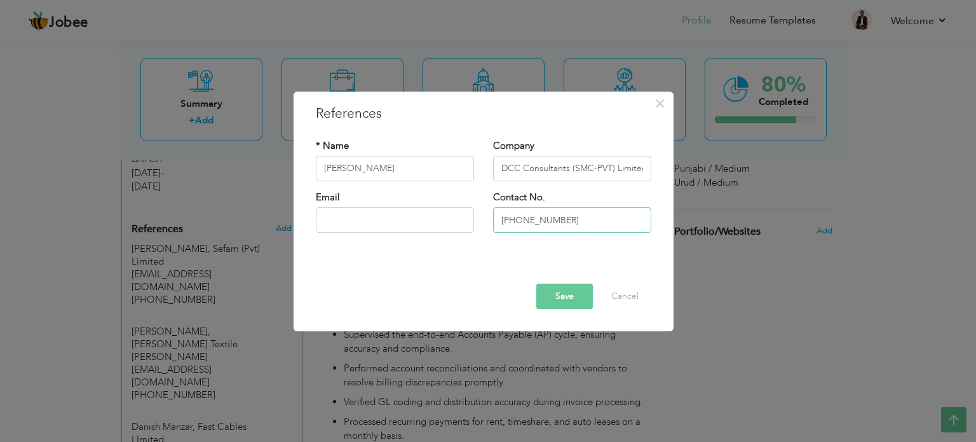
type input "[PHONE_NUMBER]"
click at [568, 293] on button "Save" at bounding box center [565, 296] width 57 height 25
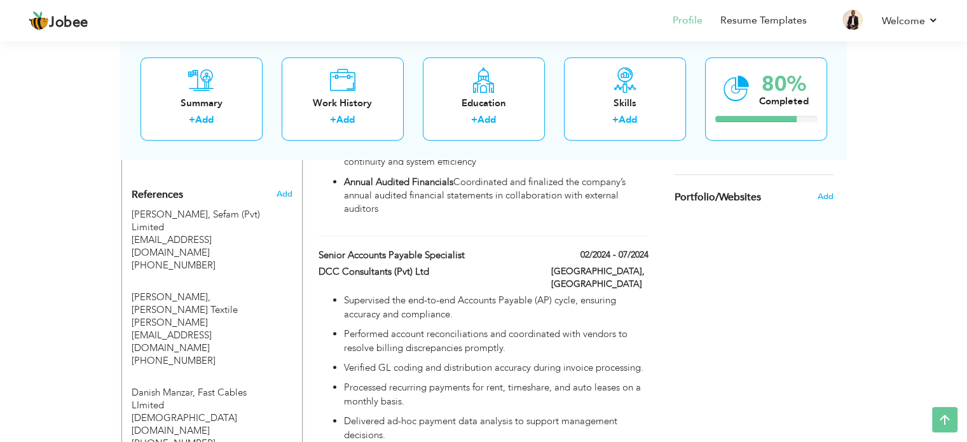
scroll to position [890, 0]
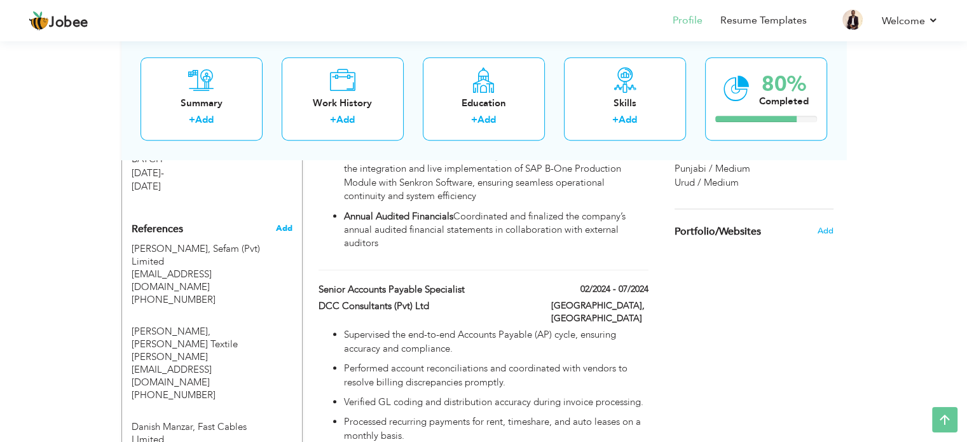
click at [287, 223] on span "Add" at bounding box center [283, 228] width 17 height 11
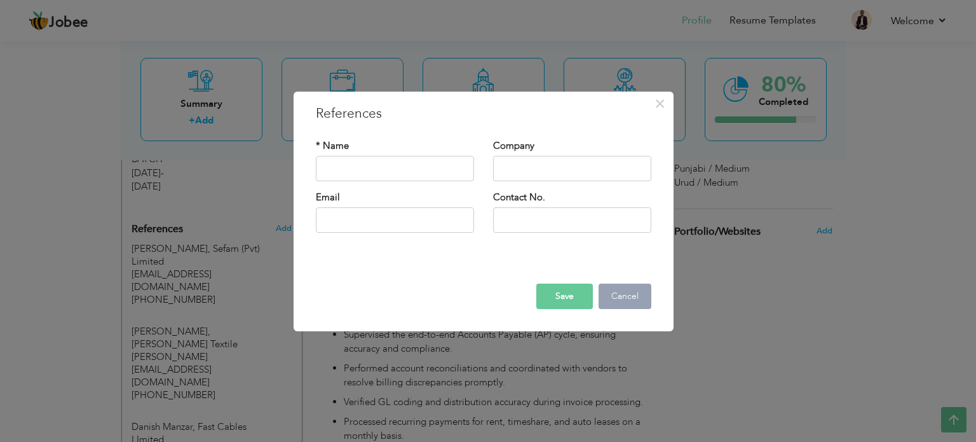
click at [619, 299] on button "Cancel" at bounding box center [625, 296] width 53 height 25
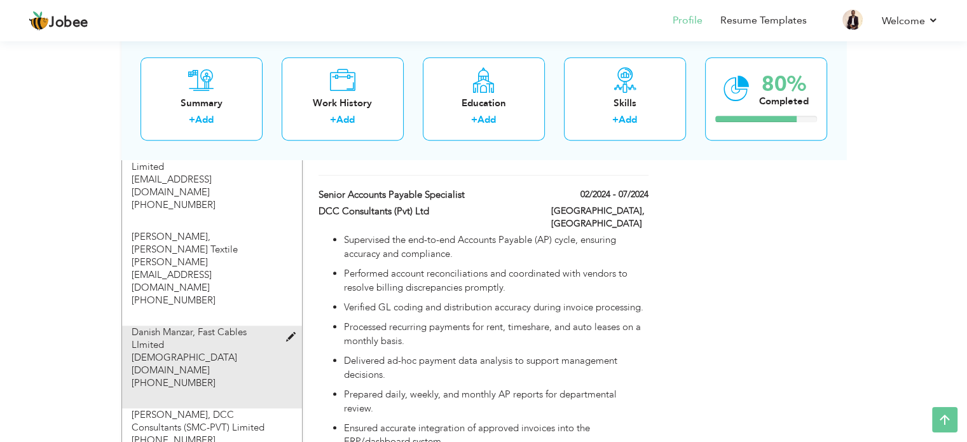
scroll to position [1081, 0]
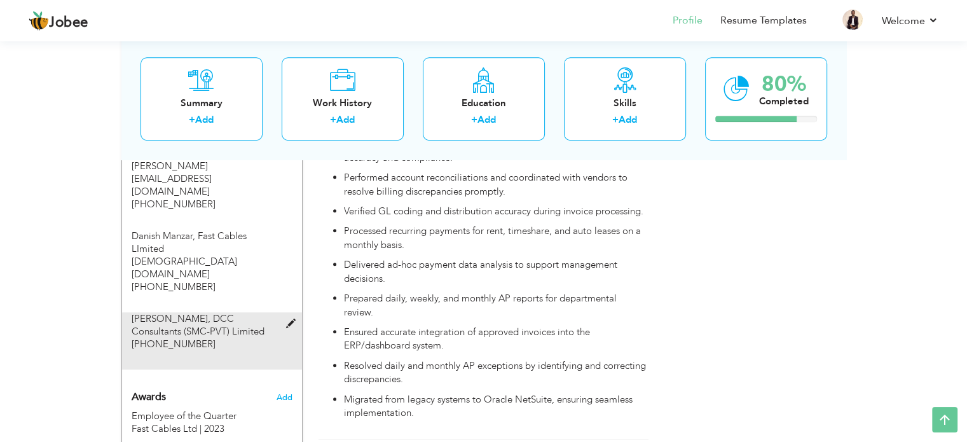
click at [287, 319] on span at bounding box center [293, 324] width 16 height 10
type input "Rohan Anwar"
type input "DCC Consultants (SMC-PVT) Limited"
type input "[PHONE_NUMBER]"
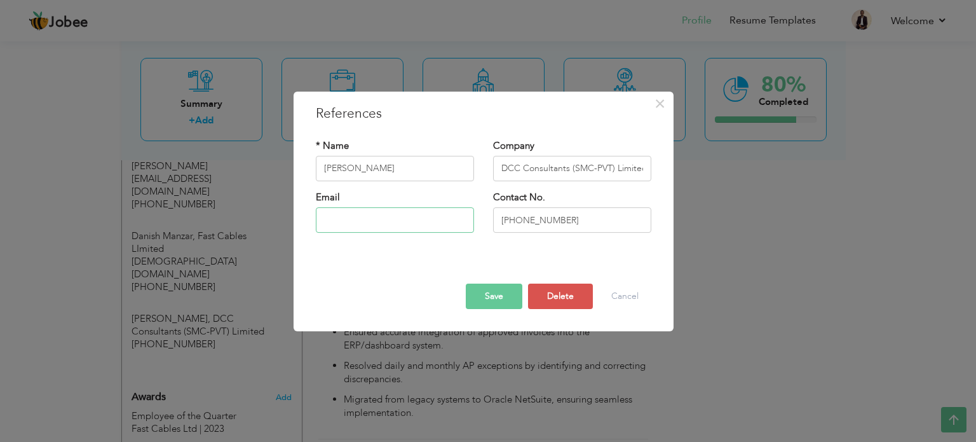
click at [407, 221] on input "text" at bounding box center [395, 219] width 158 height 25
type input "[EMAIL_ADDRESS][DOMAIN_NAME]"
click at [496, 289] on button "Save" at bounding box center [494, 296] width 57 height 25
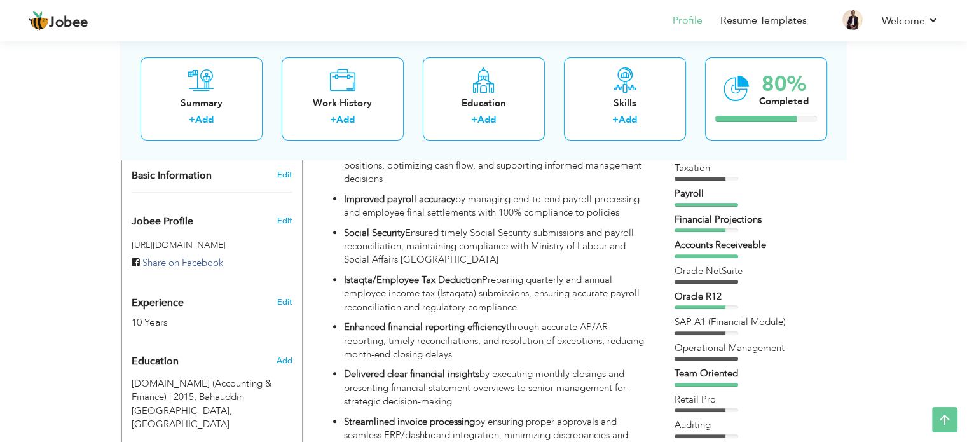
scroll to position [127, 0]
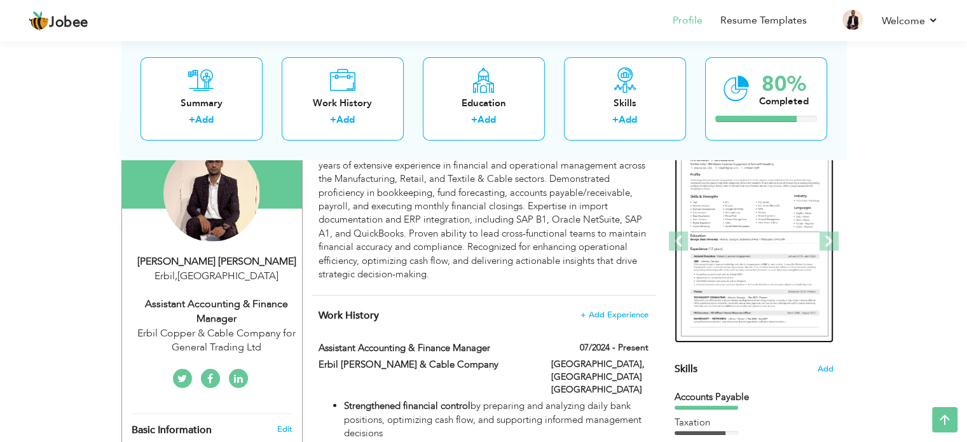
click at [774, 207] on img at bounding box center [754, 241] width 147 height 191
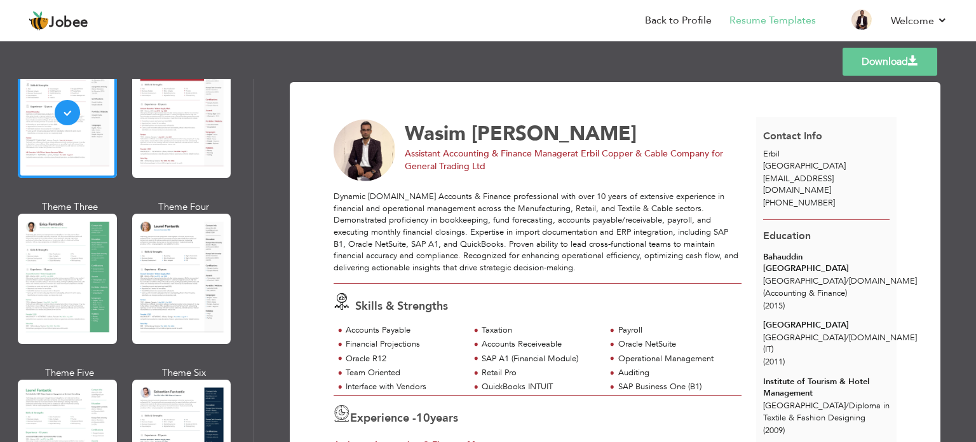
scroll to position [127, 0]
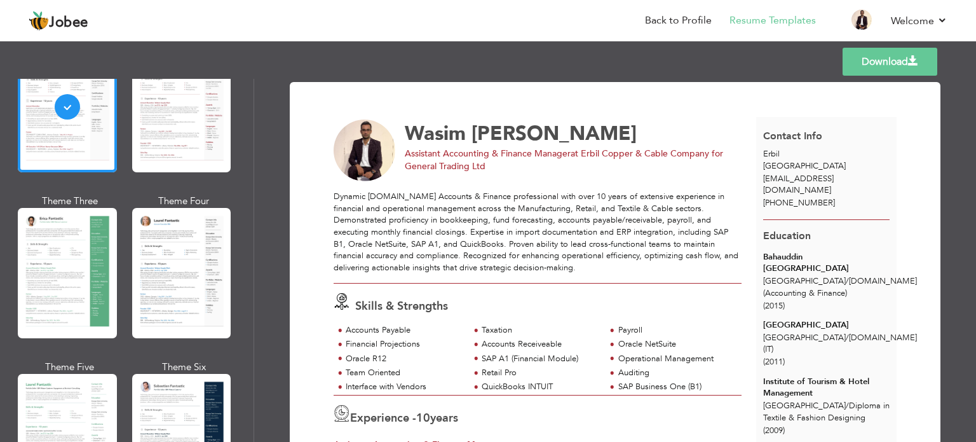
click at [173, 390] on div at bounding box center [181, 439] width 99 height 130
click at [717, 305] on div "Skills & Strengths" at bounding box center [542, 304] width 430 height 22
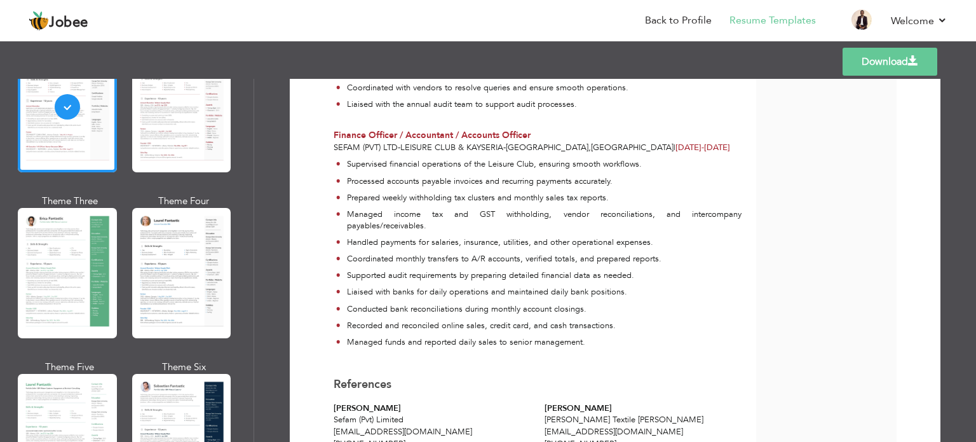
scroll to position [1447, 0]
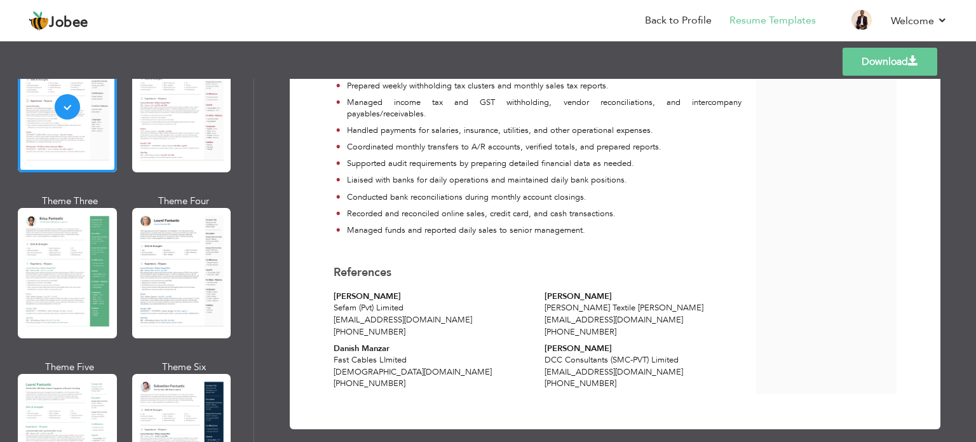
click at [917, 56] on span at bounding box center [913, 61] width 10 height 10
click at [896, 66] on link "Download" at bounding box center [890, 62] width 95 height 28
click at [902, 57] on link "Download" at bounding box center [890, 62] width 95 height 28
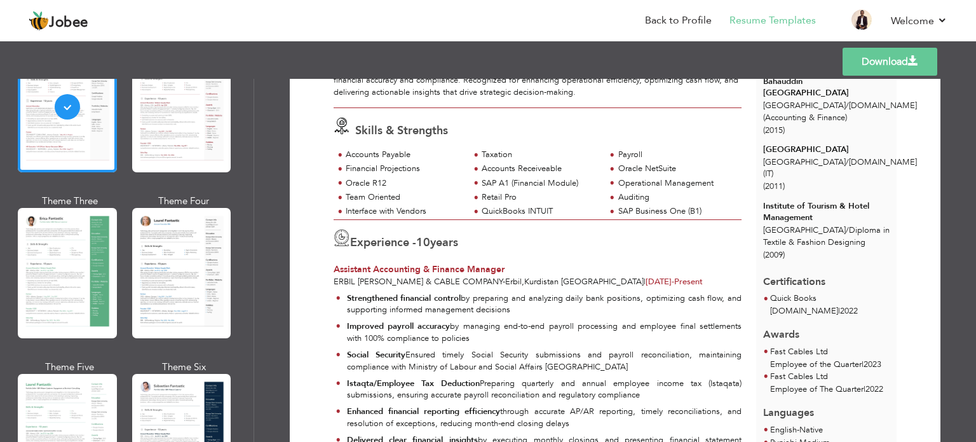
scroll to position [0, 0]
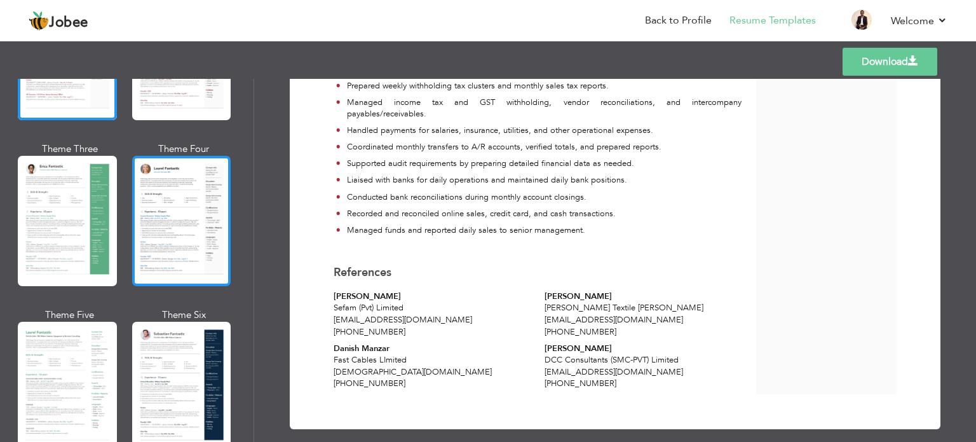
scroll to position [254, 0]
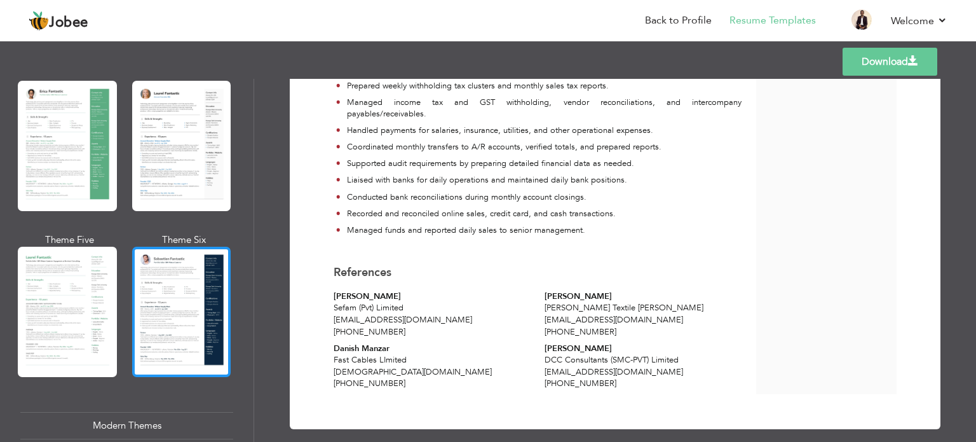
click at [191, 350] on div at bounding box center [181, 312] width 99 height 130
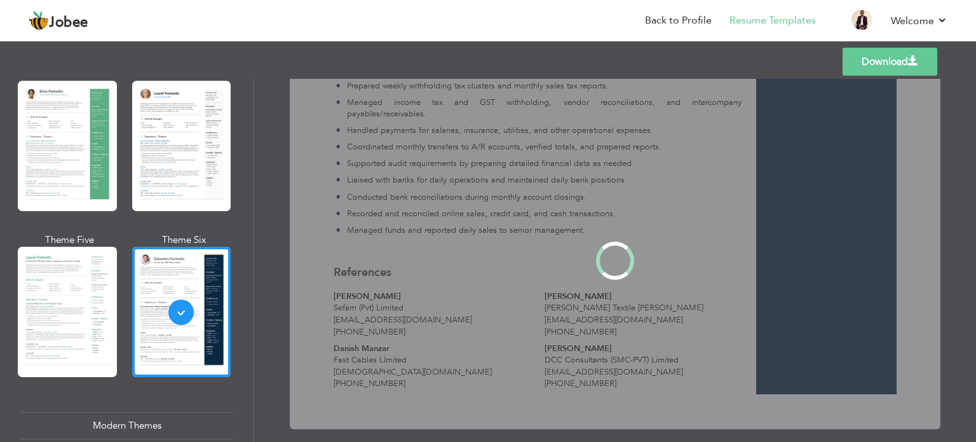
scroll to position [0, 0]
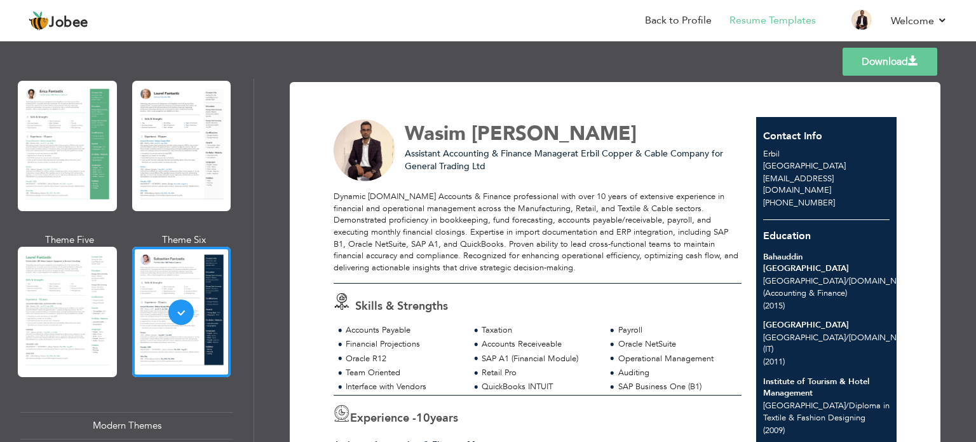
click at [893, 69] on link "Download" at bounding box center [890, 62] width 95 height 28
click at [671, 17] on link "Back to Profile" at bounding box center [678, 20] width 67 height 15
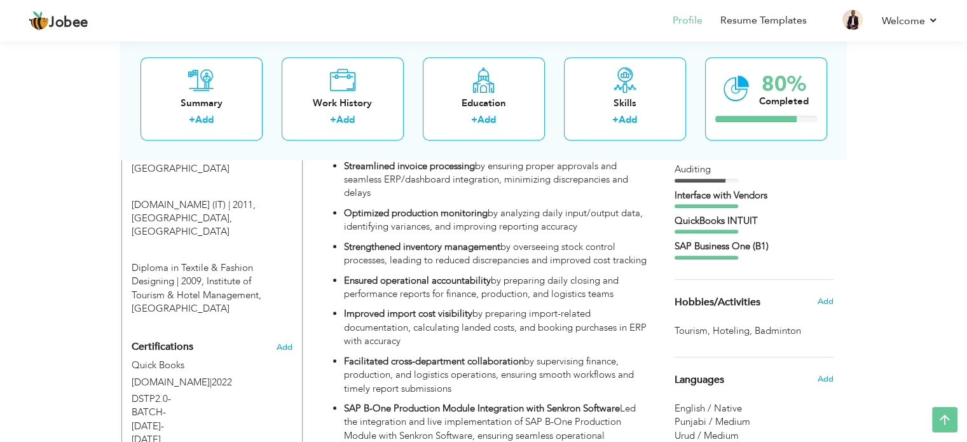
scroll to position [636, 0]
click at [283, 344] on span "Add" at bounding box center [284, 348] width 17 height 9
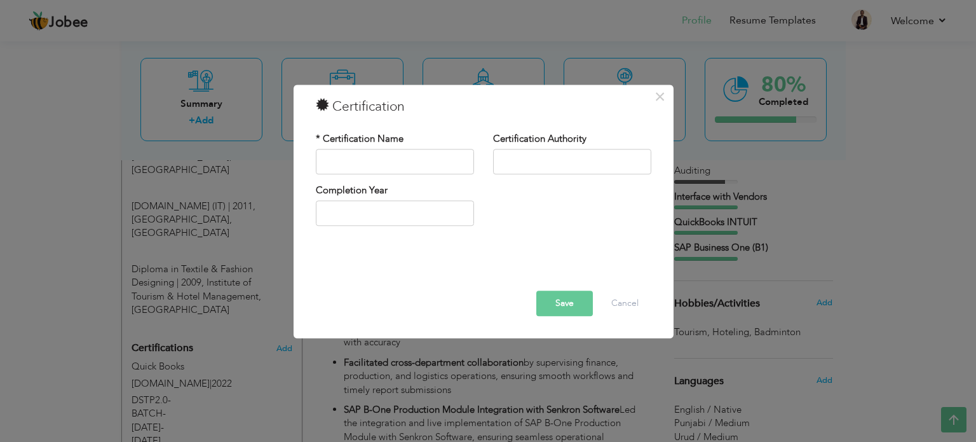
click at [206, 312] on div "× Certification * Certification Name Certification Authority Save" at bounding box center [488, 221] width 976 height 442
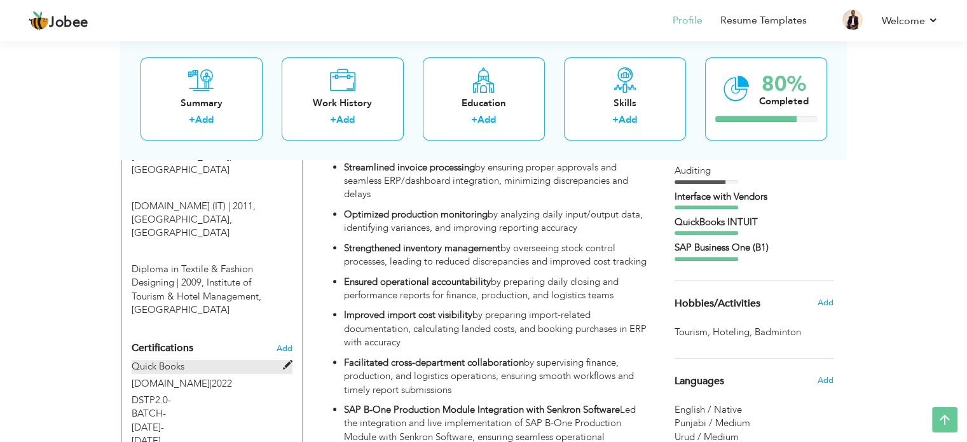
click at [288, 360] on span at bounding box center [288, 365] width 10 height 10
type input "Quick Books"
type input "[DOMAIN_NAME]"
type input "2022"
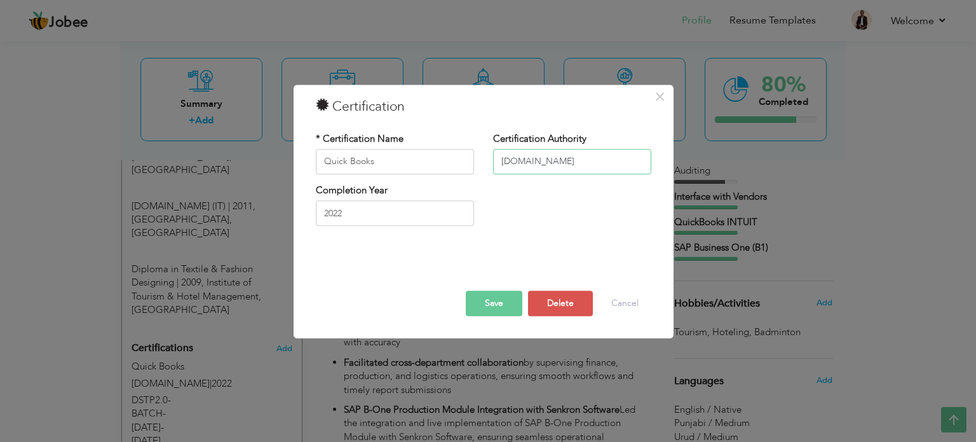
click at [565, 167] on input "[DOMAIN_NAME]" at bounding box center [572, 161] width 158 height 25
drag, startPoint x: 562, startPoint y: 157, endPoint x: 392, endPoint y: 167, distance: 170.7
click at [392, 167] on div "* Certification Name Quick Books Certification Authority DigiSkills.pk" at bounding box center [483, 157] width 355 height 51
type input "[DOMAIN_NAME]"
click at [620, 298] on button "Cancel" at bounding box center [625, 303] width 53 height 25
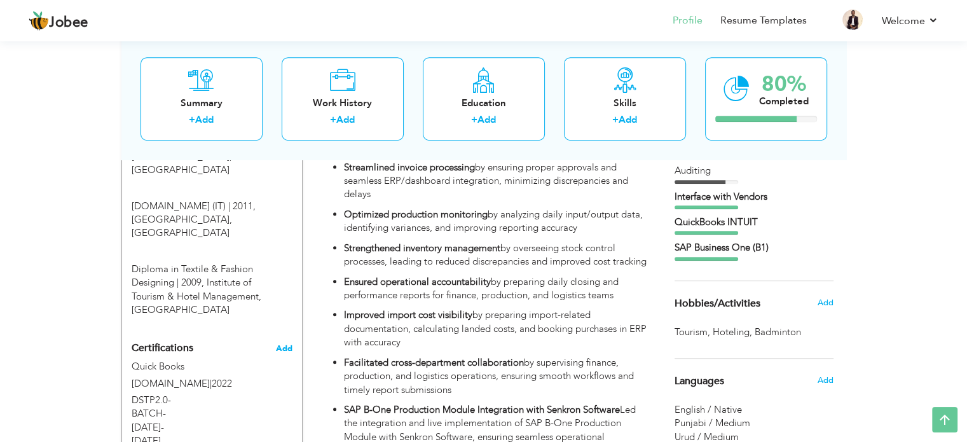
click at [286, 344] on span "Add" at bounding box center [284, 348] width 17 height 9
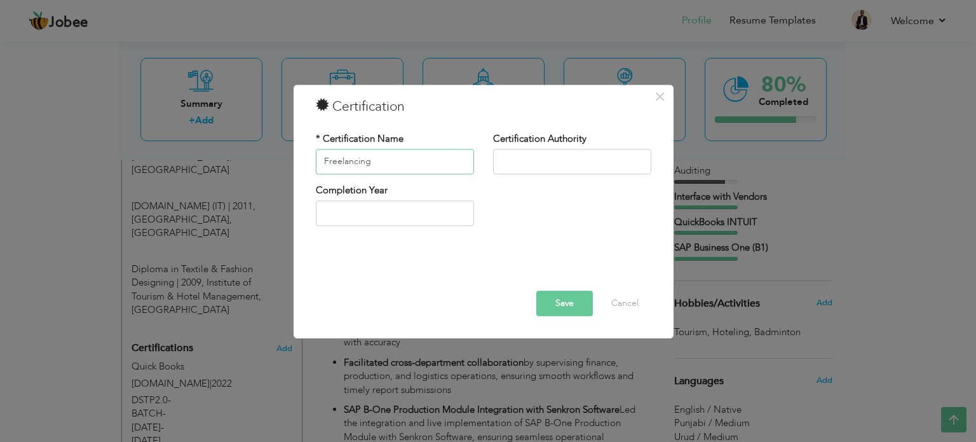
type input "Freelancing"
paste input "DigiSkills"
type input "[DOMAIN_NAME]"
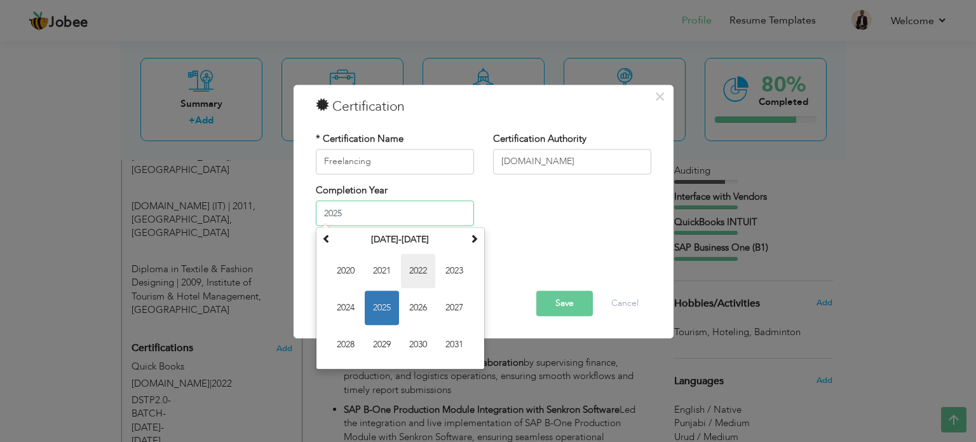
click at [406, 271] on span "2022" at bounding box center [418, 271] width 34 height 34
type input "2022"
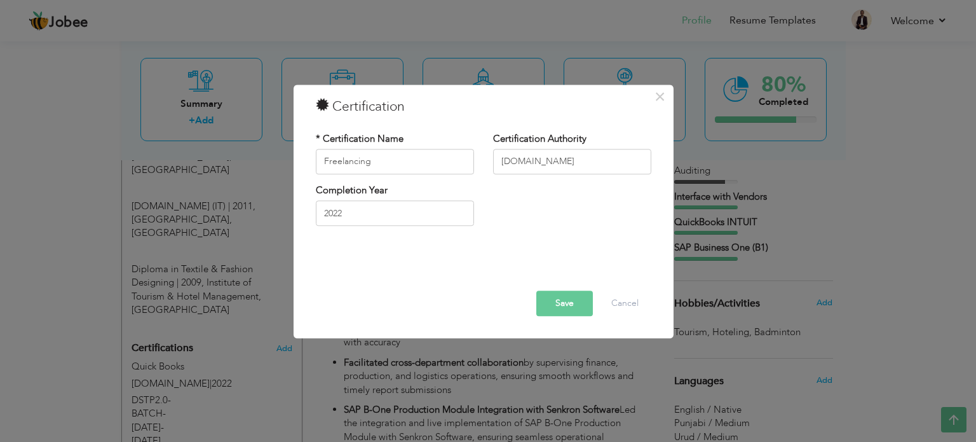
click at [564, 302] on button "Save" at bounding box center [565, 303] width 57 height 25
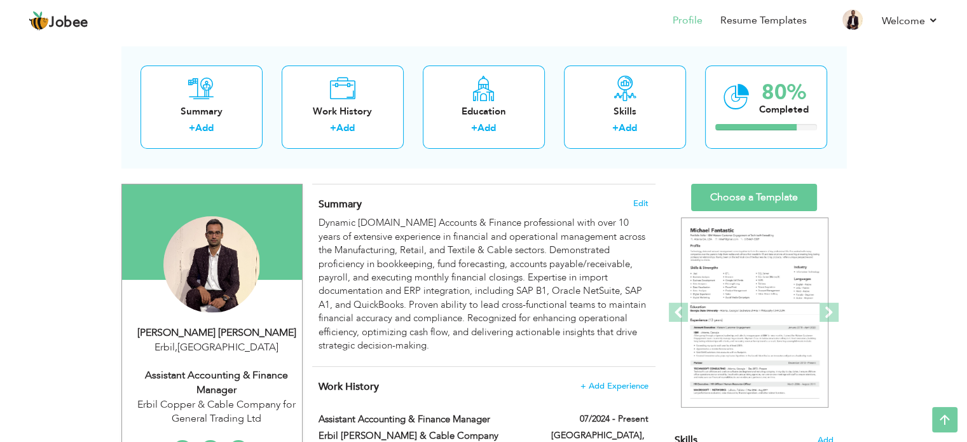
scroll to position [0, 0]
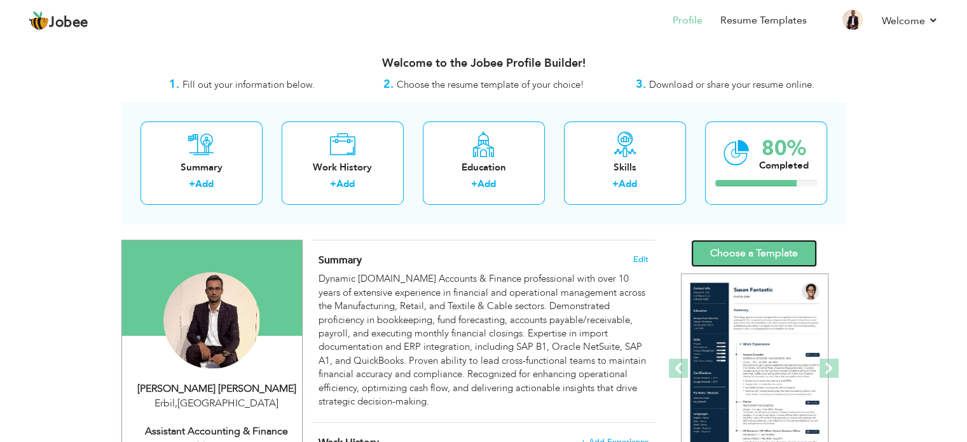
click at [744, 259] on link "Choose a Template" at bounding box center [754, 253] width 126 height 27
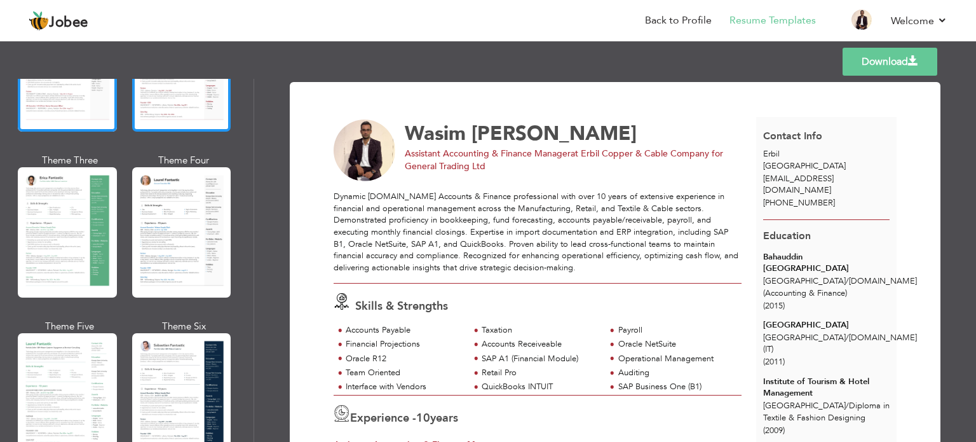
scroll to position [191, 0]
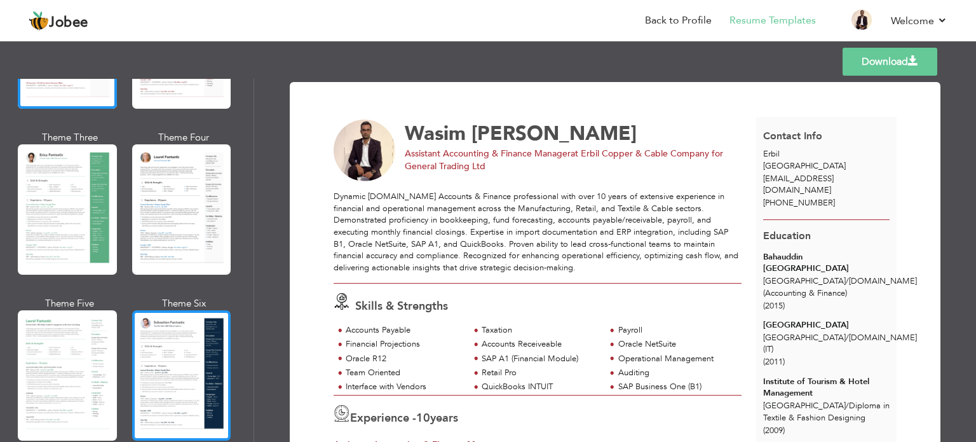
click at [182, 343] on div at bounding box center [181, 375] width 99 height 130
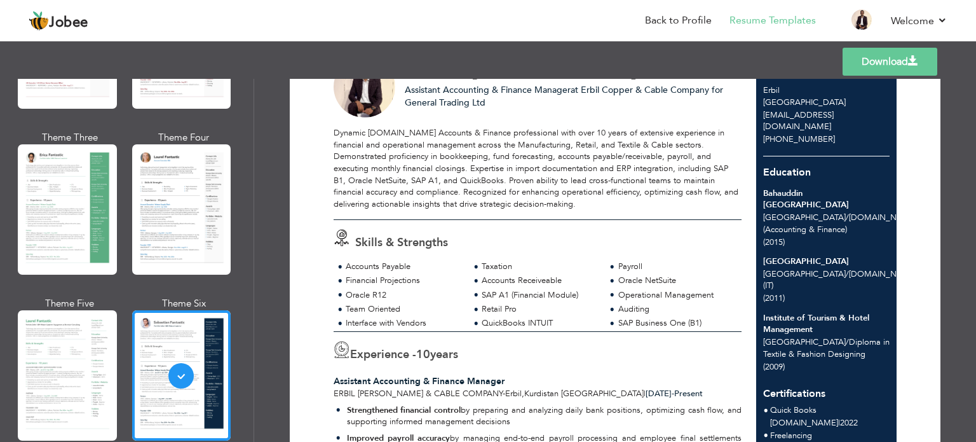
scroll to position [254, 0]
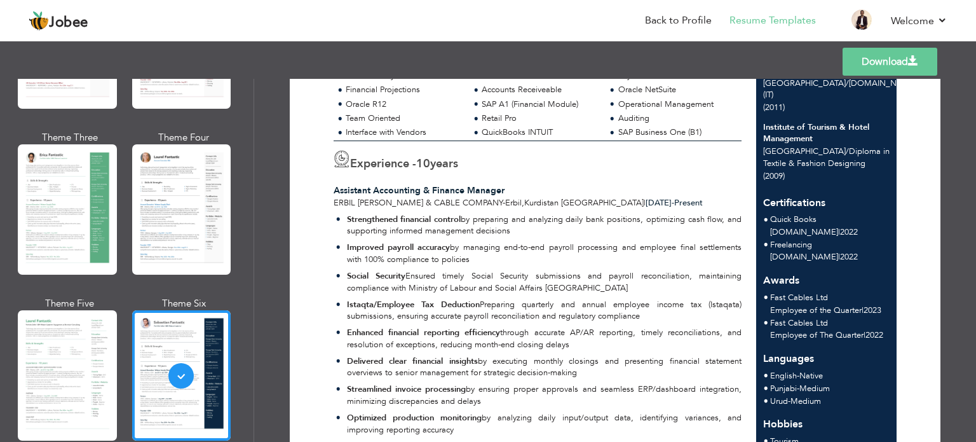
click at [877, 56] on link "Download" at bounding box center [890, 62] width 95 height 28
click at [681, 15] on link "Back to Profile" at bounding box center [678, 20] width 67 height 15
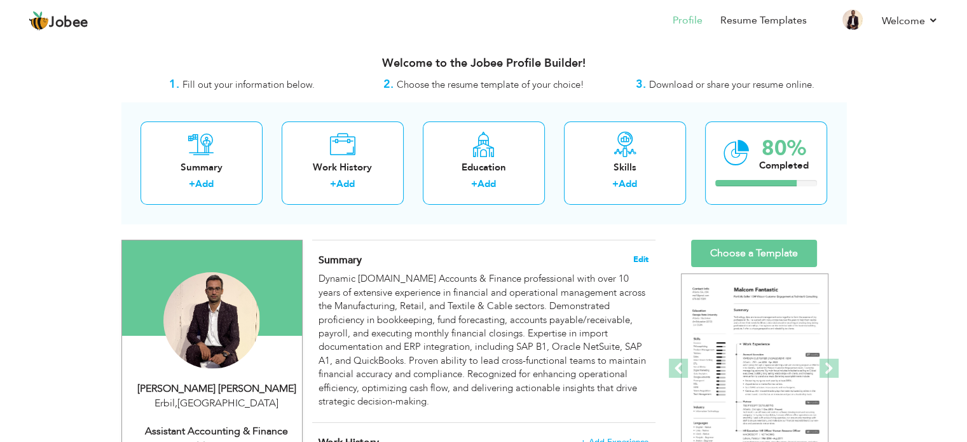
click at [636, 263] on span "Edit" at bounding box center [640, 259] width 15 height 9
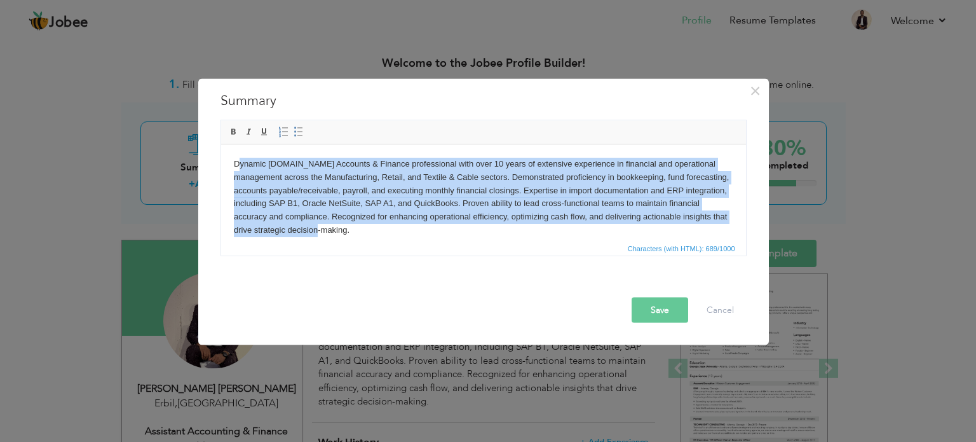
scroll to position [9, 0]
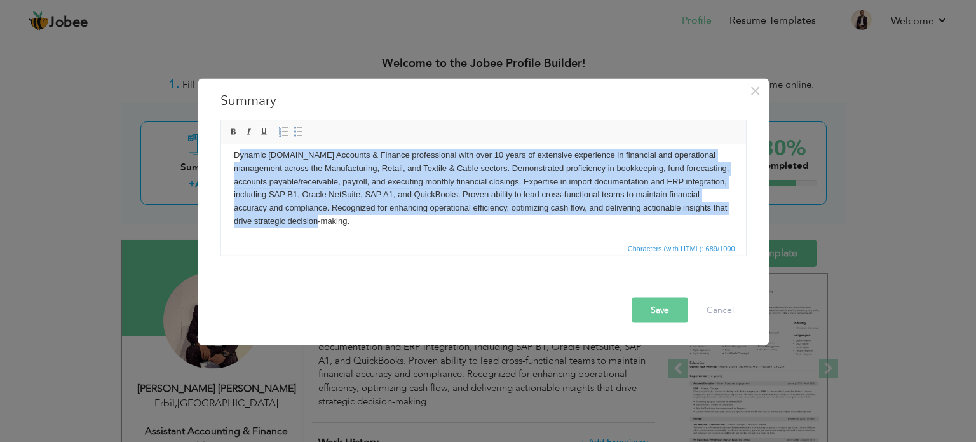
drag, startPoint x: 236, startPoint y: 157, endPoint x: 493, endPoint y: 245, distance: 271.6
click at [493, 240] on html "Dynamic [DOMAIN_NAME] Accounts & Finance professional with over 10 years of ext…" at bounding box center [483, 187] width 525 height 105
copy body "ynamic [DOMAIN_NAME] Accounts & Finance professional with over 10 years of exte…"
click at [257, 151] on body "Dynamic [DOMAIN_NAME] Accounts & Finance professional with over 10 years of ext…" at bounding box center [483, 187] width 500 height 79
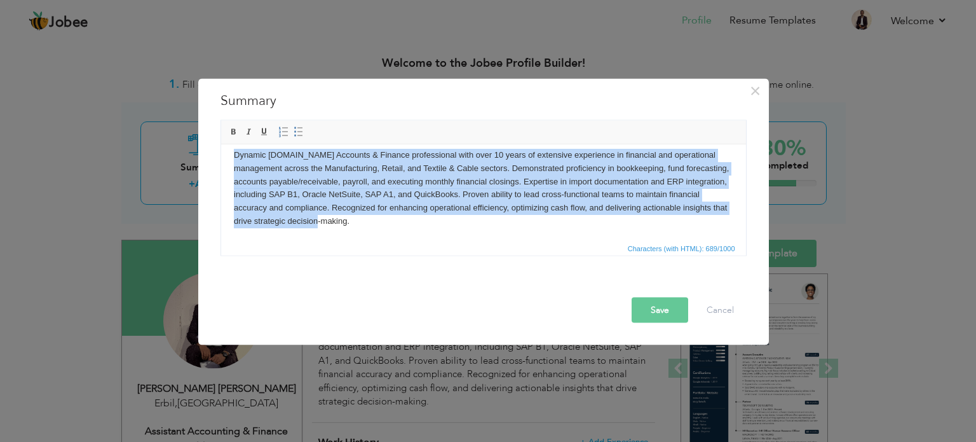
drag, startPoint x: 228, startPoint y: 155, endPoint x: 438, endPoint y: 236, distance: 224.8
click at [438, 236] on html "Dynamic [DOMAIN_NAME] Accounts & Finance professional with over 10 years of ext…" at bounding box center [483, 187] width 525 height 105
copy body "Dynamic [DOMAIN_NAME] Accounts & Finance professional with over 10 years of ext…"
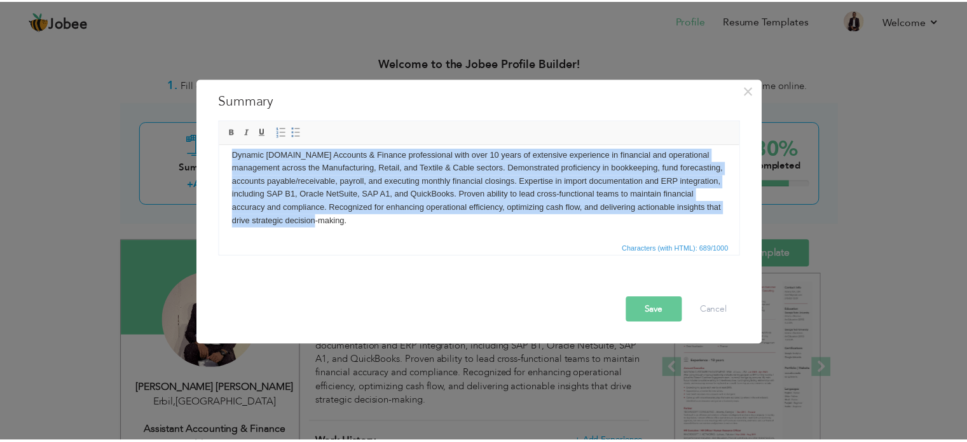
scroll to position [0, 0]
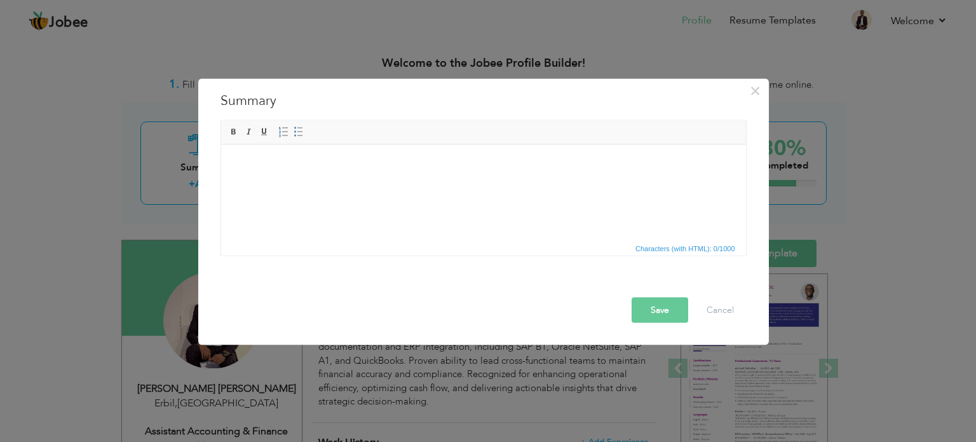
click at [364, 161] on body at bounding box center [483, 163] width 500 height 13
click at [238, 159] on body at bounding box center [483, 163] width 500 height 13
click at [729, 306] on button "Cancel" at bounding box center [720, 309] width 53 height 25
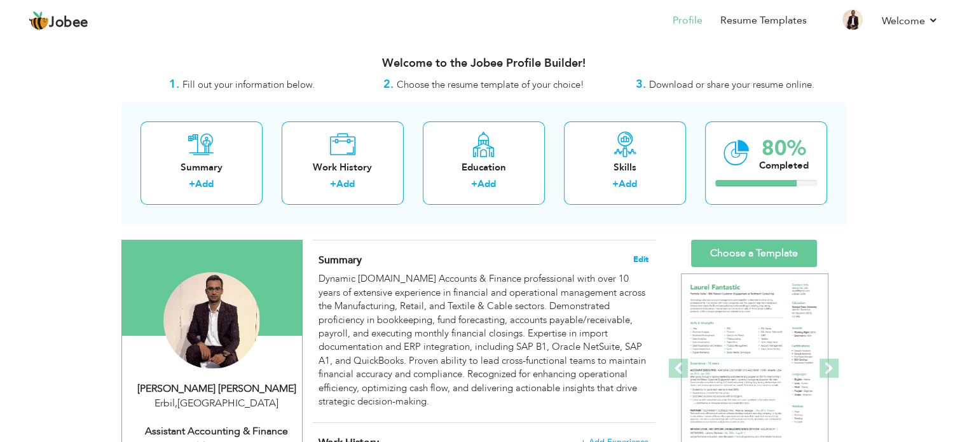
click at [637, 260] on span "Edit" at bounding box center [640, 259] width 15 height 9
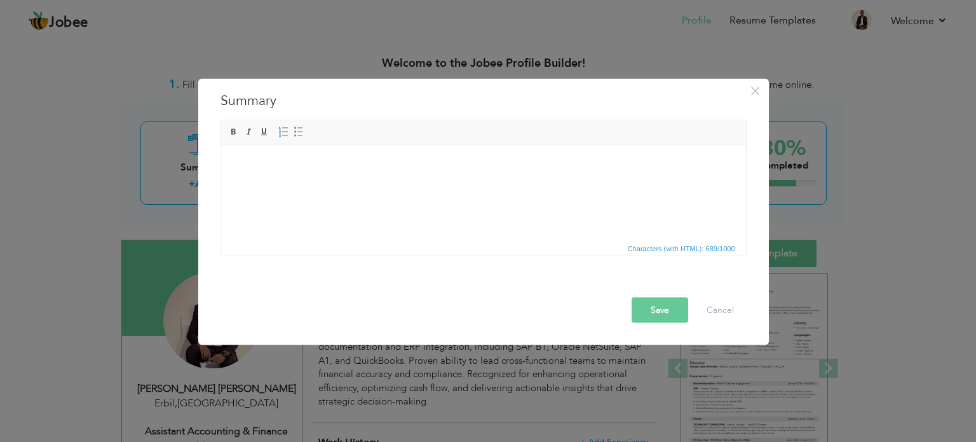
click at [654, 318] on button "Save" at bounding box center [660, 309] width 57 height 25
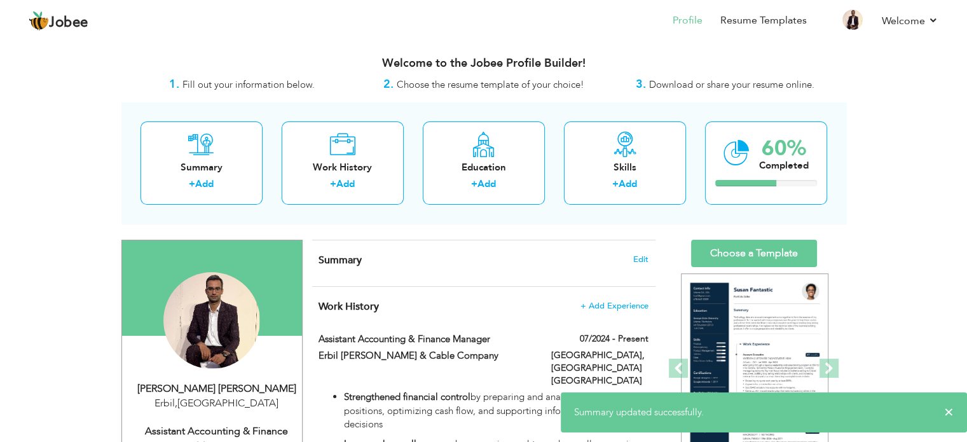
click at [648, 252] on div "Summary Edit" at bounding box center [483, 263] width 343 height 46
click at [644, 259] on span "Edit" at bounding box center [640, 259] width 15 height 9
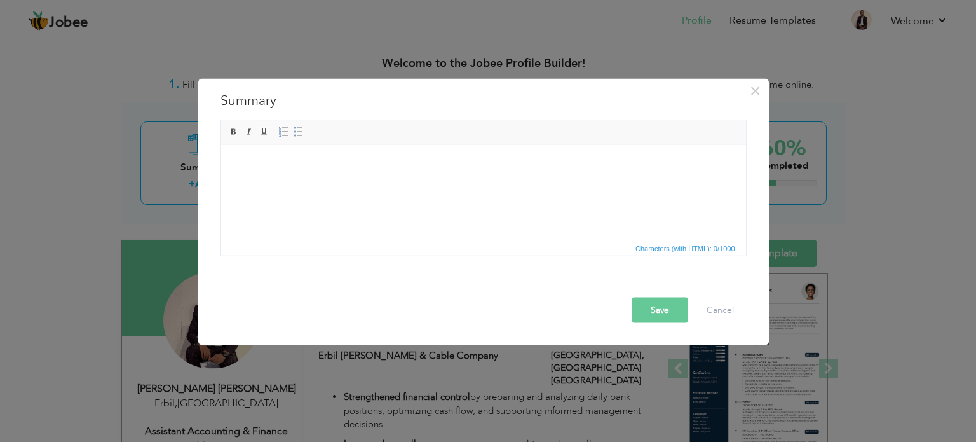
click at [456, 183] on html at bounding box center [483, 163] width 525 height 39
click at [723, 301] on button "Cancel" at bounding box center [720, 309] width 53 height 25
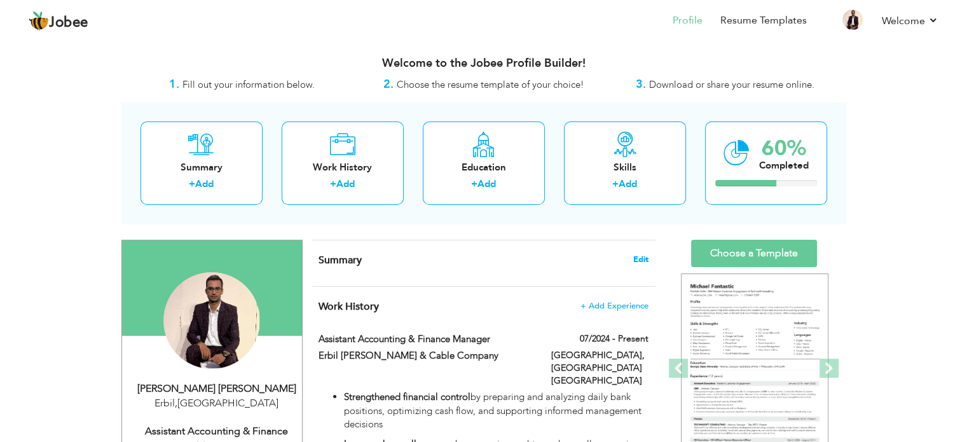
click at [642, 259] on span "Edit" at bounding box center [640, 259] width 15 height 9
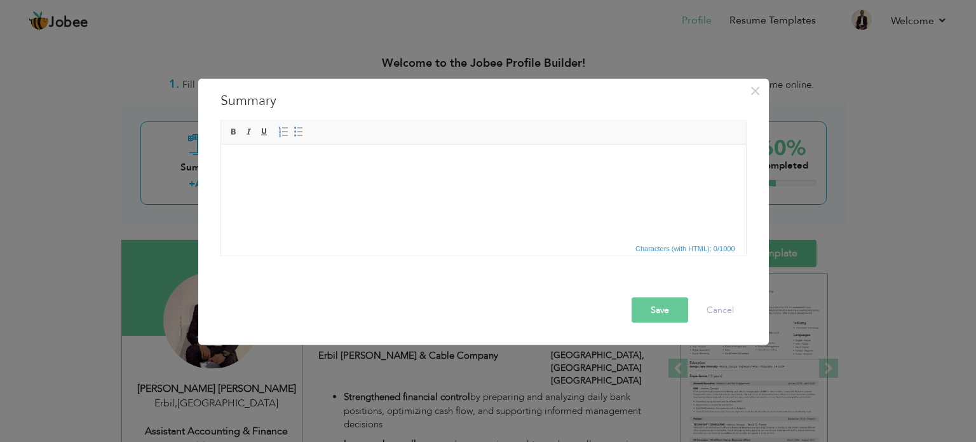
click at [401, 183] on html at bounding box center [483, 163] width 525 height 39
drag, startPoint x: 257, startPoint y: 183, endPoint x: 242, endPoint y: 159, distance: 28.6
click at [277, 174] on span "Paste" at bounding box center [292, 167] width 66 height 15
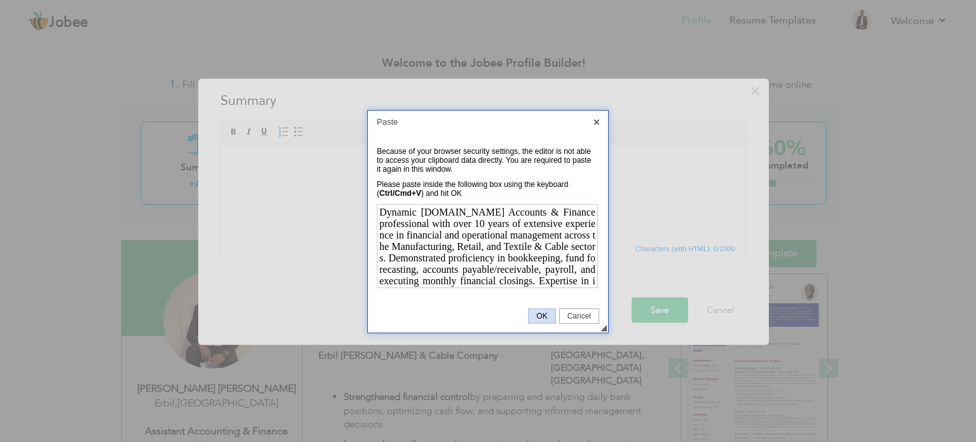
click at [538, 316] on span "OK" at bounding box center [542, 316] width 26 height 9
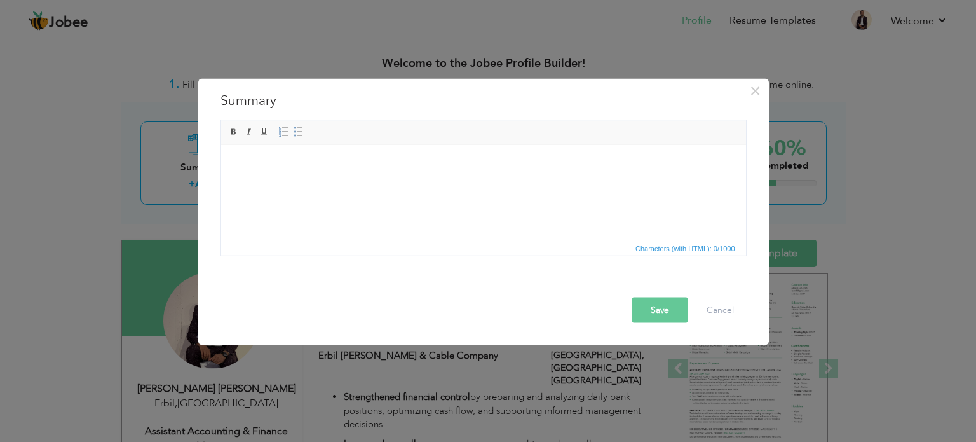
click at [462, 183] on html at bounding box center [483, 163] width 525 height 39
click at [734, 317] on button "Cancel" at bounding box center [720, 309] width 53 height 25
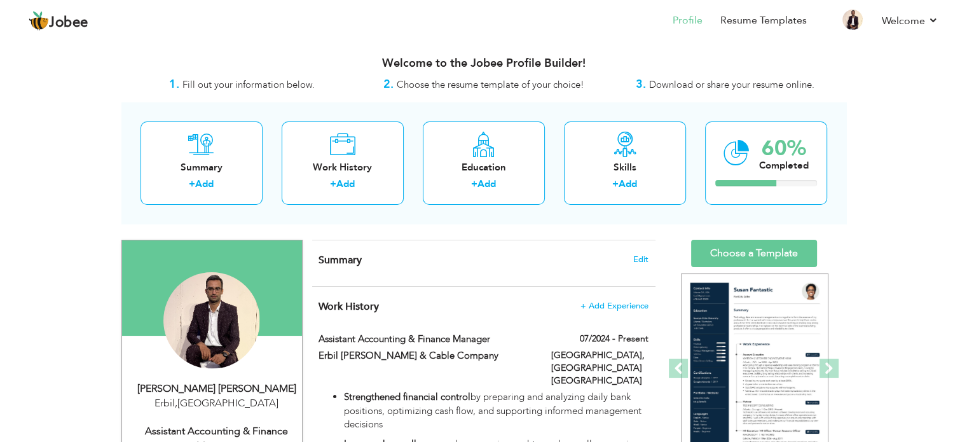
click at [634, 252] on div "Summary Edit" at bounding box center [483, 263] width 343 height 46
click at [638, 261] on span "Edit" at bounding box center [640, 259] width 15 height 9
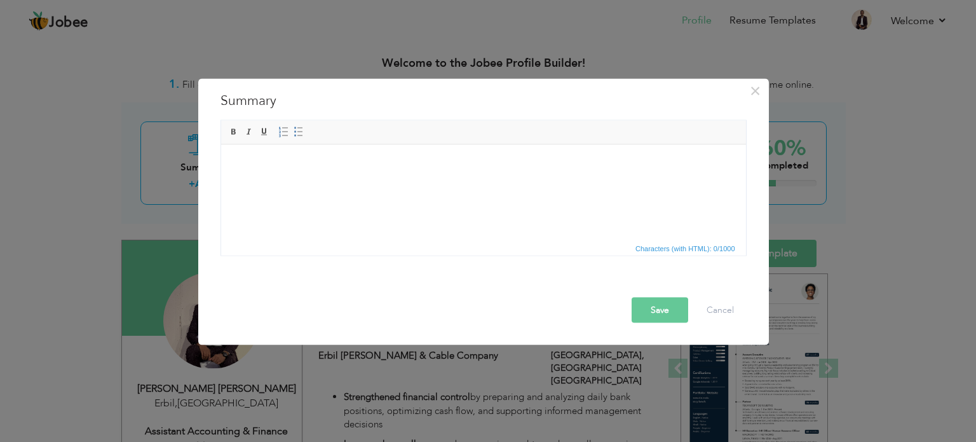
click at [365, 160] on body at bounding box center [483, 163] width 500 height 13
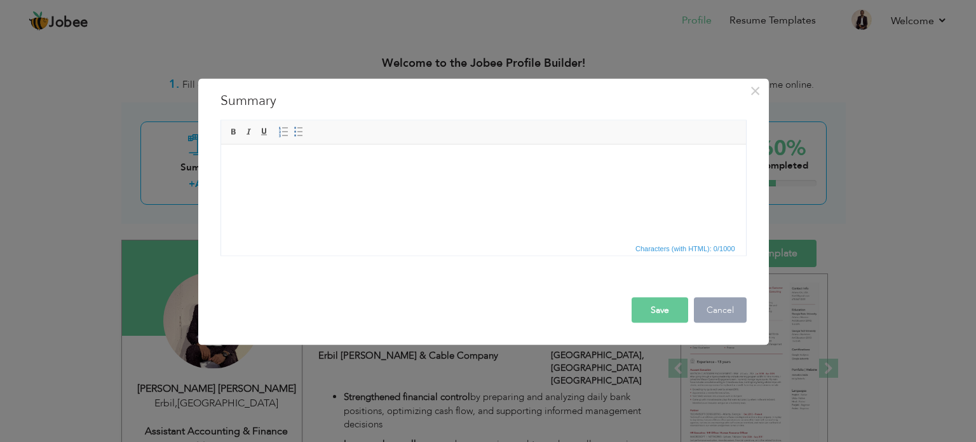
click at [723, 307] on button "Cancel" at bounding box center [720, 309] width 53 height 25
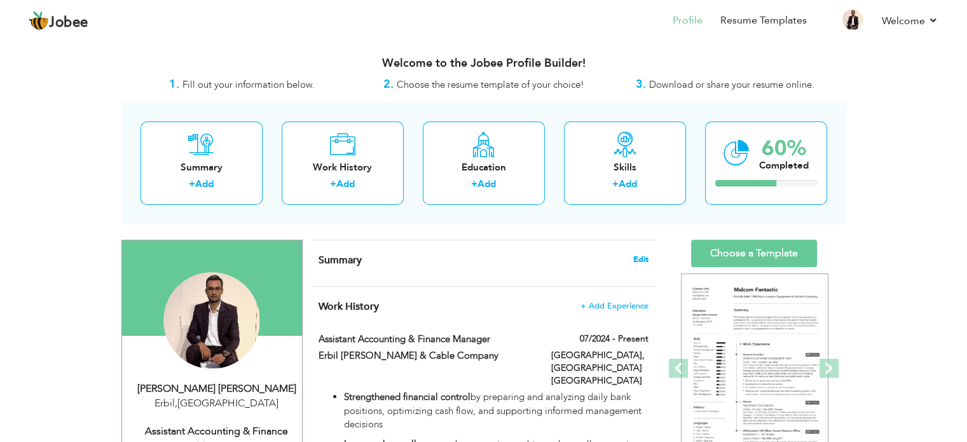
click at [641, 256] on span "Edit" at bounding box center [640, 259] width 15 height 9
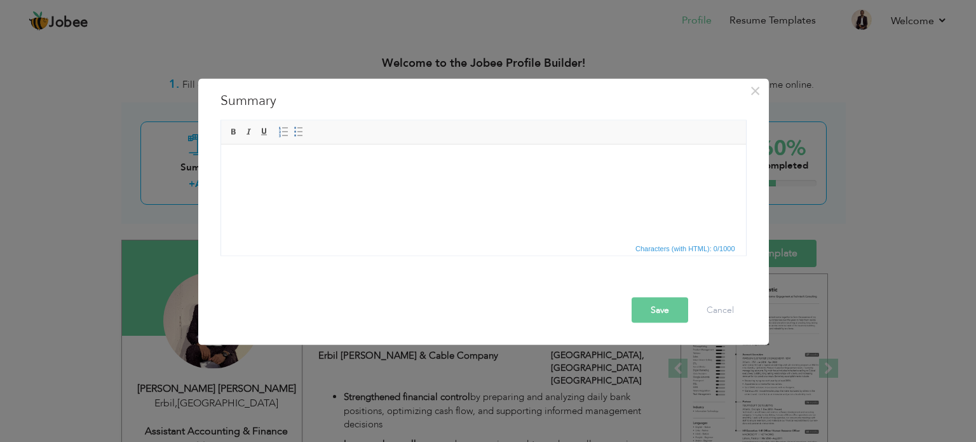
drag, startPoint x: 271, startPoint y: 185, endPoint x: 258, endPoint y: 162, distance: 26.5
click at [275, 173] on span "Paste" at bounding box center [308, 170] width 66 height 15
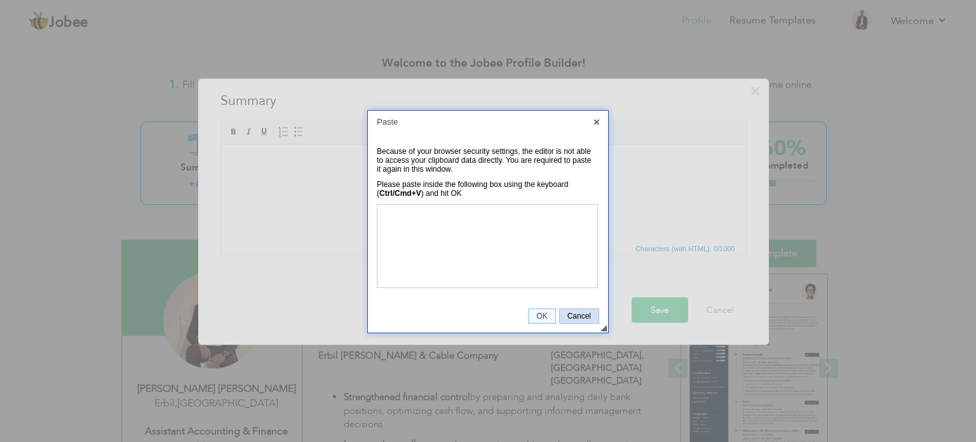
click at [569, 316] on span "Cancel" at bounding box center [579, 316] width 39 height 9
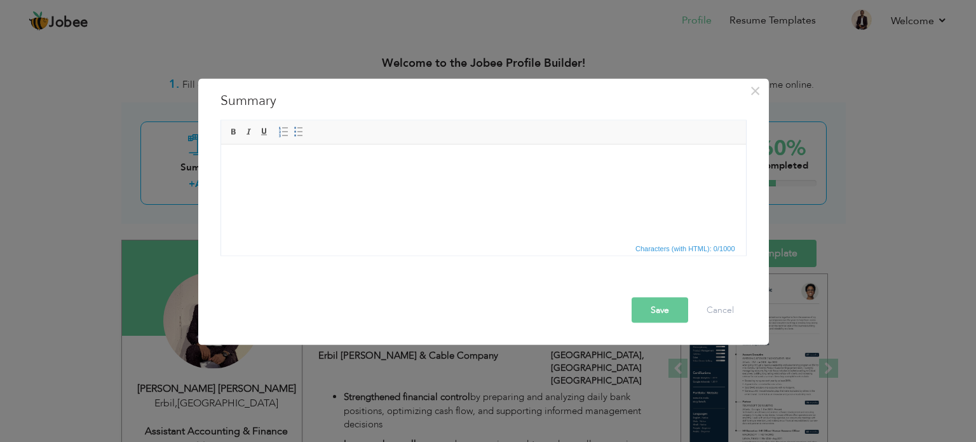
click at [298, 158] on body at bounding box center [483, 163] width 500 height 13
click at [299, 158] on body at bounding box center [483, 163] width 500 height 13
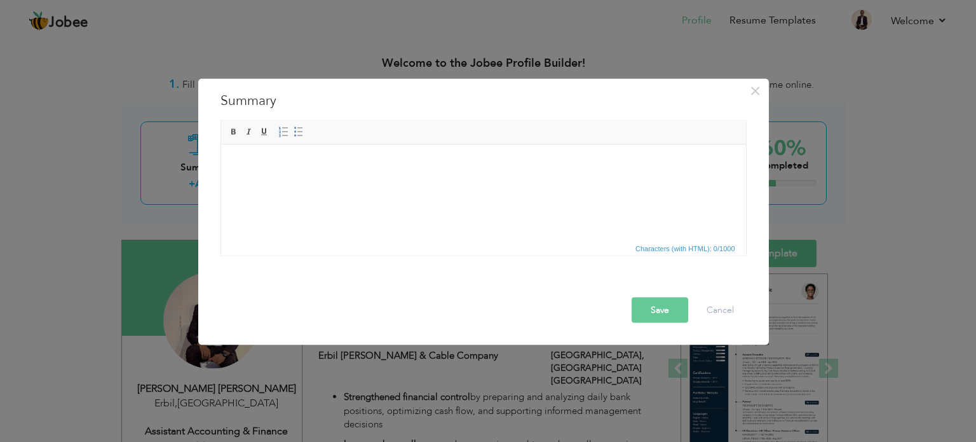
click at [299, 158] on body at bounding box center [483, 163] width 500 height 13
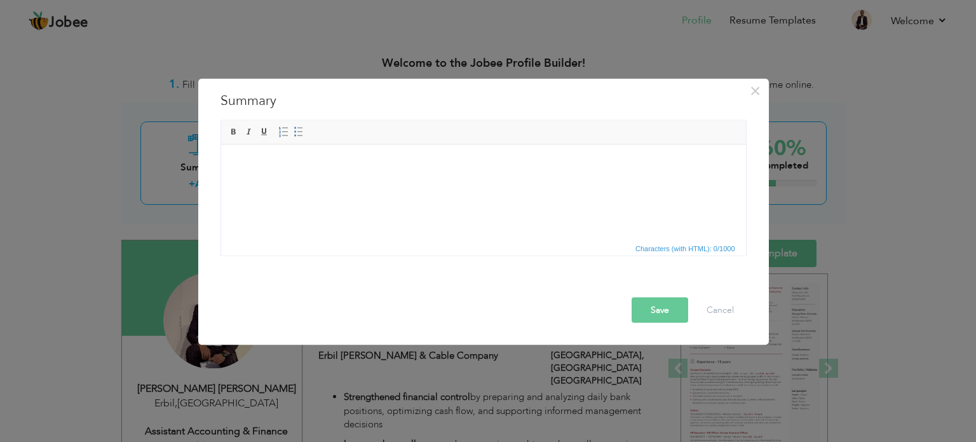
click at [301, 158] on body at bounding box center [483, 163] width 500 height 13
click at [730, 318] on button "Cancel" at bounding box center [720, 309] width 53 height 25
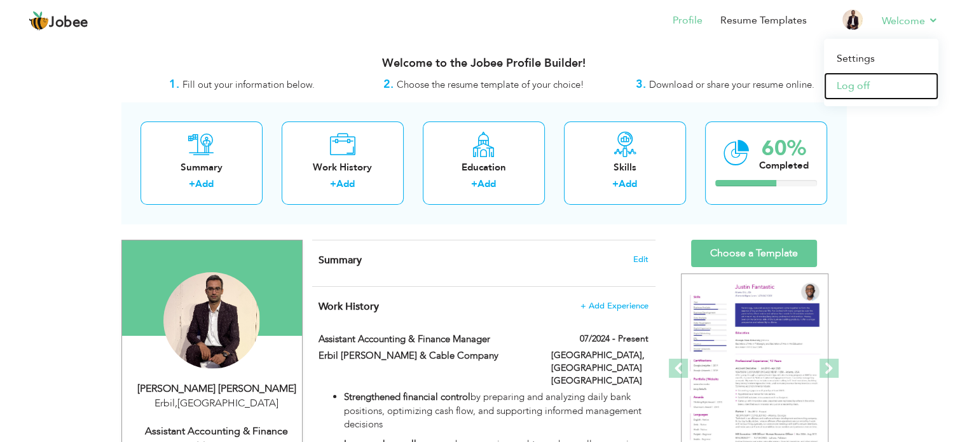
click at [853, 86] on link "Log off" at bounding box center [881, 85] width 114 height 27
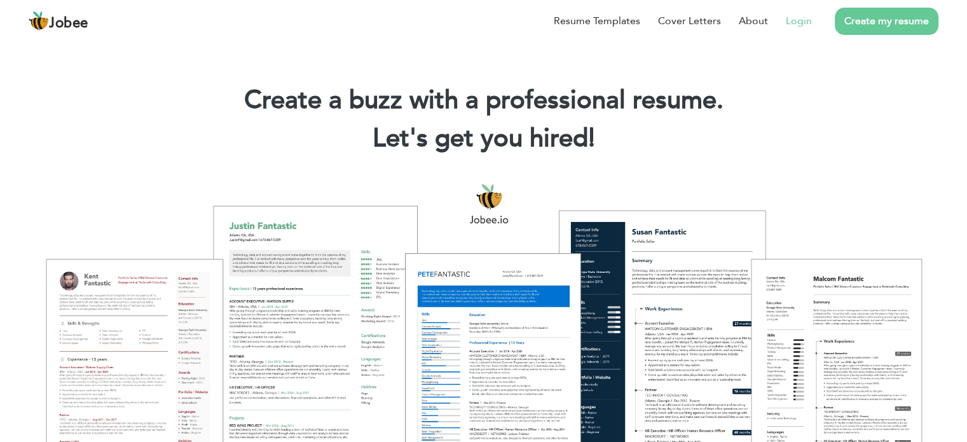
click at [802, 30] on li "Login" at bounding box center [790, 20] width 44 height 33
click at [802, 18] on link "Login" at bounding box center [799, 20] width 26 height 15
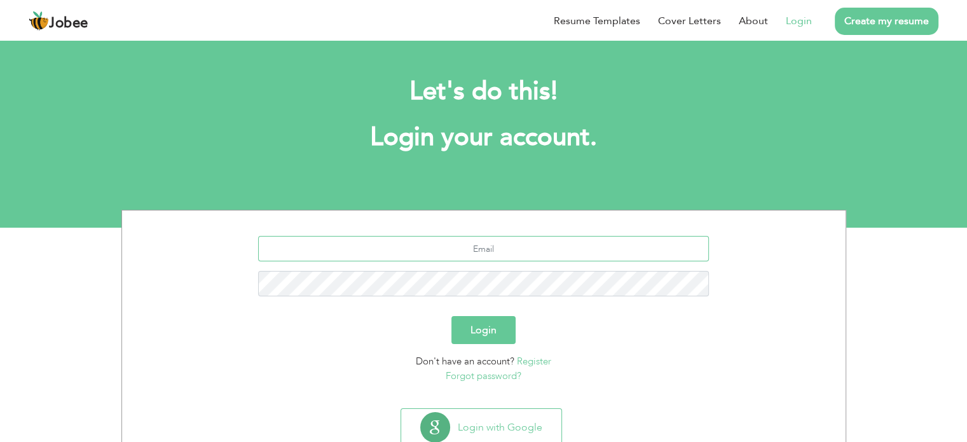
type input "waseemsattar008@gmail.com"
click at [491, 324] on button "Login" at bounding box center [483, 330] width 64 height 28
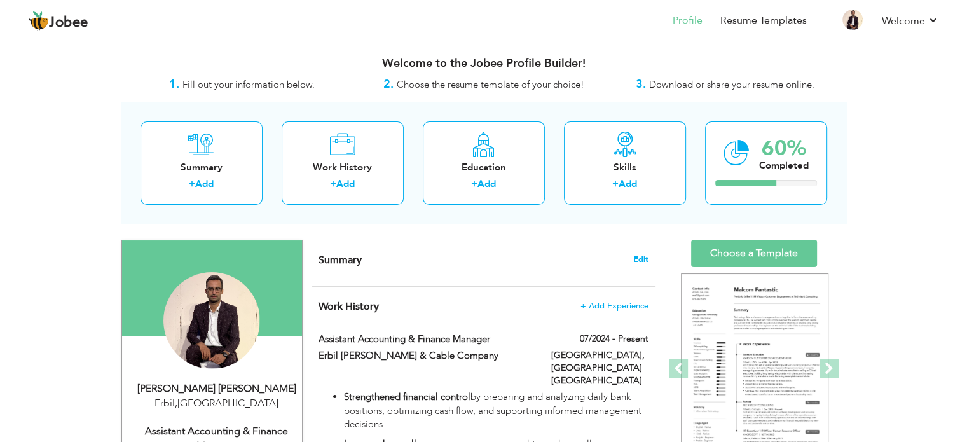
click at [641, 261] on span "Edit" at bounding box center [640, 259] width 15 height 9
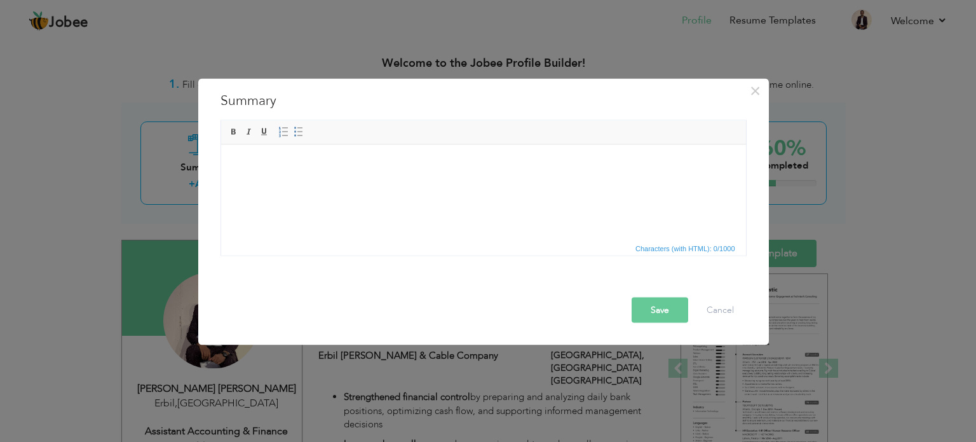
click at [411, 181] on html at bounding box center [483, 163] width 525 height 39
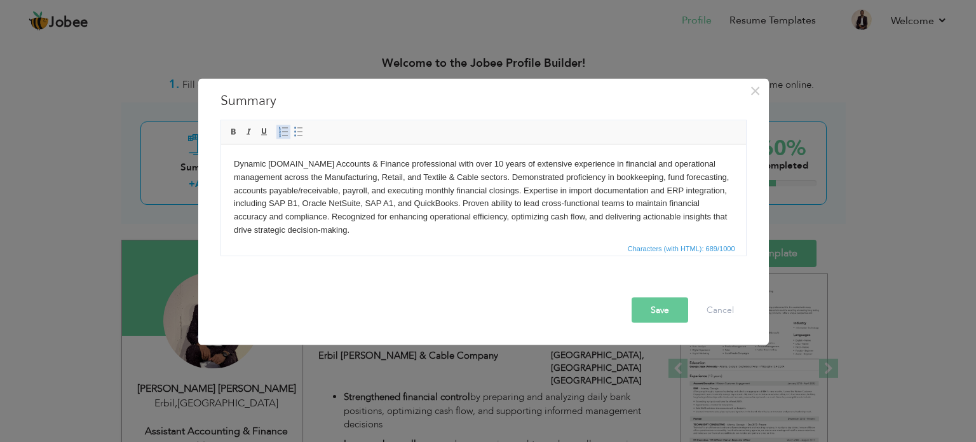
click at [283, 131] on span at bounding box center [283, 132] width 10 height 10
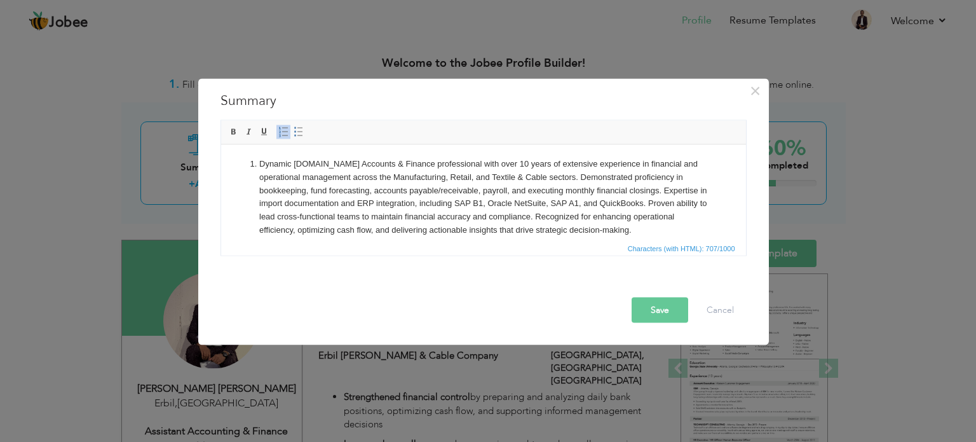
click at [283, 131] on span at bounding box center [283, 132] width 10 height 10
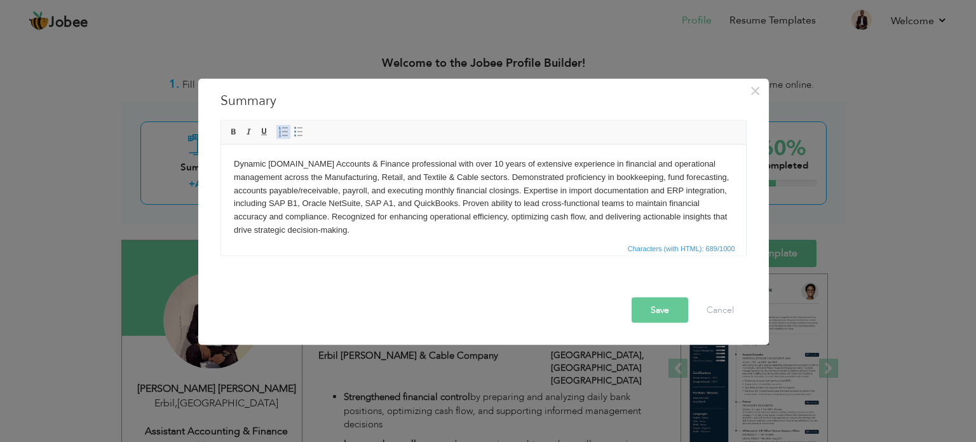
click at [283, 131] on span at bounding box center [283, 132] width 10 height 10
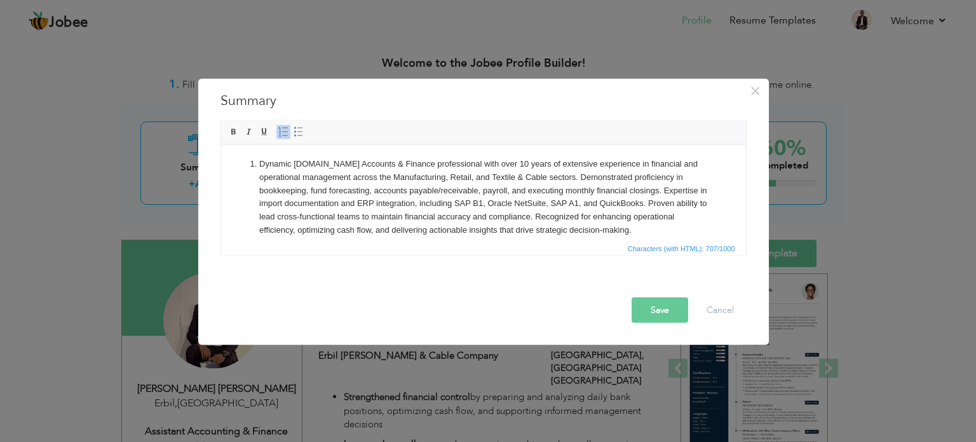
click at [283, 131] on span at bounding box center [283, 132] width 10 height 10
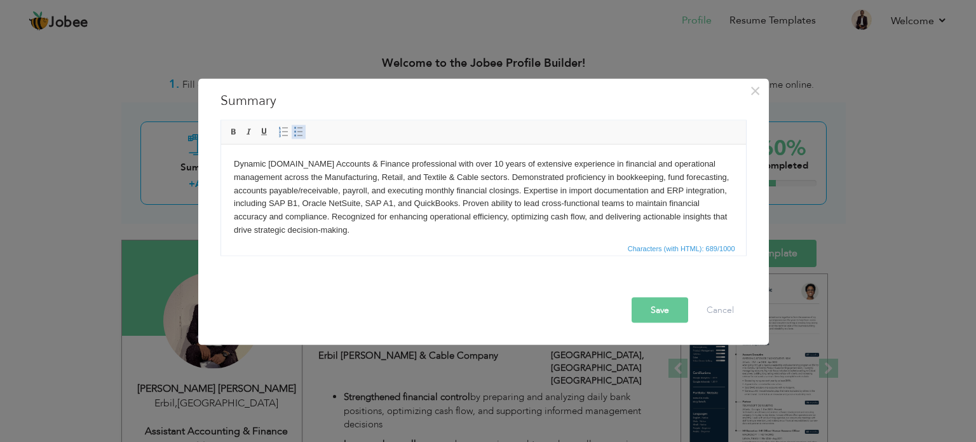
click at [295, 132] on span at bounding box center [299, 132] width 10 height 10
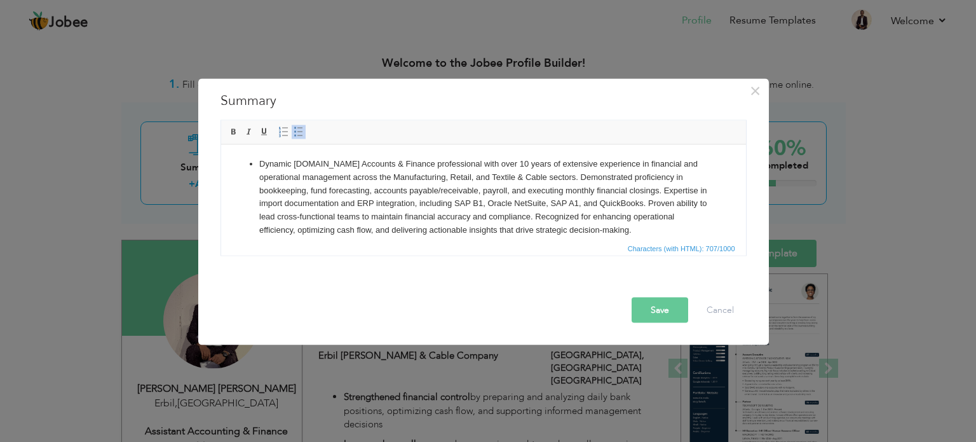
click at [295, 132] on span at bounding box center [299, 132] width 10 height 10
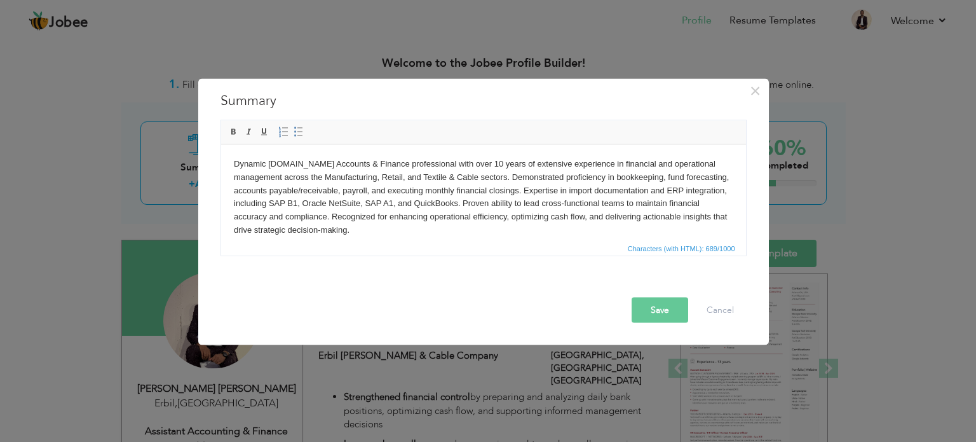
click at [233, 181] on body "Dynamic [DOMAIN_NAME] Accounts & Finance professional with over 10 years of ext…" at bounding box center [483, 196] width 500 height 79
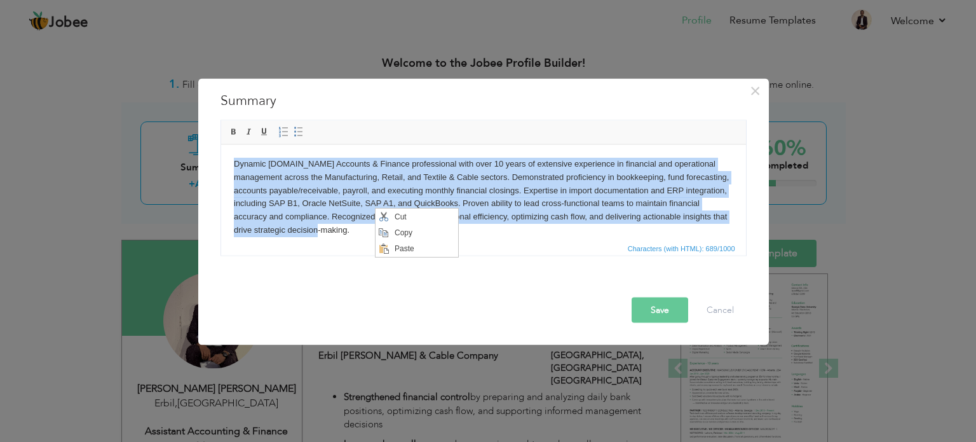
click at [350, 209] on body "Dynamic [DOMAIN_NAME] Accounts & Finance professional with over 10 years of ext…" at bounding box center [483, 196] width 500 height 79
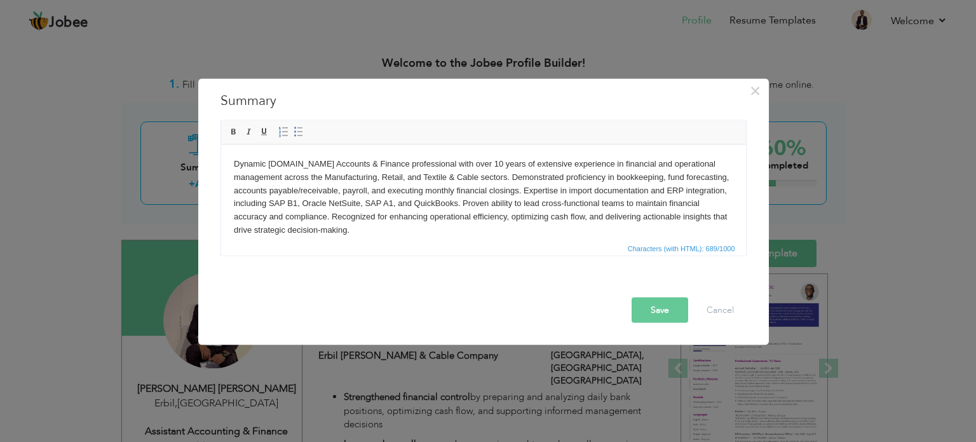
click at [669, 318] on button "Save" at bounding box center [660, 309] width 57 height 25
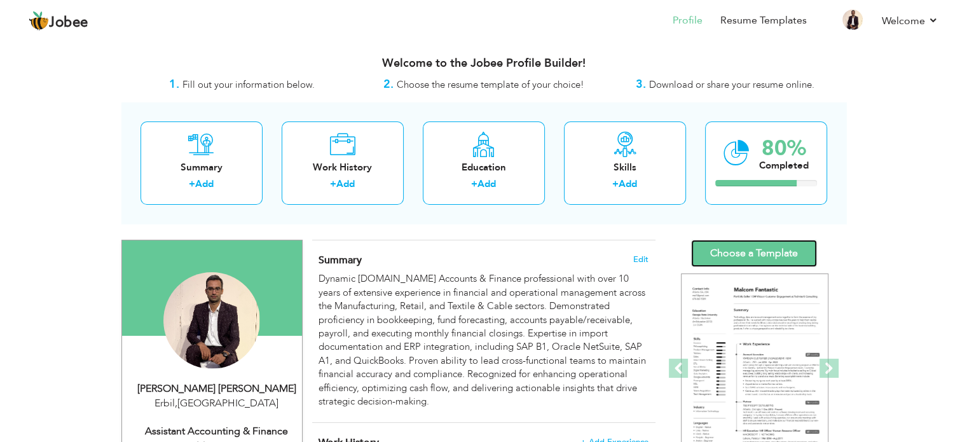
click at [757, 243] on link "Choose a Template" at bounding box center [754, 253] width 126 height 27
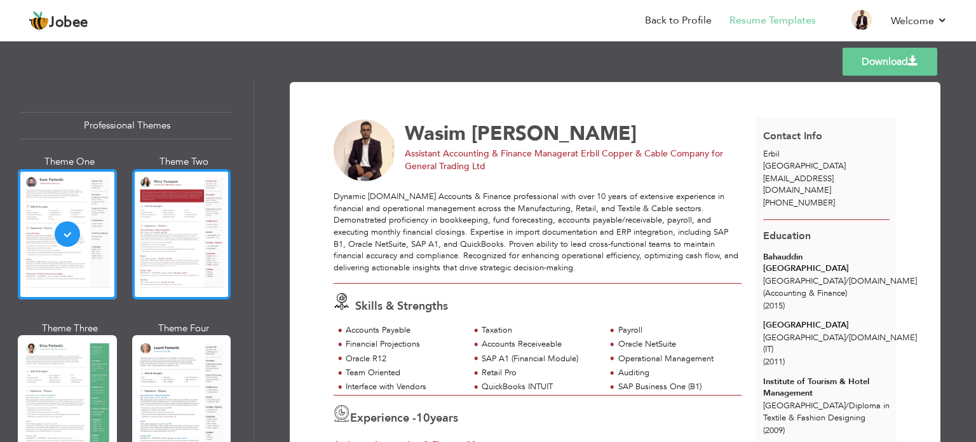
scroll to position [191, 0]
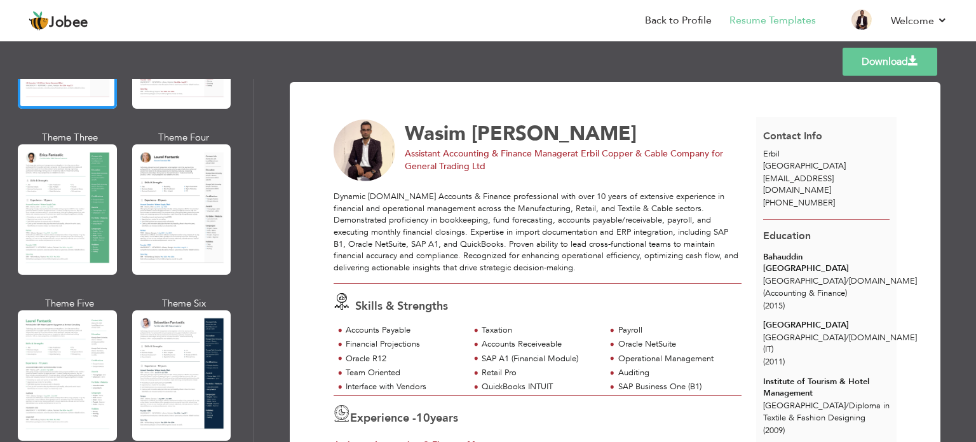
click at [175, 298] on div "Theme Six" at bounding box center [184, 303] width 99 height 13
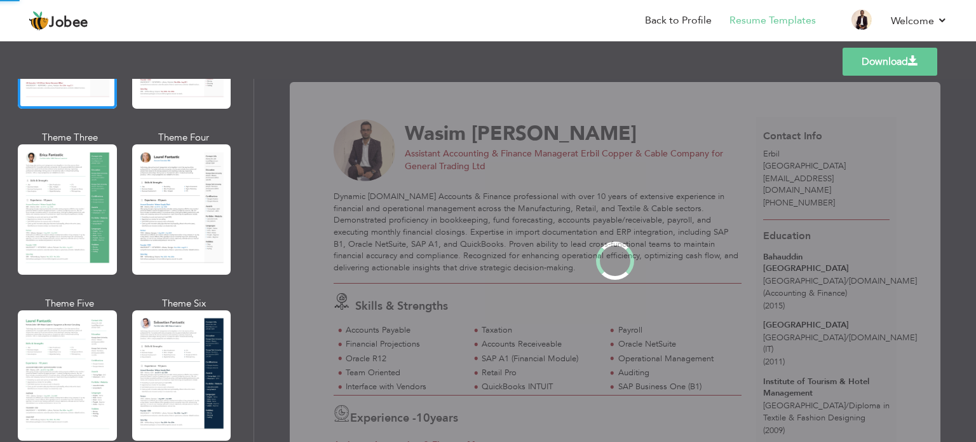
click at [178, 308] on div "Professional Themes Theme One Theme Two Theme Three Theme Four" at bounding box center [488, 260] width 976 height 363
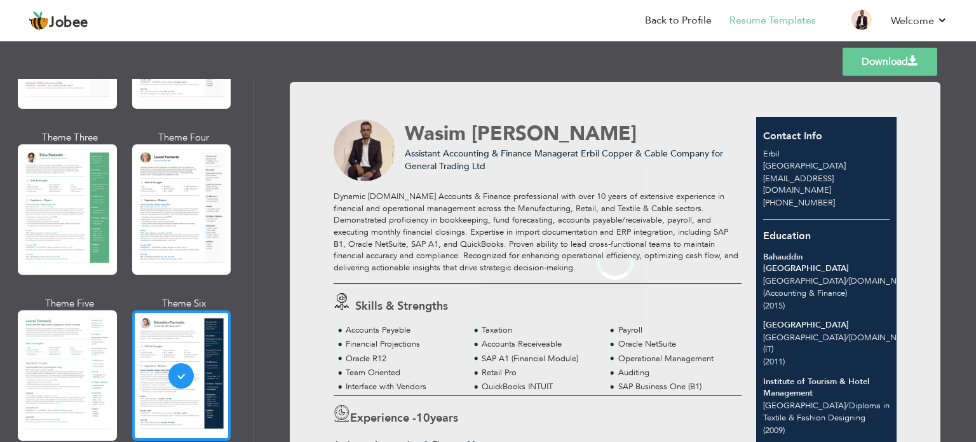
click at [188, 325] on div at bounding box center [181, 375] width 99 height 130
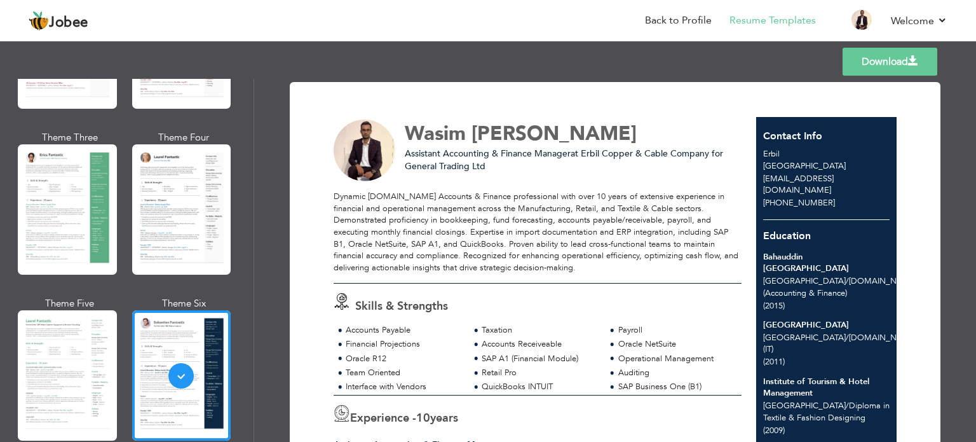
click at [885, 53] on link "Download" at bounding box center [890, 62] width 95 height 28
click at [687, 22] on link "Back to Profile" at bounding box center [678, 20] width 67 height 15
click at [685, 17] on link "Back to Profile" at bounding box center [678, 20] width 67 height 15
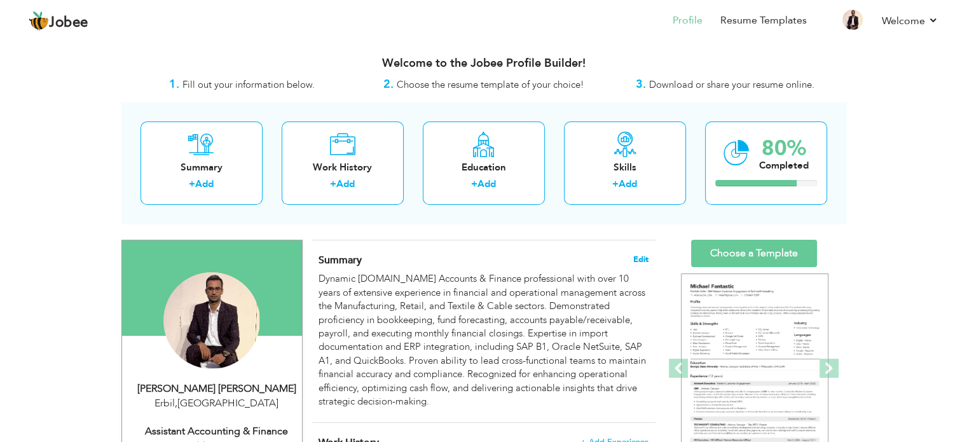
click at [643, 259] on span "Edit" at bounding box center [640, 259] width 15 height 9
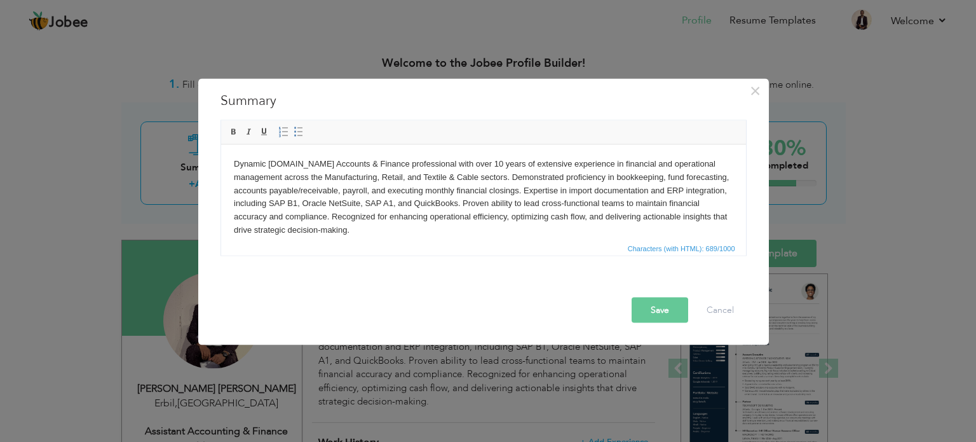
scroll to position [9, 0]
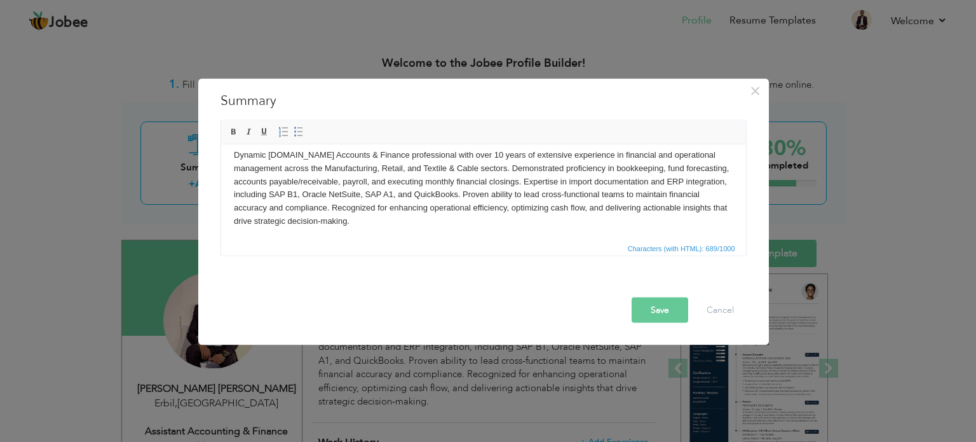
click at [690, 246] on span "Characters (with HTML): 689/1000" at bounding box center [682, 247] width 113 height 11
click at [709, 221] on body "Dynamic [DOMAIN_NAME] Accounts & Finance professional with over 10 years of ext…" at bounding box center [483, 187] width 500 height 79
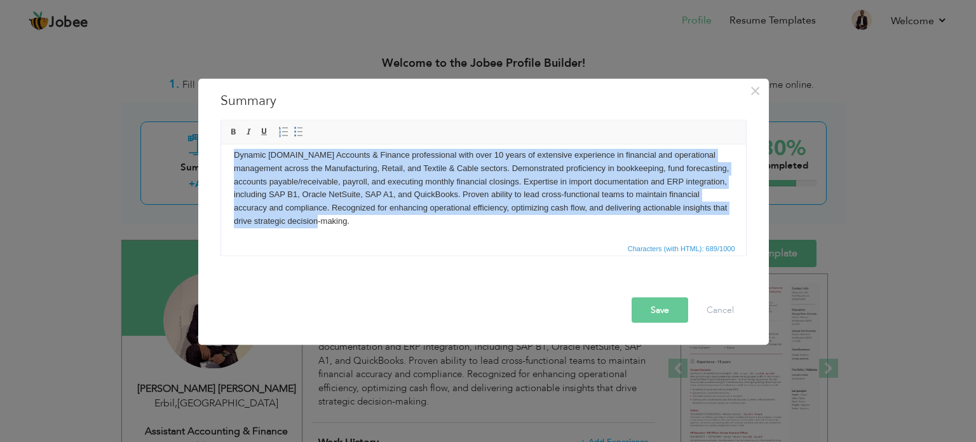
scroll to position [0, 0]
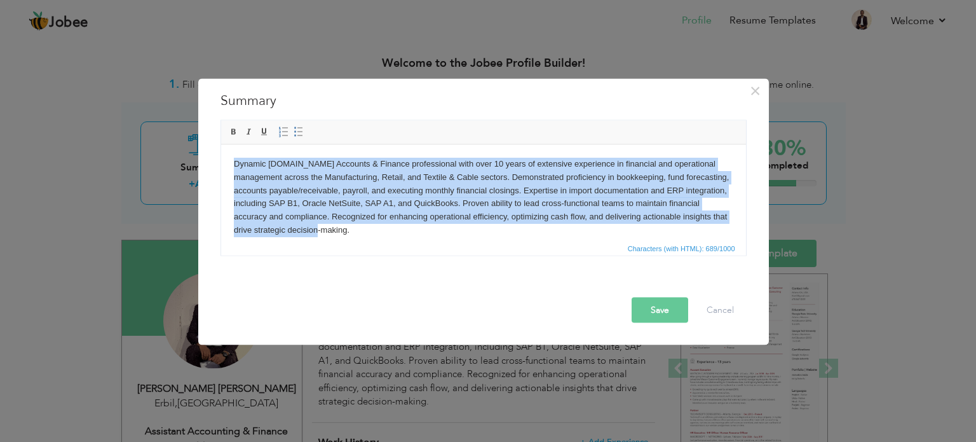
drag, startPoint x: 270, startPoint y: 196, endPoint x: 369, endPoint y: 291, distance: 137.1
click at [221, 146] on html "Dynamic [DOMAIN_NAME] Accounts & Finance professional with over 10 years of ext…" at bounding box center [483, 196] width 525 height 105
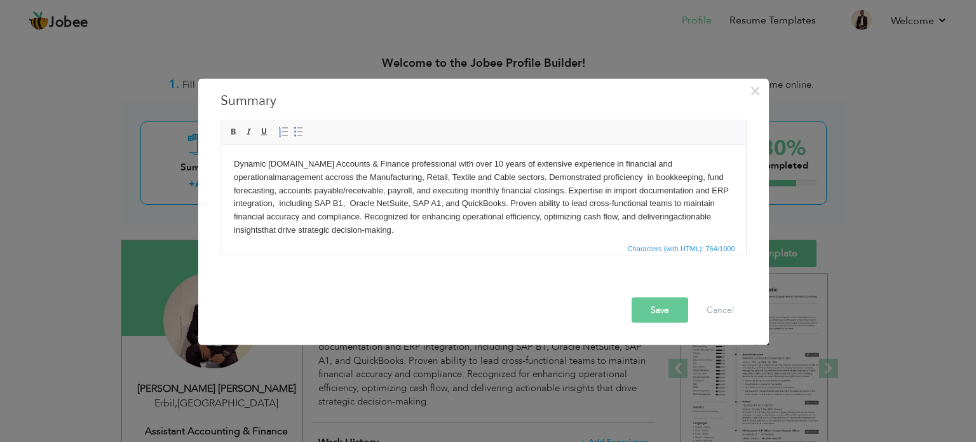
drag, startPoint x: 451, startPoint y: 232, endPoint x: 435, endPoint y: 288, distance: 58.2
click at [221, 144] on html "Dynamic M.Com Accounts & Finance professional with over 10 years of extensive e…" at bounding box center [483, 196] width 525 height 105
click at [658, 302] on button "Save" at bounding box center [660, 309] width 57 height 25
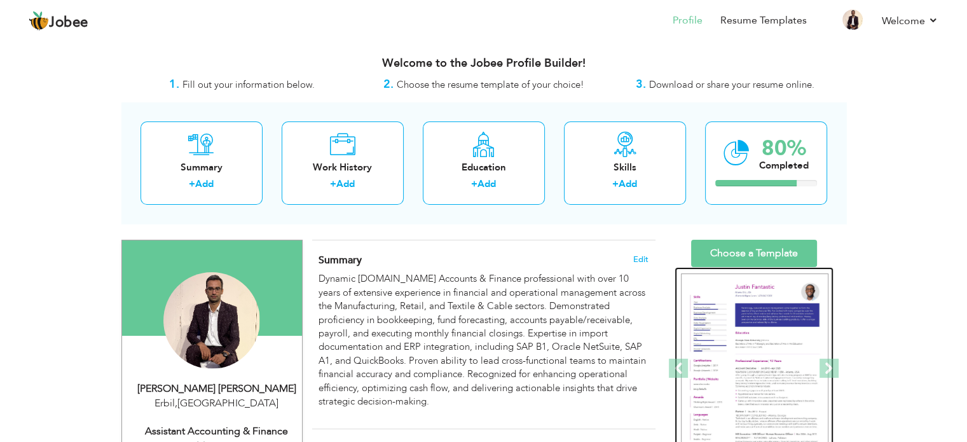
click at [801, 343] on img at bounding box center [754, 368] width 147 height 191
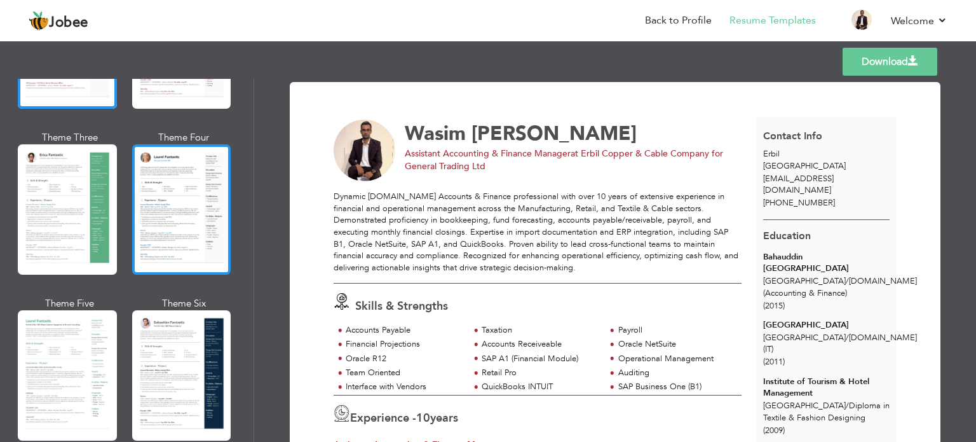
scroll to position [318, 0]
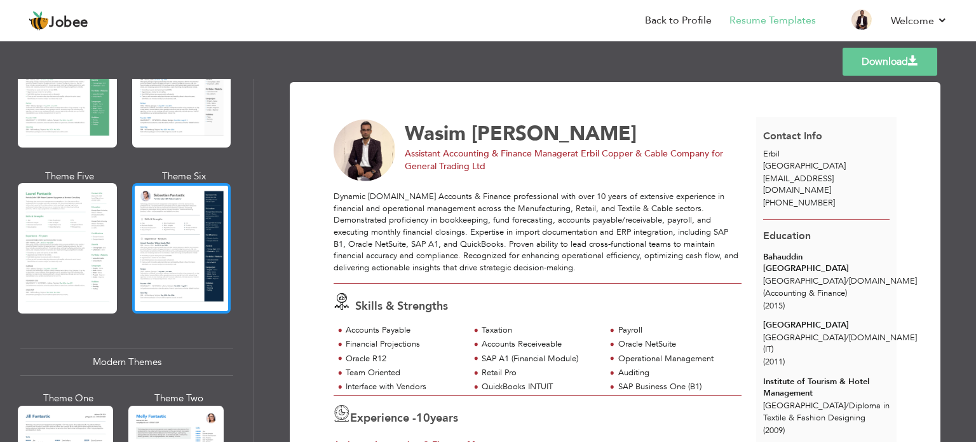
click at [198, 259] on div at bounding box center [181, 248] width 99 height 130
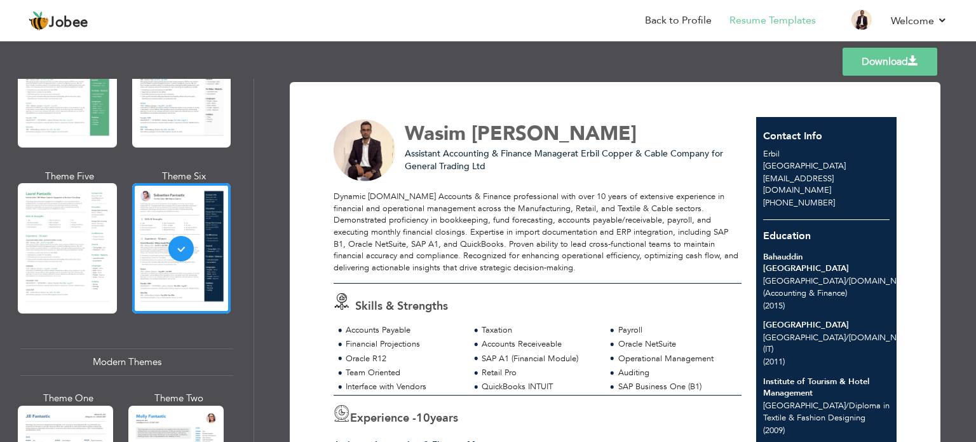
click at [870, 64] on link "Download" at bounding box center [890, 62] width 95 height 28
click at [694, 20] on link "Back to Profile" at bounding box center [678, 20] width 67 height 15
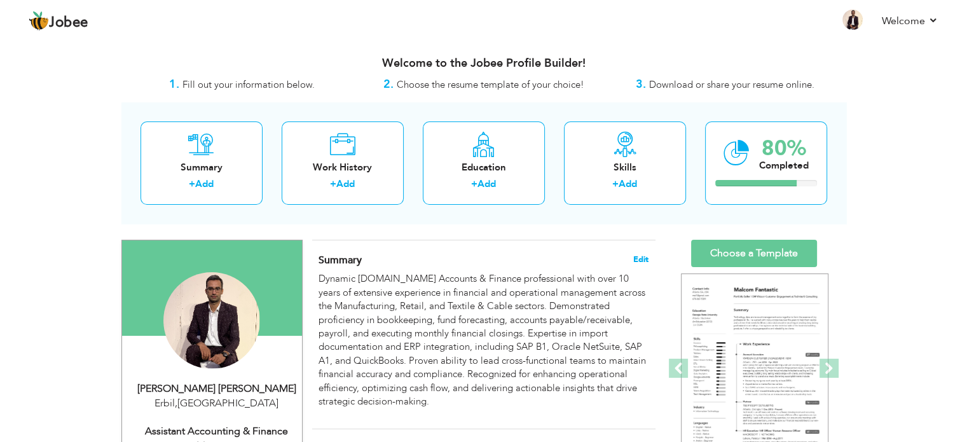
click at [636, 258] on span "Edit" at bounding box center [640, 259] width 15 height 9
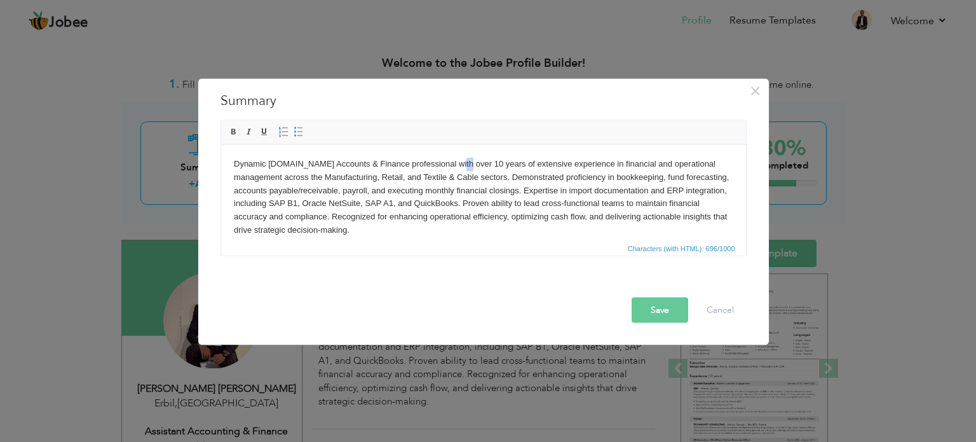
drag, startPoint x: 455, startPoint y: 163, endPoint x: 463, endPoint y: 163, distance: 8.3
click at [463, 163] on p "Dynamic [DOMAIN_NAME] Accounts & Finance professional with over 10 years of ext…" at bounding box center [483, 196] width 500 height 79
click at [669, 310] on button "Save" at bounding box center [660, 309] width 57 height 25
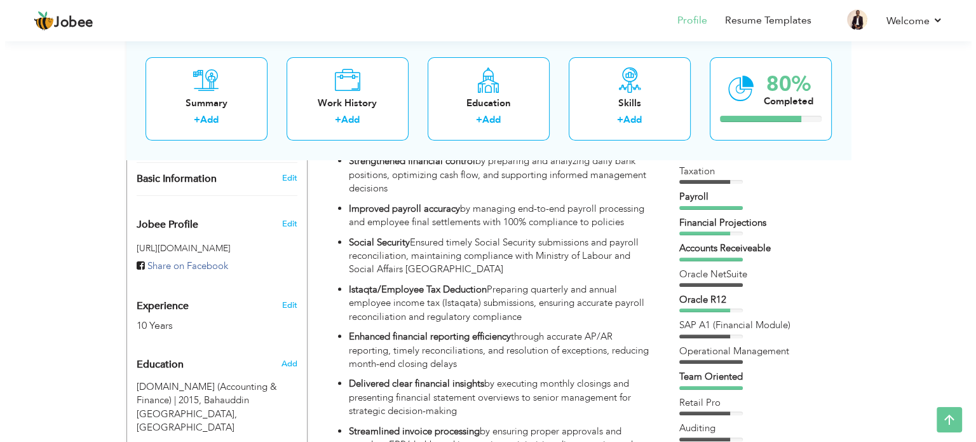
scroll to position [381, 0]
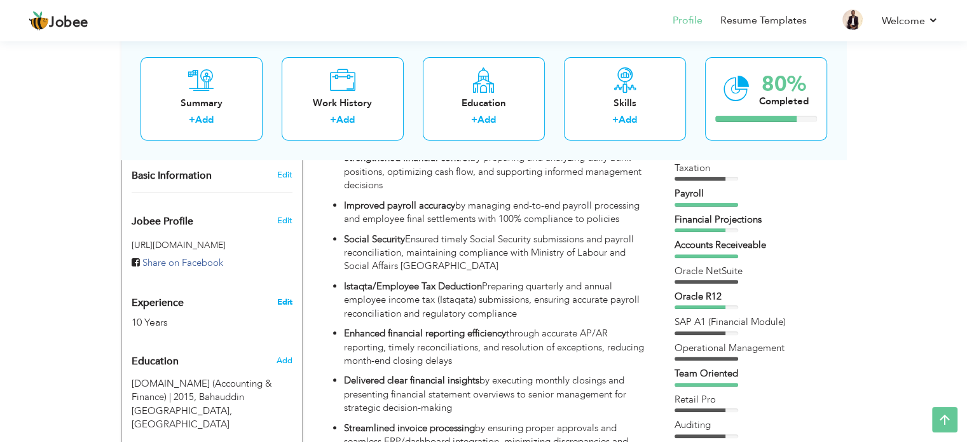
click at [285, 300] on link "Edit" at bounding box center [284, 301] width 15 height 11
type input "Wasim"
type input "[PERSON_NAME]"
type input "[PHONE_NUMBER]"
select select "number:102"
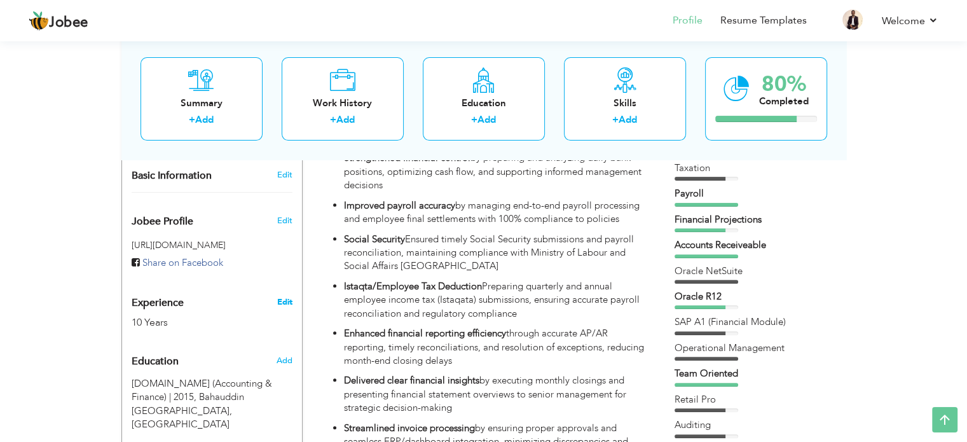
type input "Erbil"
select select "number:12"
type input "Erbil Copper & Cable Company for General Trading Ltd"
type input "Assistant Accounting & Finance Manager"
type input "[DOMAIN_NAME][URL][PERSON_NAME]"
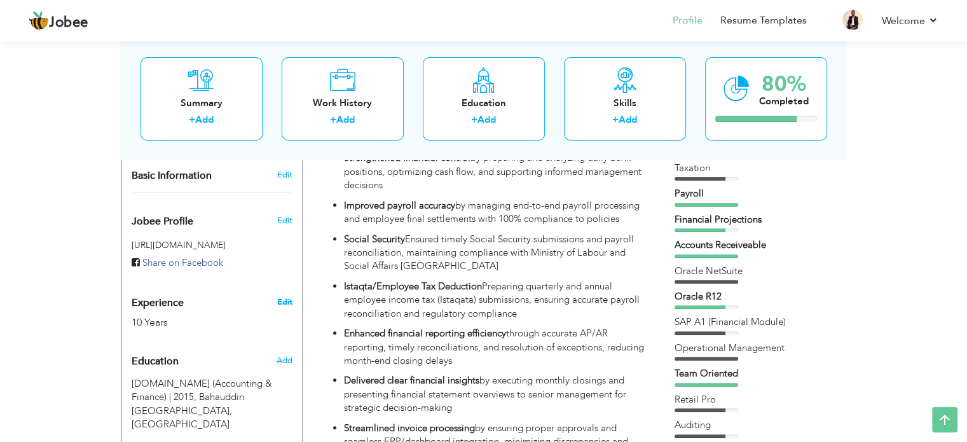
type input "@wasim737"
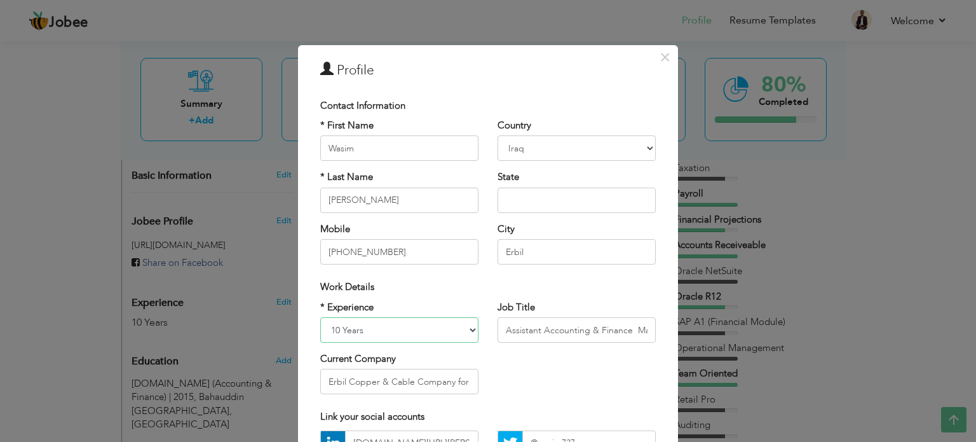
click at [412, 328] on select "Entry Level Less than 1 Year 1 Year 2 Years 3 Years 4 Years 5 Years 6 Years 7 Y…" at bounding box center [399, 329] width 158 height 25
select select "number:11"
click at [320, 317] on select "Entry Level Less than 1 Year 1 Year 2 Years 3 Years 4 Years 5 Years 6 Years 7 Y…" at bounding box center [399, 329] width 158 height 25
click at [547, 378] on div "* Experience Entry Level Less than 1 Year 1 Year 2 Years 3 Years 4 Years 5 Year…" at bounding box center [488, 353] width 355 height 104
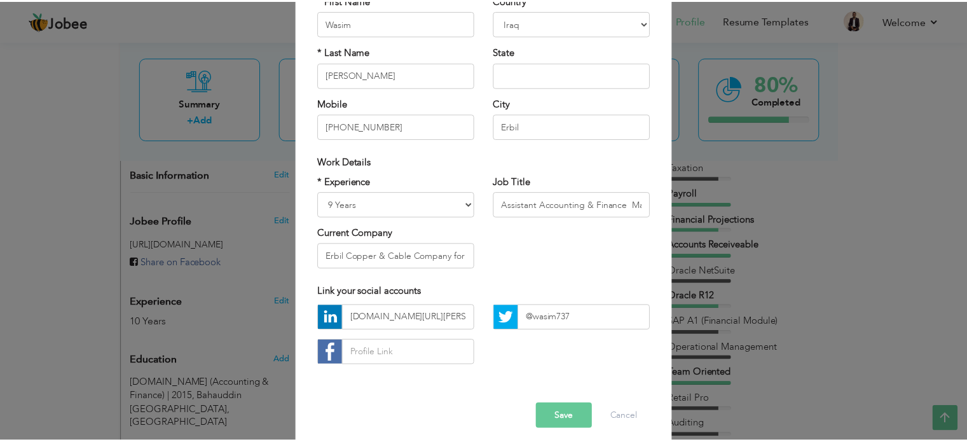
scroll to position [127, 0]
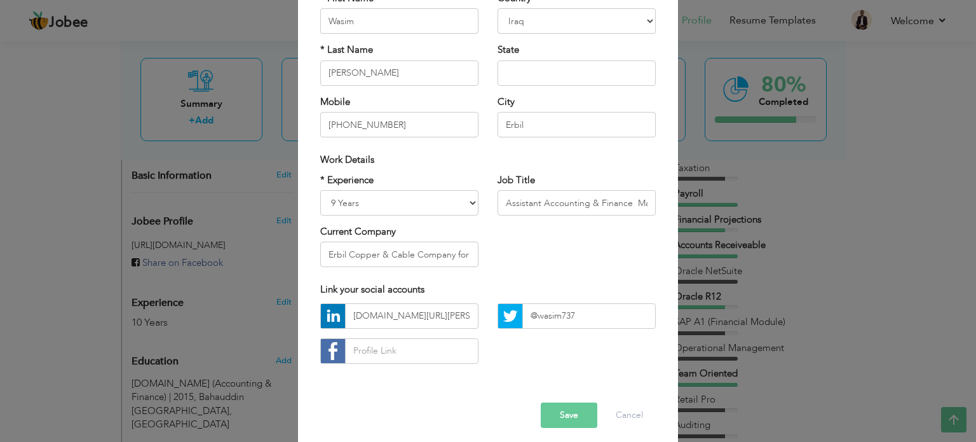
click at [558, 409] on button "Save" at bounding box center [569, 414] width 57 height 25
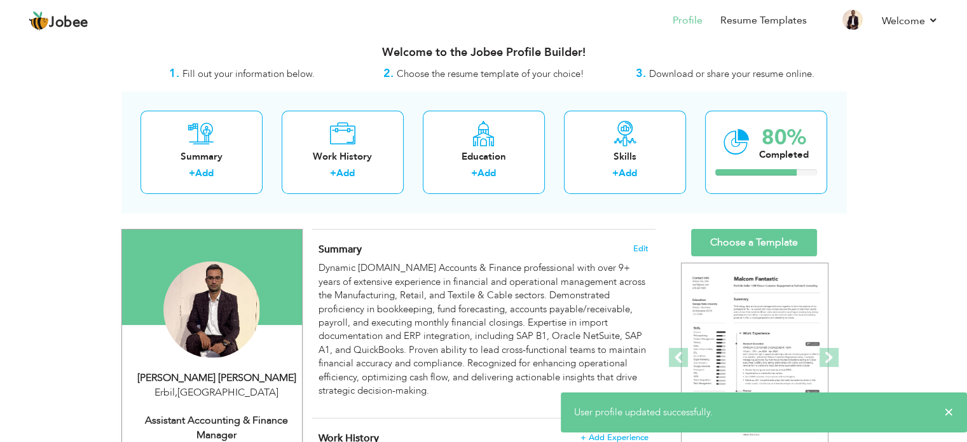
scroll to position [0, 0]
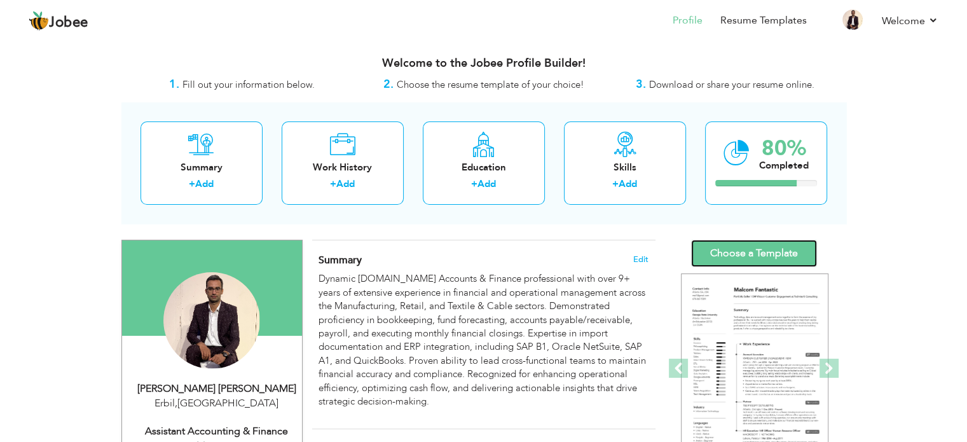
click at [775, 245] on link "Choose a Template" at bounding box center [754, 253] width 126 height 27
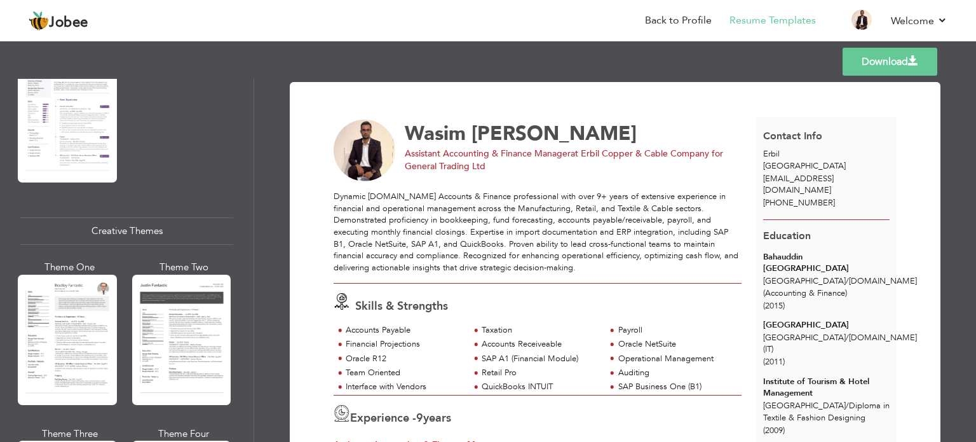
scroll to position [1526, 0]
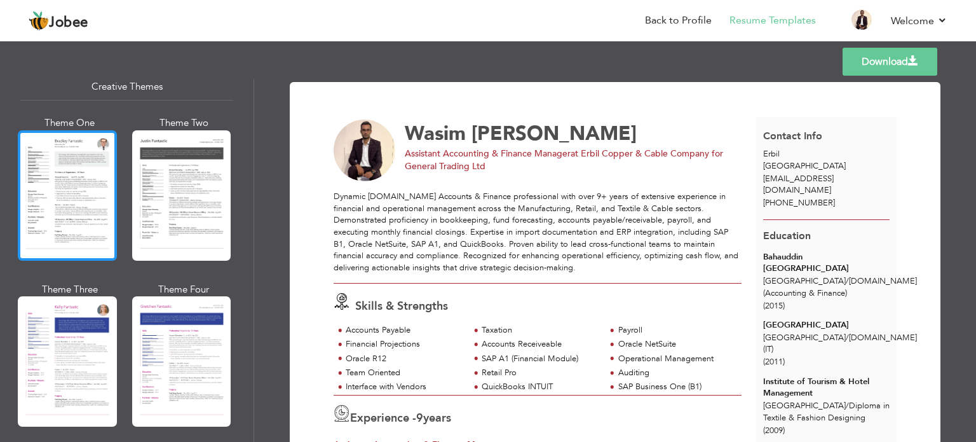
click at [78, 195] on div at bounding box center [67, 195] width 99 height 130
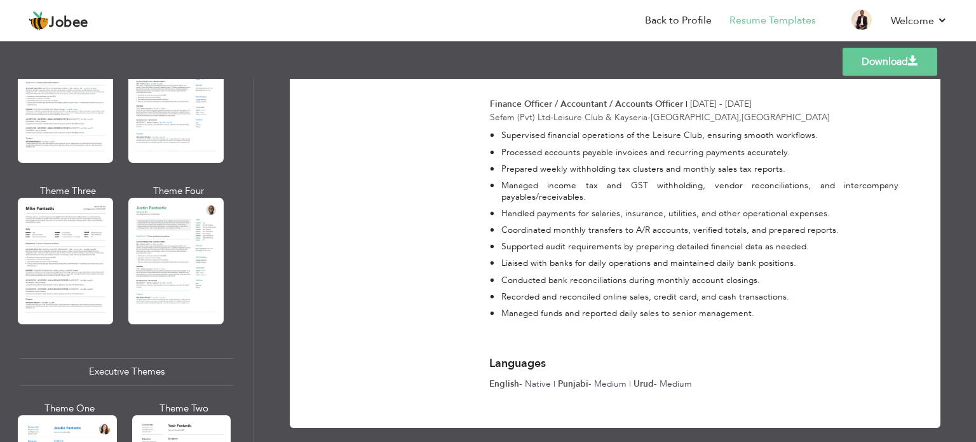
scroll to position [509, 0]
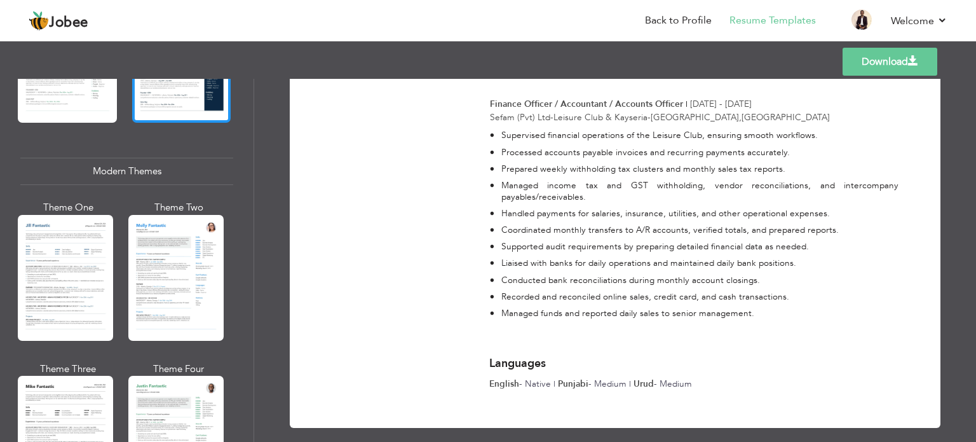
click at [203, 106] on div at bounding box center [181, 57] width 99 height 130
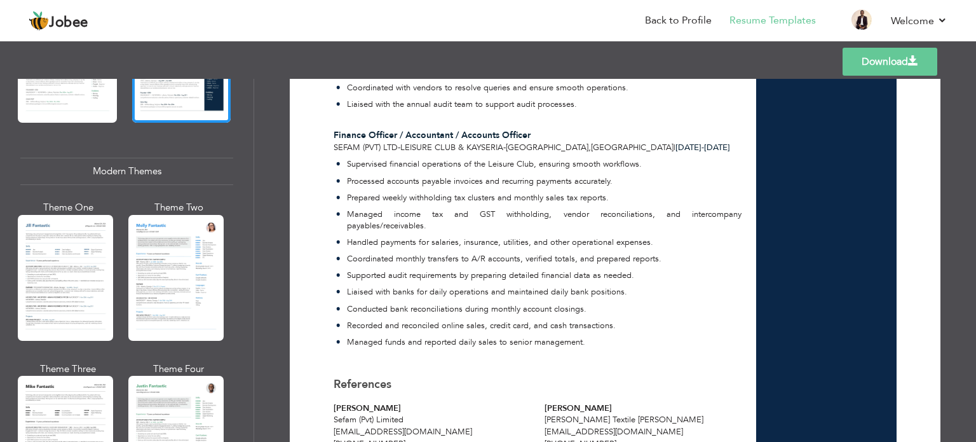
scroll to position [1447, 0]
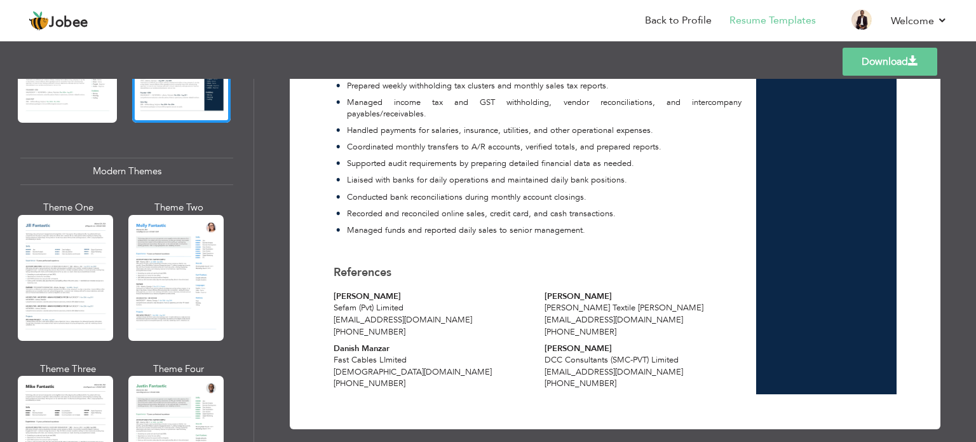
click at [891, 60] on link "Download" at bounding box center [890, 62] width 95 height 28
